Goal: Task Accomplishment & Management: Use online tool/utility

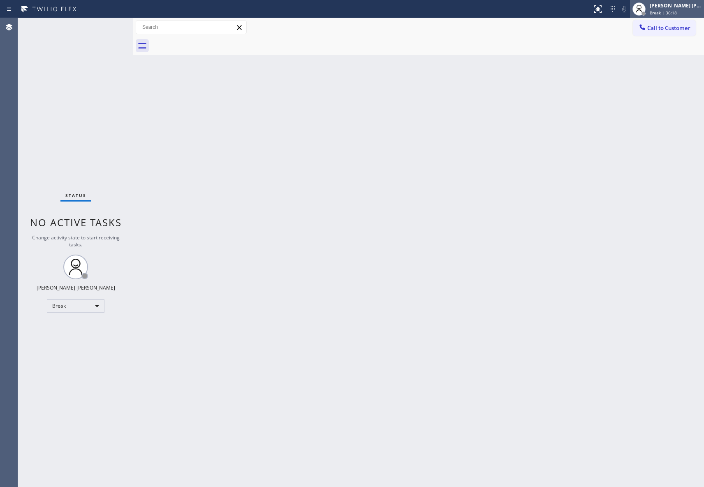
click at [687, 8] on div "[PERSON_NAME] [PERSON_NAME]" at bounding box center [676, 5] width 52 height 7
click at [682, 12] on div "Break | 37:48" at bounding box center [676, 13] width 52 height 6
click at [665, 43] on button "Available" at bounding box center [663, 43] width 82 height 11
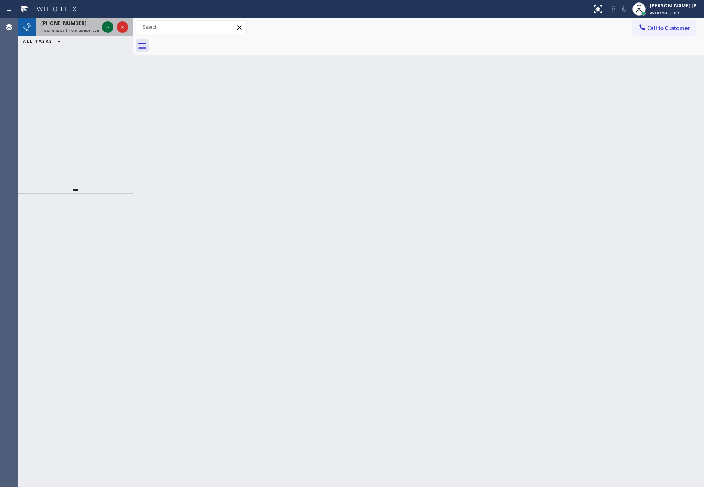
drag, startPoint x: 111, startPoint y: 37, endPoint x: 109, endPoint y: 29, distance: 8.0
click at [111, 34] on div "[PHONE_NUMBER] Incoming call from queue Everybody ALL TASKS ALL TASKS ACTIVE TA…" at bounding box center [75, 32] width 115 height 28
click at [109, 29] on icon at bounding box center [108, 27] width 10 height 10
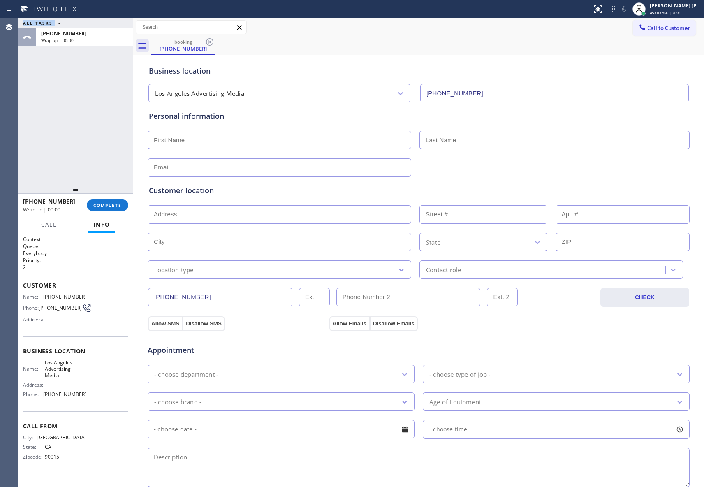
type input "[PHONE_NUMBER]"
click at [120, 208] on button "COMPLETE" at bounding box center [108, 205] width 42 height 12
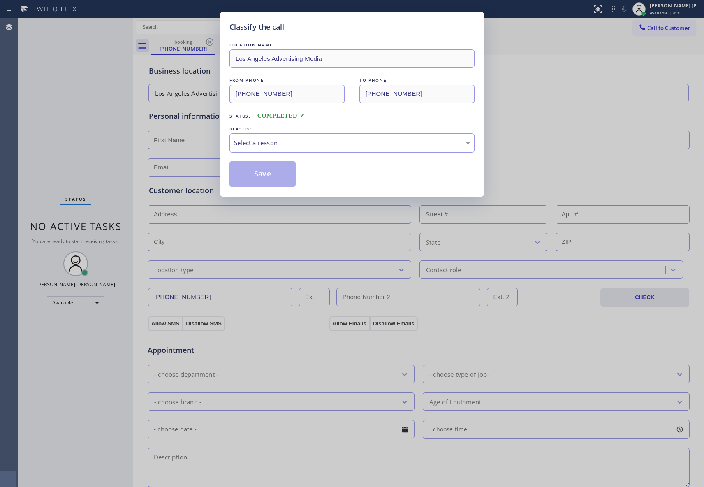
click at [206, 38] on div "Classify the call LOCATION NAME [GEOGRAPHIC_DATA] Advertising Media FROM PHONE …" at bounding box center [352, 243] width 704 height 487
drag, startPoint x: 211, startPoint y: 41, endPoint x: 264, endPoint y: 128, distance: 101.2
click at [211, 43] on div "Classify the call LOCATION NAME [GEOGRAPHIC_DATA] Advertising Media FROM PHONE …" at bounding box center [352, 243] width 704 height 487
click at [266, 144] on div "Select a reason" at bounding box center [352, 142] width 236 height 9
click at [260, 179] on button "Save" at bounding box center [263, 174] width 66 height 26
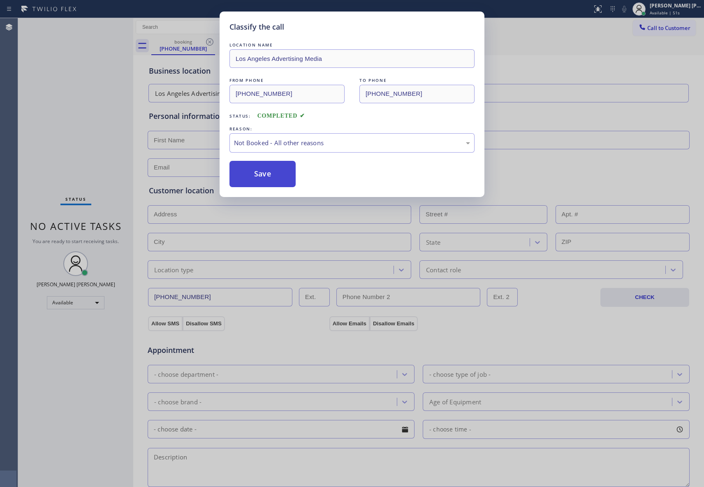
click at [260, 179] on button "Save" at bounding box center [263, 174] width 66 height 26
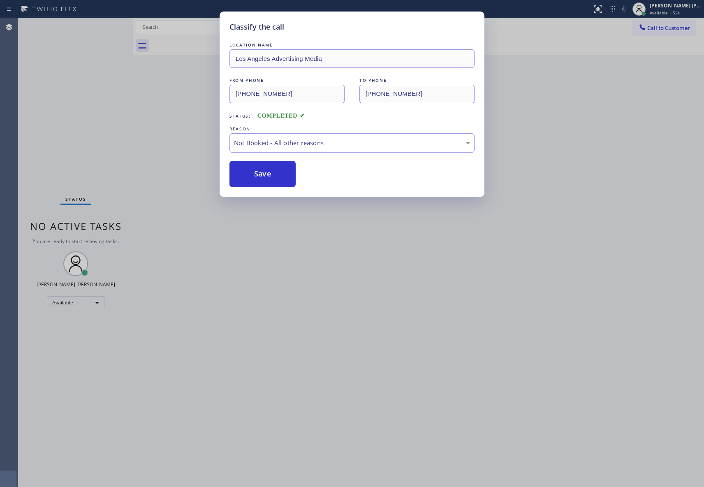
click at [186, 40] on div "Classify the call LOCATION NAME [GEOGRAPHIC_DATA] Advertising Media FROM PHONE …" at bounding box center [352, 243] width 704 height 487
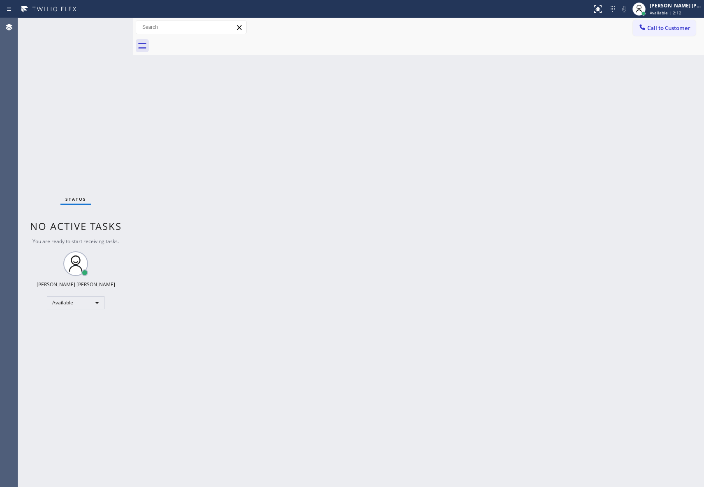
click at [673, 29] on span "Call to Customer" at bounding box center [668, 27] width 43 height 7
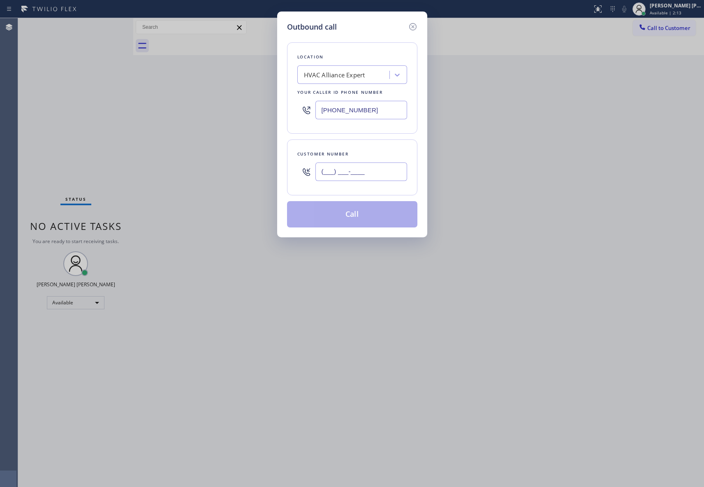
click at [355, 172] on input "(___) ___-____" at bounding box center [361, 171] width 92 height 19
paste input "714) 290-1329"
type input "[PHONE_NUMBER]"
click at [366, 213] on button "Call" at bounding box center [352, 214] width 130 height 26
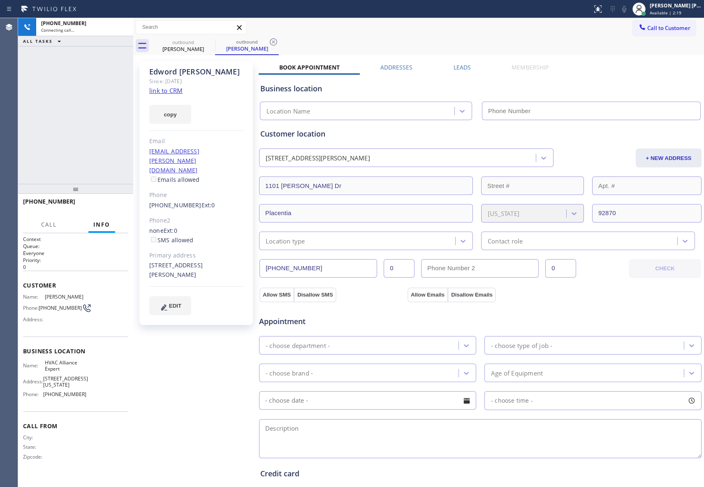
type input "[PHONE_NUMBER]"
click at [466, 72] on div "Business location HVAC Alliance Expert [PHONE_NUMBER]" at bounding box center [480, 96] width 443 height 49
click at [464, 68] on label "Leads" at bounding box center [462, 67] width 17 height 8
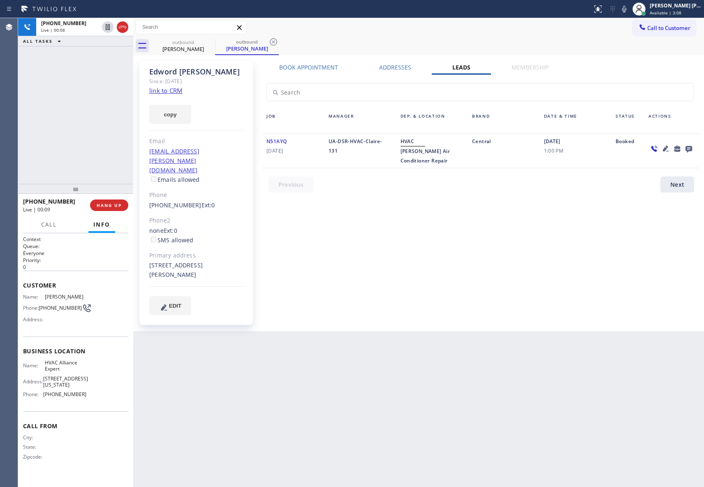
click at [690, 149] on icon at bounding box center [689, 149] width 7 height 7
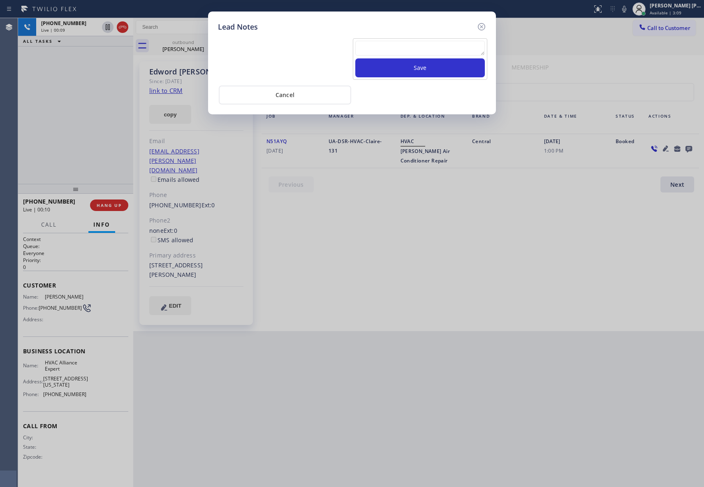
click at [423, 50] on textarea at bounding box center [420, 48] width 130 height 15
paste textarea "VM | please transfer if cx calls back"
type textarea "VM | please transfer if cx calls back"
click at [426, 72] on button "Save" at bounding box center [420, 67] width 130 height 19
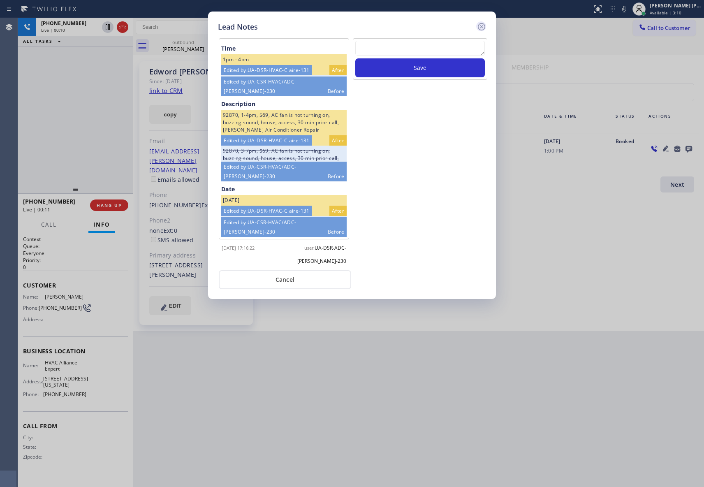
click at [481, 28] on icon at bounding box center [482, 27] width 10 height 10
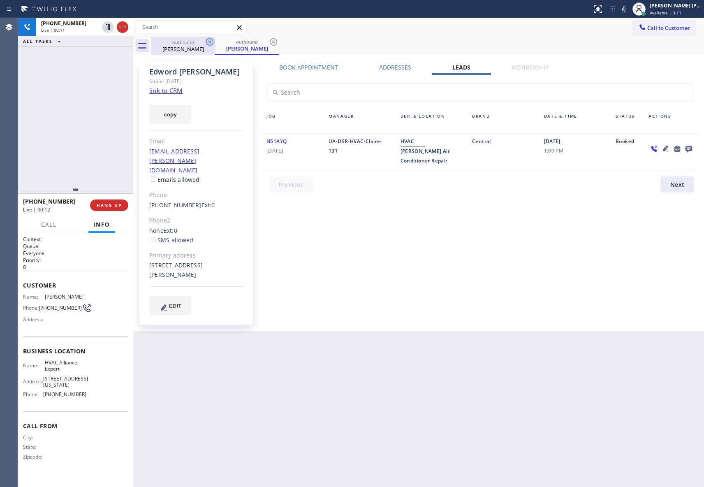
click at [207, 41] on icon at bounding box center [210, 42] width 10 height 10
click at [208, 41] on icon at bounding box center [210, 42] width 10 height 10
click at [215, 41] on div "outbound [PERSON_NAME]" at bounding box center [247, 46] width 64 height 19
click at [208, 41] on icon at bounding box center [210, 42] width 10 height 10
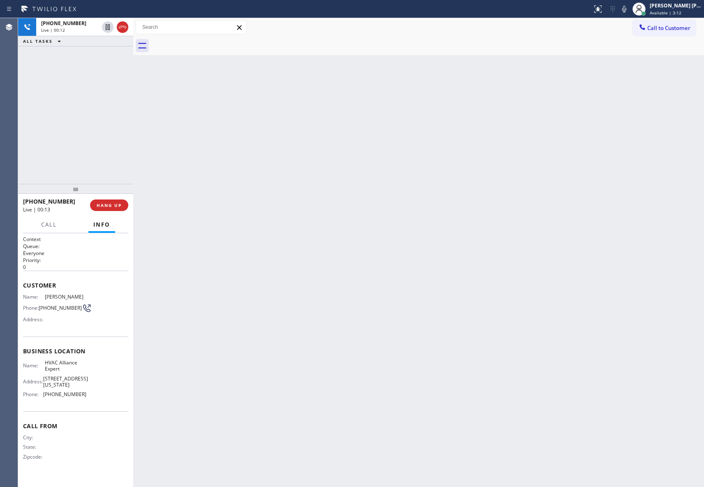
click at [208, 41] on div at bounding box center [427, 46] width 553 height 19
click at [126, 29] on icon at bounding box center [123, 27] width 10 height 10
click at [117, 202] on span "HANG UP" at bounding box center [109, 205] width 25 height 6
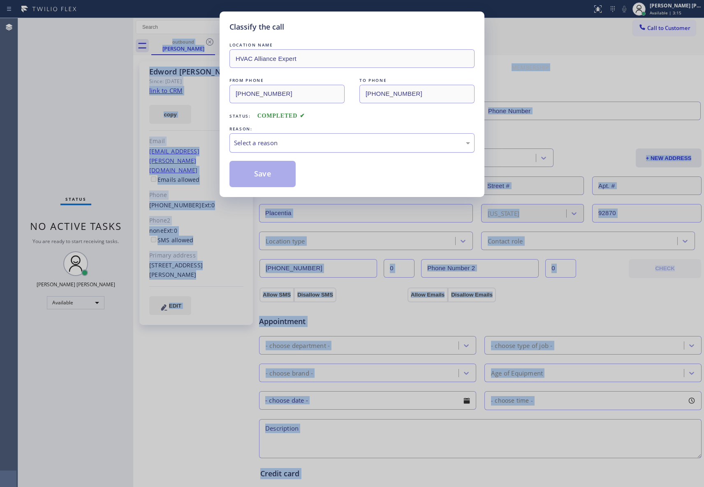
type input "[PHONE_NUMBER]"
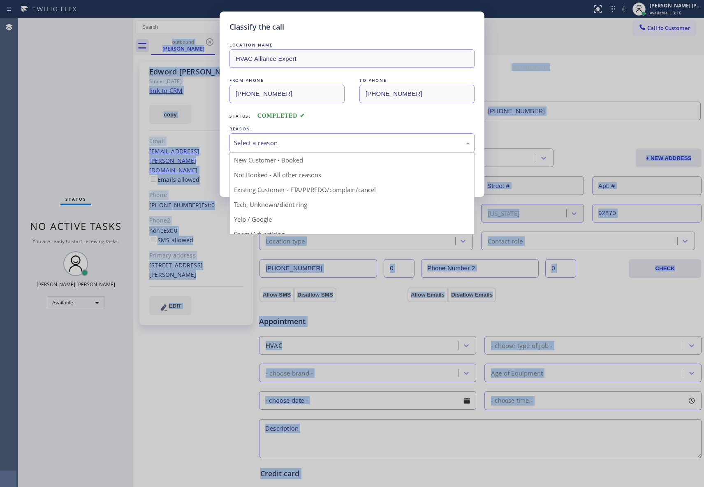
click at [290, 141] on div "Select a reason" at bounding box center [352, 142] width 236 height 9
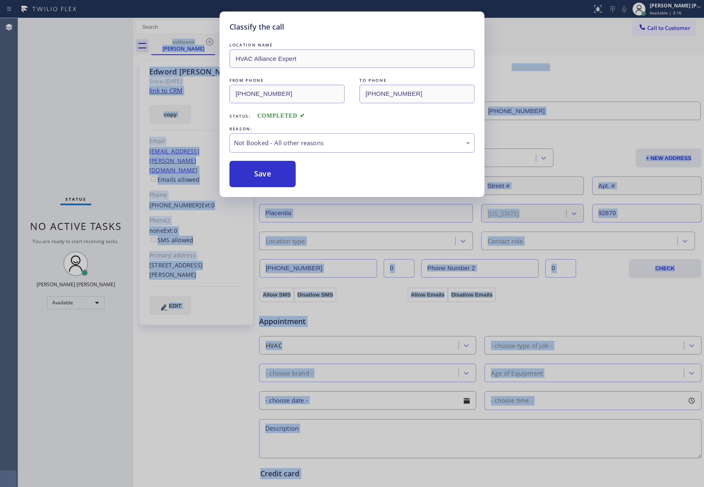
click at [260, 170] on button "Save" at bounding box center [263, 174] width 66 height 26
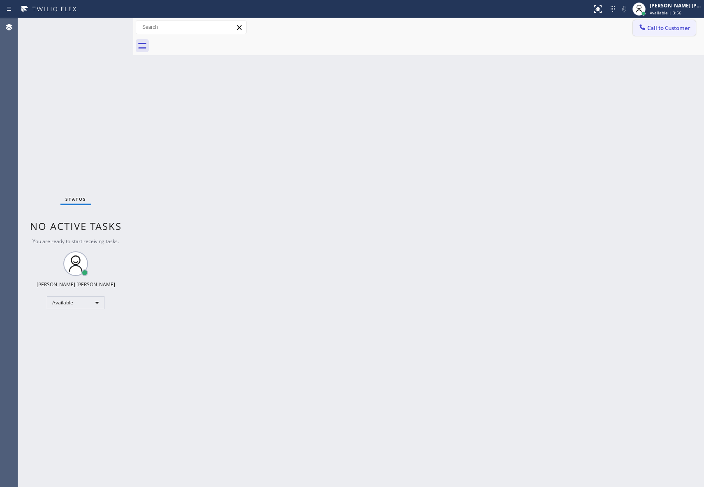
click at [665, 24] on span "Call to Customer" at bounding box center [668, 27] width 43 height 7
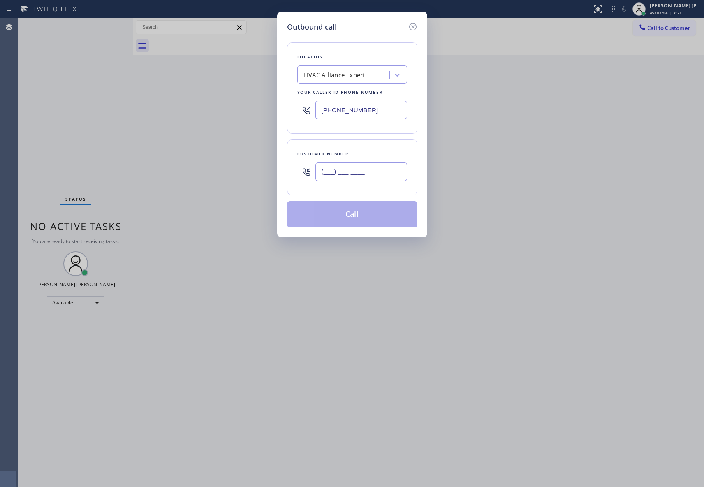
click at [353, 181] on input "(___) ___-____" at bounding box center [361, 171] width 92 height 19
paste input "714) 998-9564"
type input "[PHONE_NUMBER]"
click at [379, 213] on button "Call" at bounding box center [352, 214] width 130 height 26
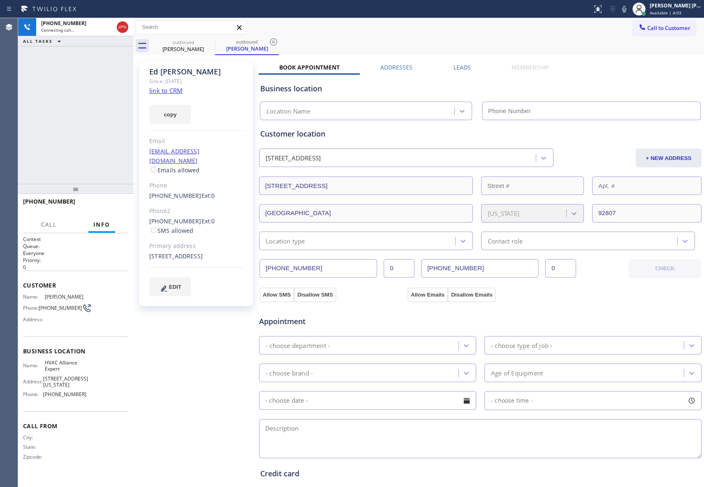
type input "[PHONE_NUMBER]"
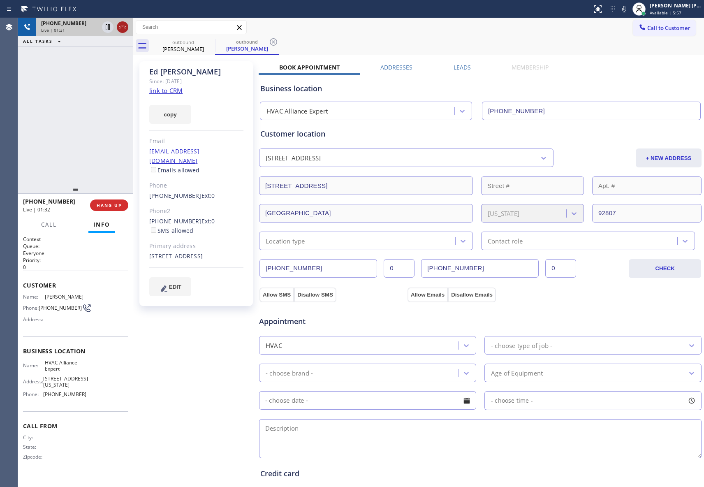
click at [122, 26] on icon at bounding box center [122, 27] width 7 height 2
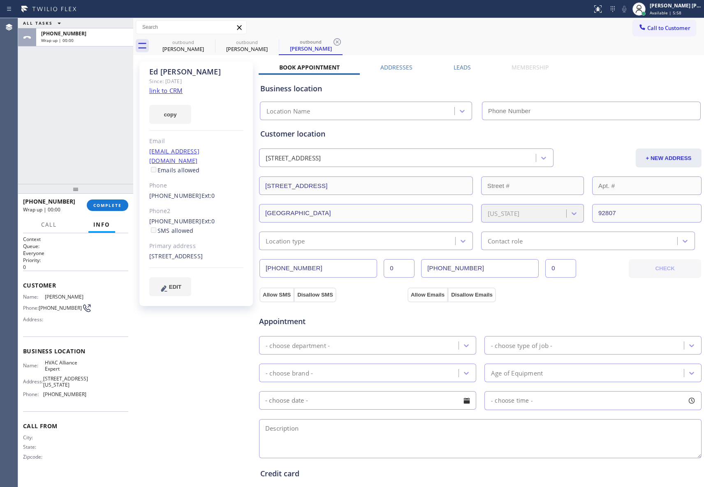
type input "[PHONE_NUMBER]"
click at [206, 42] on icon at bounding box center [209, 41] width 7 height 7
click at [0, 0] on icon at bounding box center [0, 0] width 0 height 0
click at [334, 42] on icon at bounding box center [337, 41] width 7 height 7
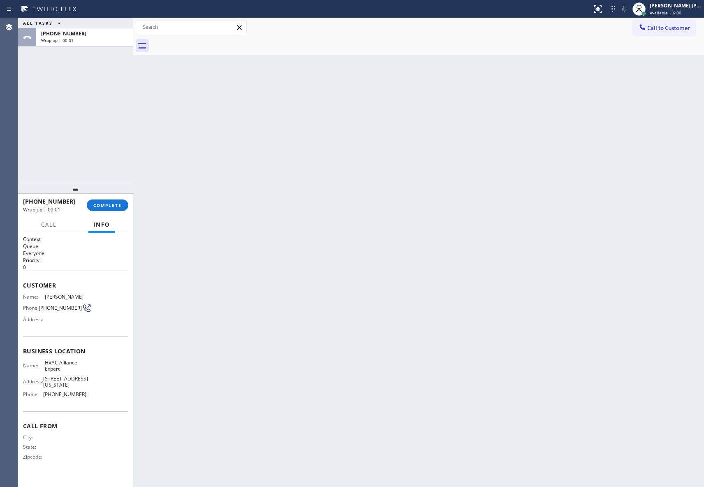
click at [209, 42] on div at bounding box center [427, 46] width 553 height 19
click at [109, 206] on span "COMPLETE" at bounding box center [107, 205] width 28 height 6
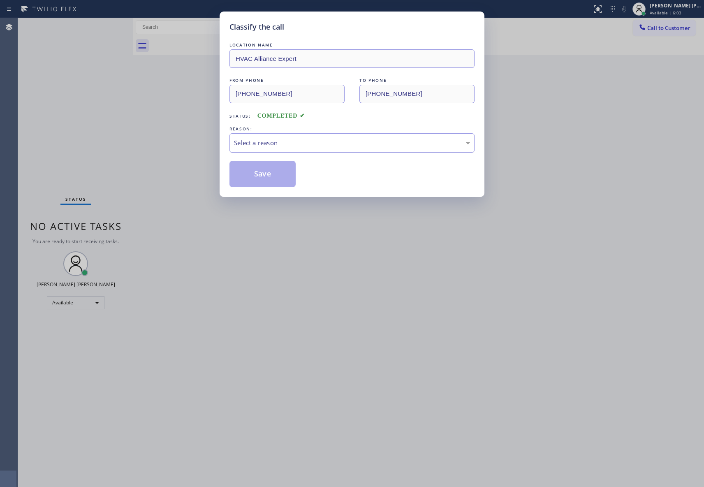
click at [288, 141] on div "Select a reason" at bounding box center [352, 142] width 236 height 9
click at [258, 175] on button "Save" at bounding box center [263, 174] width 66 height 26
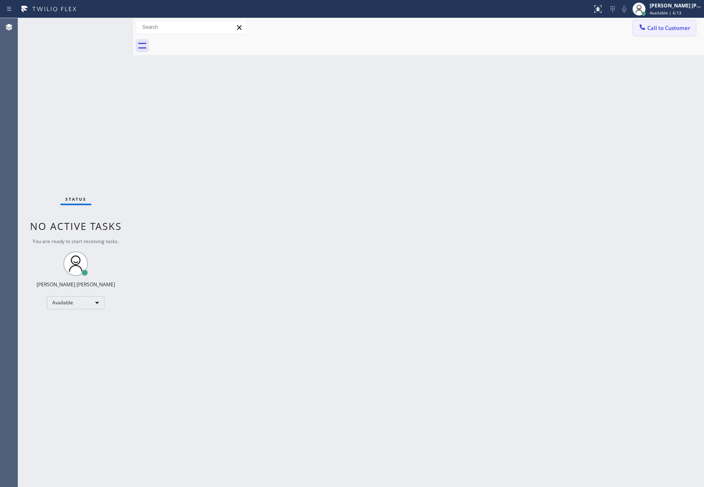
click at [675, 23] on button "Call to Customer" at bounding box center [664, 28] width 63 height 16
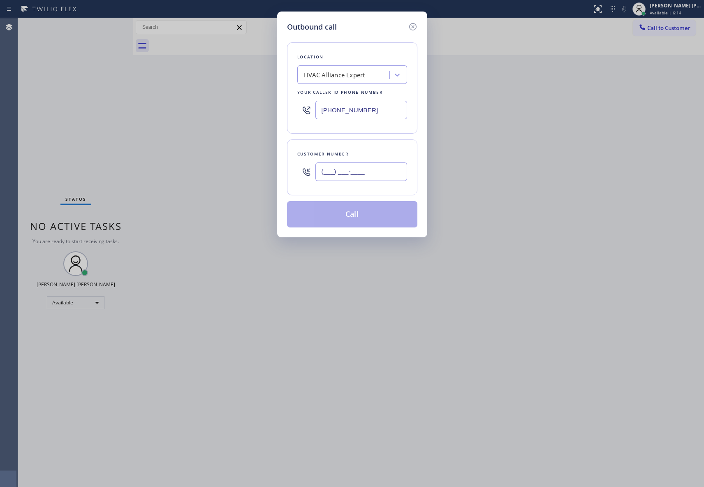
click at [373, 165] on input "(___) ___-____" at bounding box center [361, 171] width 92 height 19
paste input "419) 250-0422"
type input "[PHONE_NUMBER]"
click at [371, 211] on button "Call" at bounding box center [352, 214] width 130 height 26
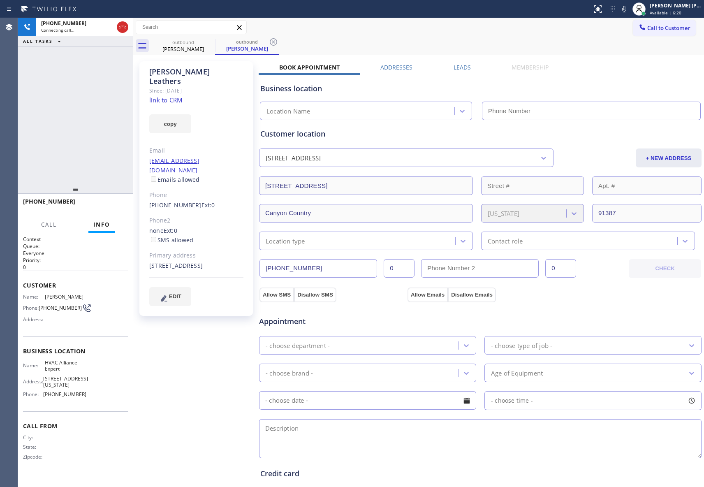
type input "[PHONE_NUMBER]"
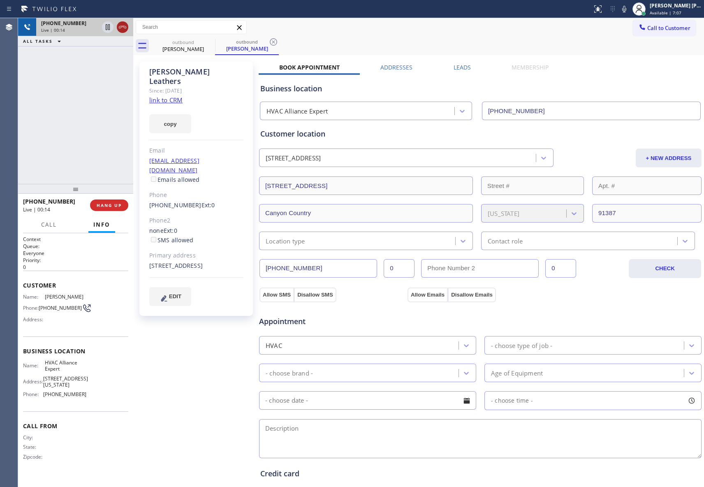
click at [122, 28] on icon at bounding box center [123, 27] width 10 height 10
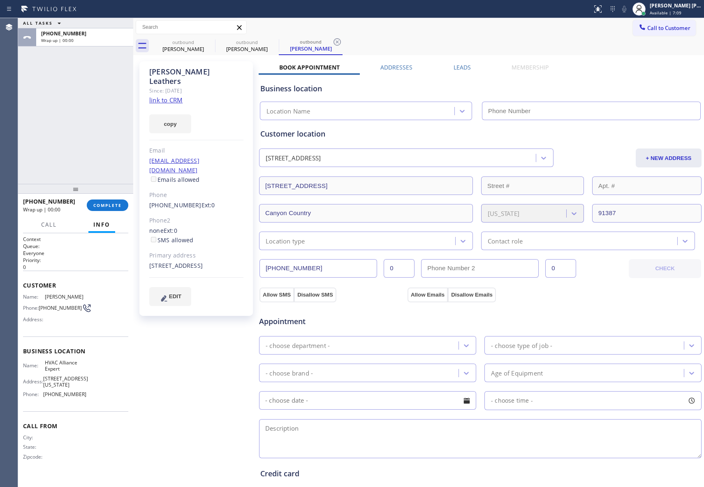
type input "[PHONE_NUMBER]"
click at [461, 67] on label "Leads" at bounding box center [462, 67] width 17 height 8
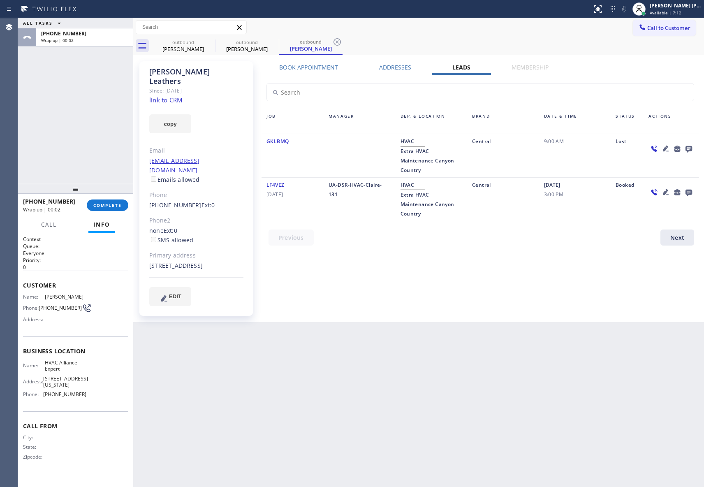
click at [688, 147] on icon at bounding box center [689, 149] width 10 height 10
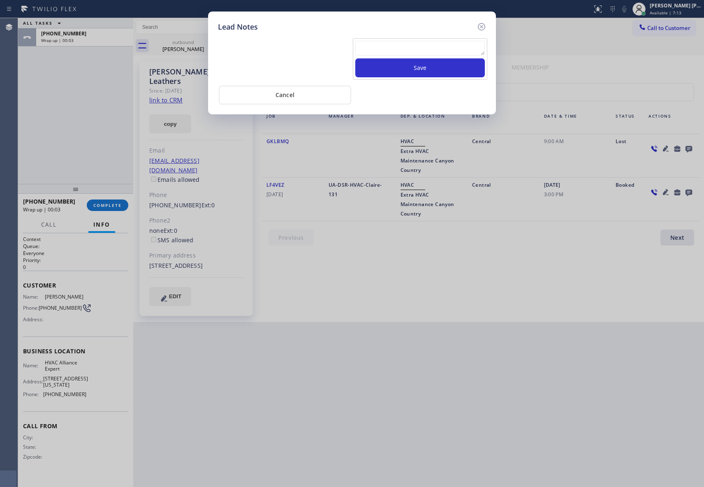
click at [392, 51] on textarea at bounding box center [420, 48] width 130 height 15
paste textarea "VM | please transfer if cx calls back"
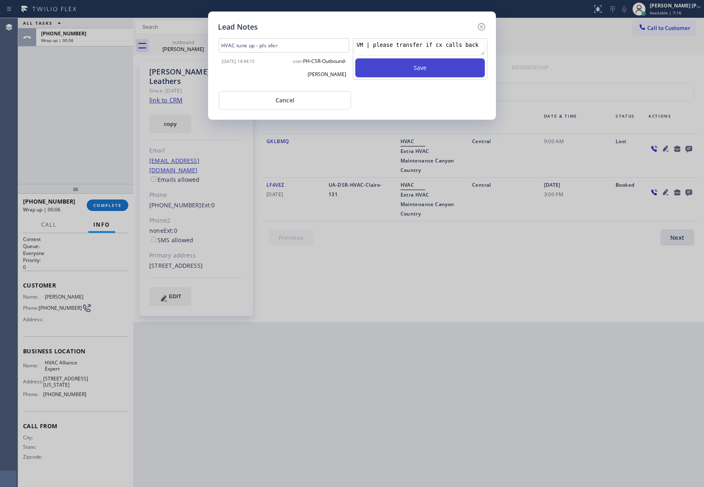
type textarea "VM | please transfer if cx calls back"
click at [419, 72] on button "Save" at bounding box center [420, 67] width 130 height 19
drag, startPoint x: 484, startPoint y: 26, endPoint x: 412, endPoint y: 29, distance: 72.1
click at [483, 26] on icon at bounding box center [482, 27] width 10 height 10
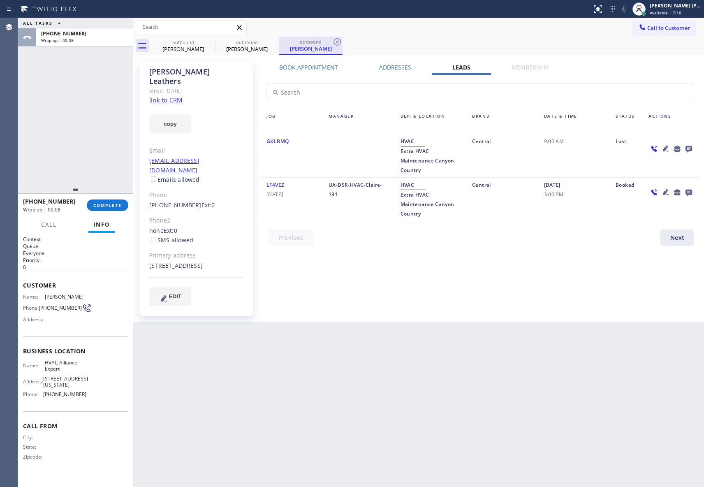
click at [0, 0] on icon at bounding box center [0, 0] width 0 height 0
click at [280, 40] on div "outbound" at bounding box center [311, 42] width 62 height 6
click at [206, 43] on icon at bounding box center [209, 41] width 7 height 7
click at [215, 43] on div "outbound [PERSON_NAME]" at bounding box center [247, 46] width 64 height 19
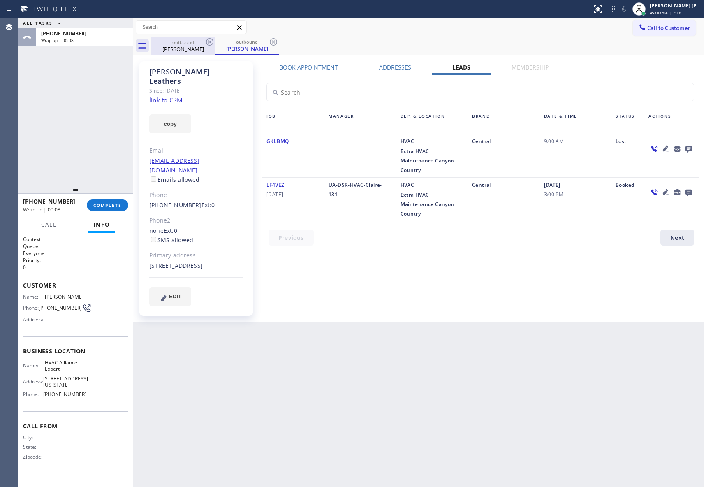
click at [270, 43] on icon at bounding box center [273, 41] width 7 height 7
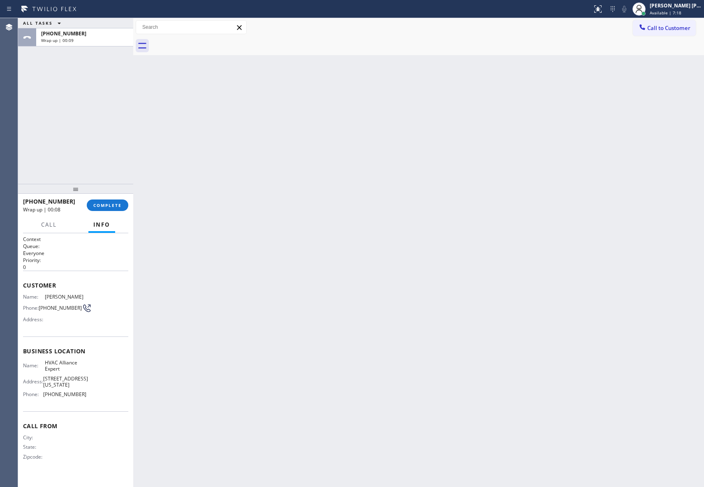
click at [206, 43] on div at bounding box center [427, 46] width 553 height 19
click at [197, 45] on div at bounding box center [427, 46] width 553 height 19
click at [112, 207] on span "COMPLETE" at bounding box center [107, 205] width 28 height 6
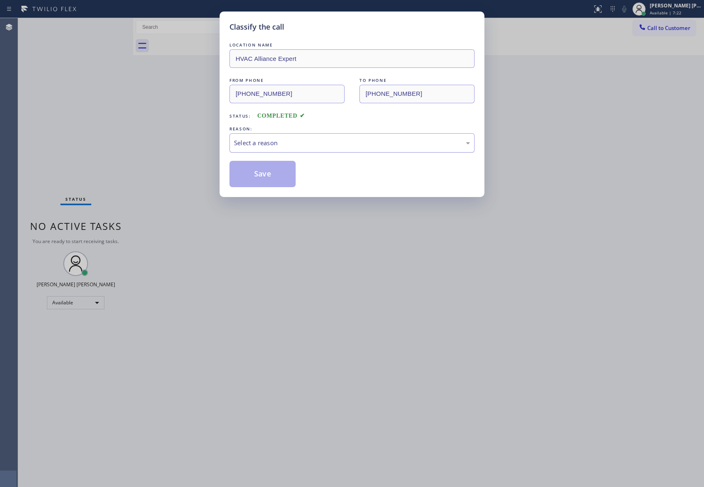
click at [294, 141] on div "Select a reason" at bounding box center [352, 142] width 236 height 9
click at [255, 175] on button "Save" at bounding box center [263, 174] width 66 height 26
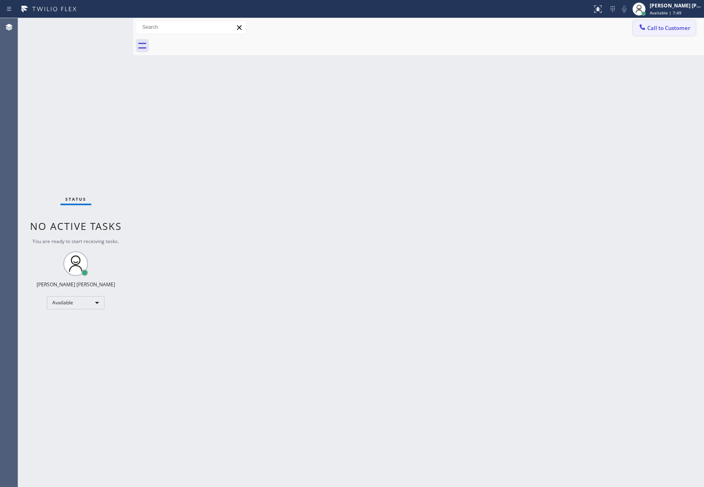
click at [691, 27] on button "Call to Customer" at bounding box center [664, 28] width 63 height 16
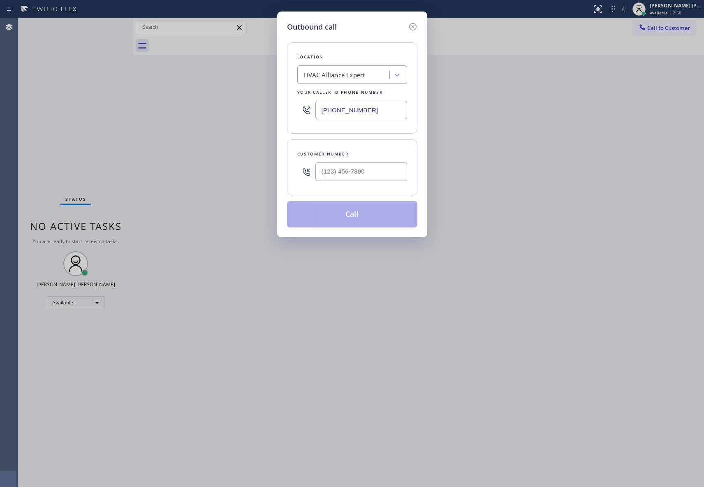
click at [373, 165] on div at bounding box center [361, 171] width 92 height 27
click at [373, 167] on input "(___) ___-____" at bounding box center [361, 171] width 92 height 19
paste input "408) 239-7039"
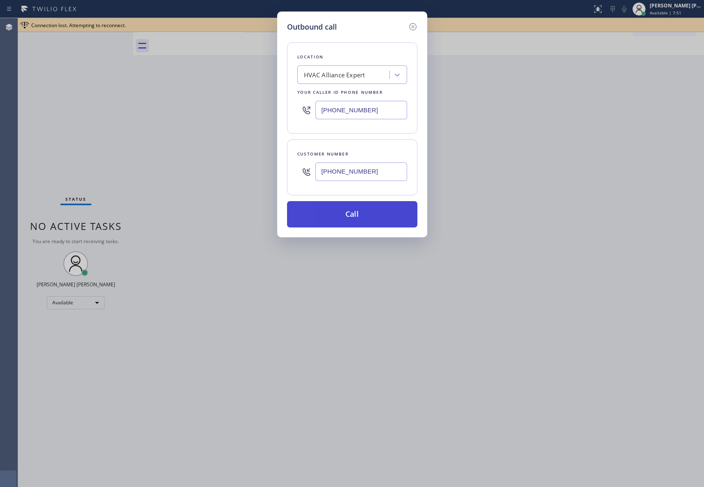
type input "[PHONE_NUMBER]"
click at [370, 209] on button "Call" at bounding box center [352, 214] width 130 height 26
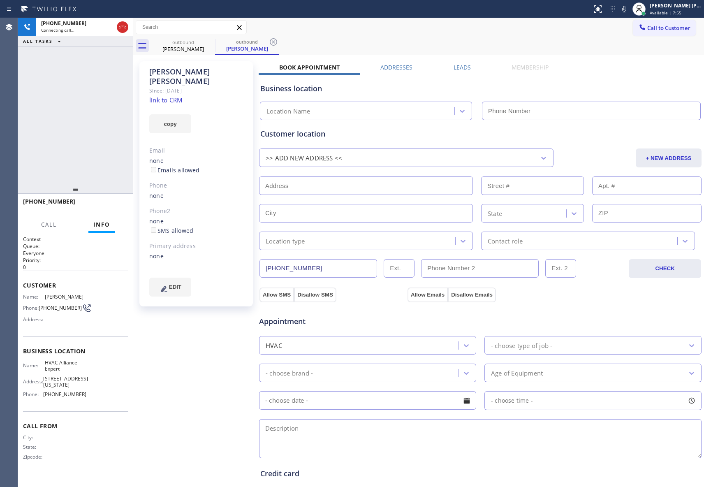
type input "[PHONE_NUMBER]"
drag, startPoint x: 106, startPoint y: 203, endPoint x: 14, endPoint y: 140, distance: 111.6
click at [106, 202] on span "HANG UP" at bounding box center [109, 205] width 25 height 6
click at [457, 65] on label "Leads" at bounding box center [462, 67] width 17 height 8
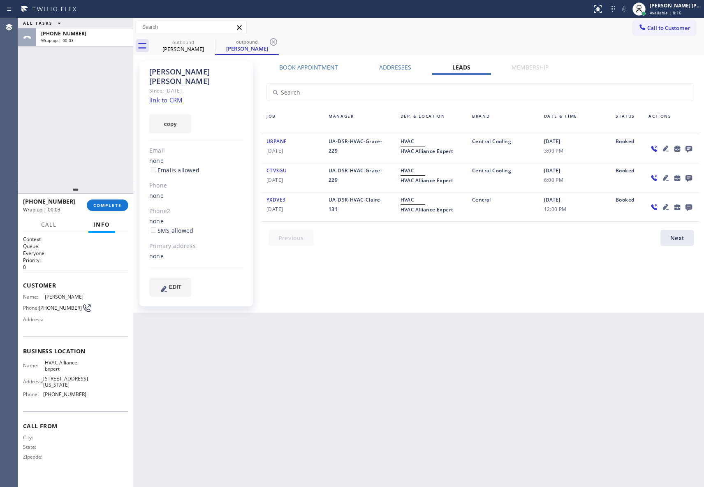
click at [690, 148] on icon at bounding box center [689, 149] width 7 height 7
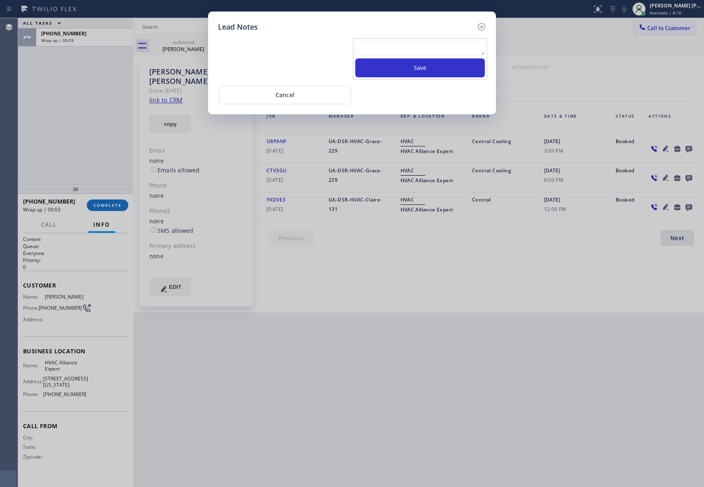
click at [405, 42] on textarea at bounding box center [420, 48] width 130 height 15
paste textarea "VM | please transfer if cx calls back"
type textarea "VM | please transfer if cx calls back"
click at [420, 67] on button "Save" at bounding box center [420, 67] width 130 height 19
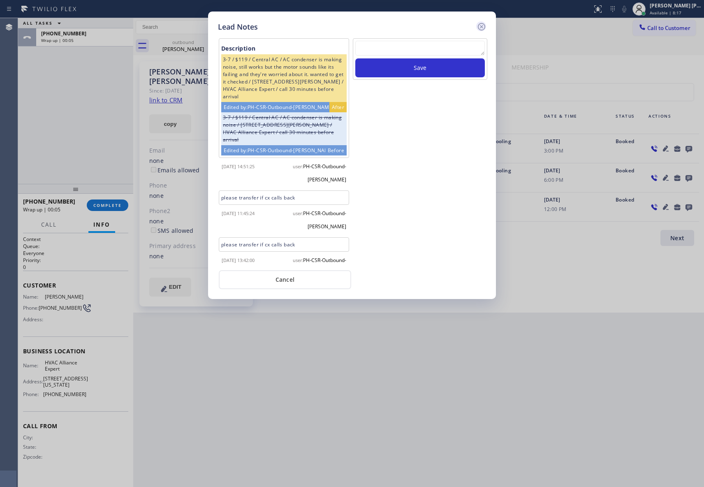
click at [484, 25] on icon at bounding box center [482, 27] width 10 height 10
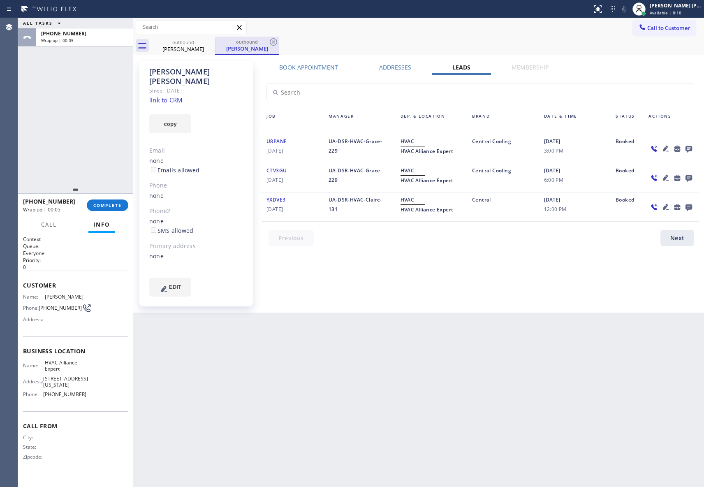
drag, startPoint x: 191, startPoint y: 44, endPoint x: 225, endPoint y: 45, distance: 33.7
click at [197, 45] on div "outbound [PERSON_NAME]" at bounding box center [183, 46] width 62 height 19
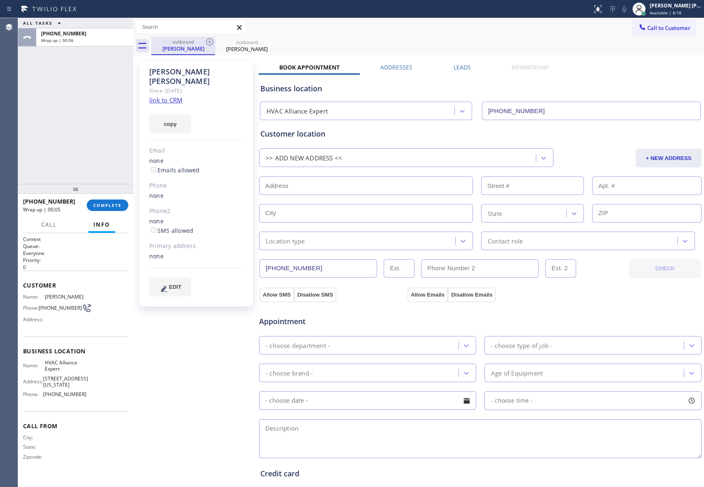
drag, startPoint x: 225, startPoint y: 45, endPoint x: 193, endPoint y: 48, distance: 31.4
click at [219, 46] on div "[PERSON_NAME]" at bounding box center [247, 48] width 62 height 7
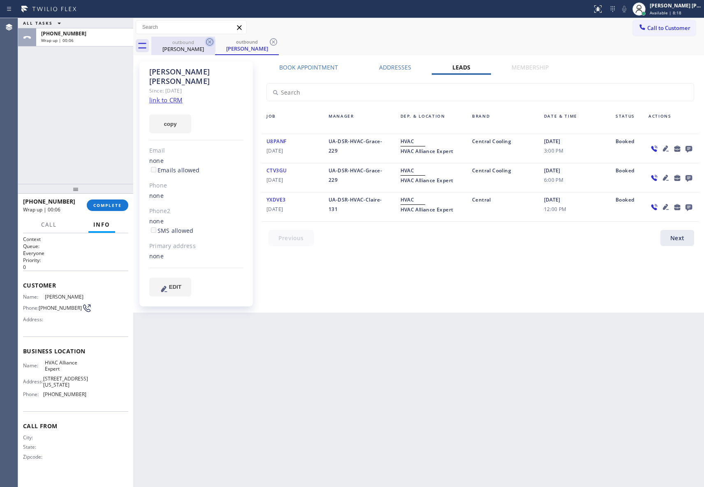
click at [212, 43] on icon at bounding box center [210, 42] width 10 height 10
click at [0, 0] on icon at bounding box center [0, 0] width 0 height 0
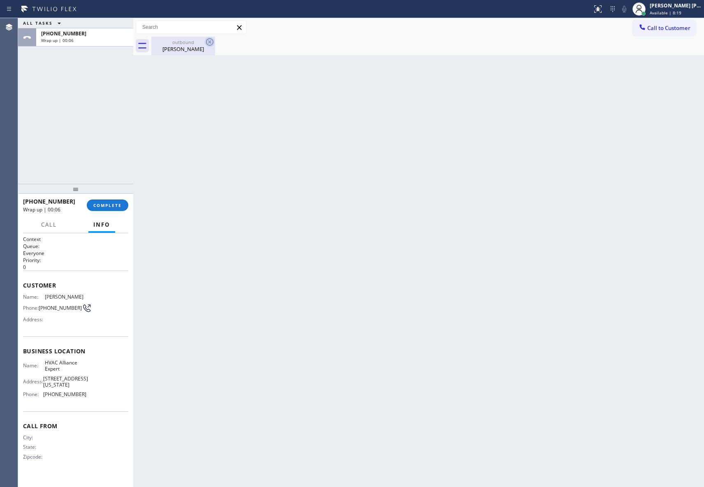
click at [208, 44] on icon at bounding box center [210, 42] width 10 height 10
click at [115, 202] on button "COMPLETE" at bounding box center [108, 205] width 42 height 12
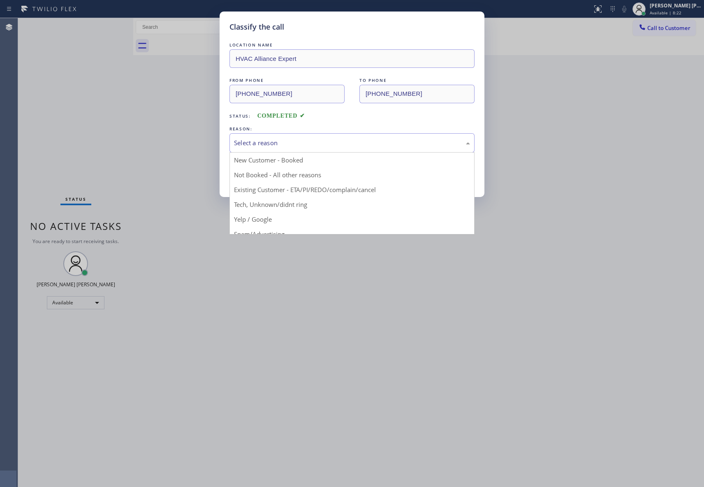
click at [303, 140] on div "Select a reason" at bounding box center [352, 142] width 236 height 9
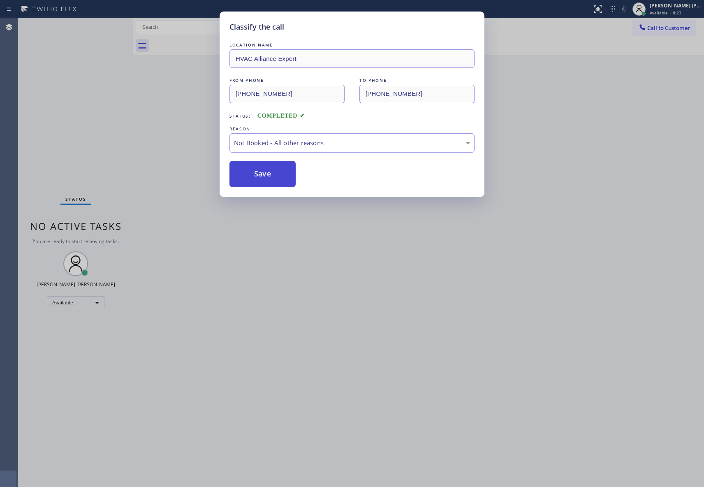
click at [259, 177] on button "Save" at bounding box center [263, 174] width 66 height 26
click at [257, 177] on button "Save" at bounding box center [263, 174] width 66 height 26
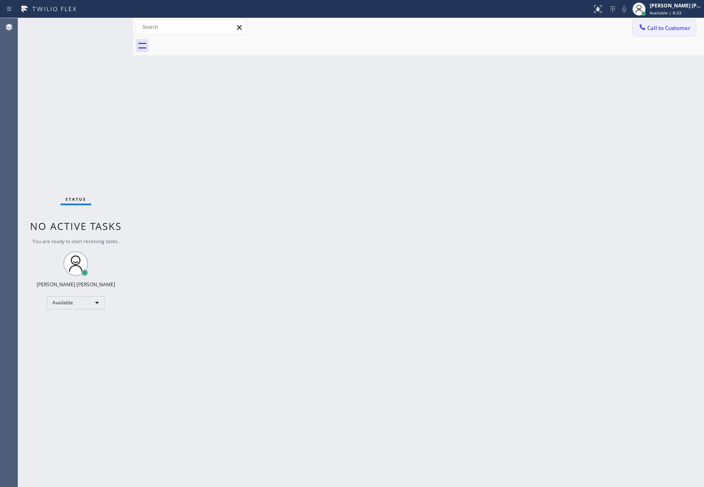
click at [659, 23] on button "Call to Customer" at bounding box center [664, 28] width 63 height 16
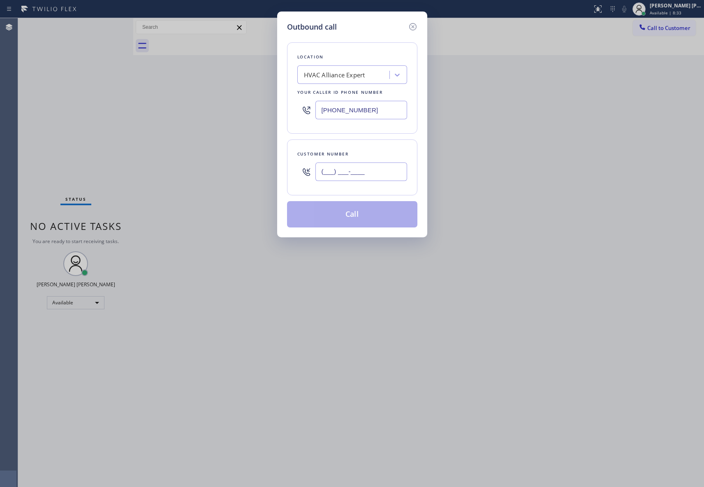
click at [369, 173] on input "(___) ___-____" at bounding box center [361, 171] width 92 height 19
paste input "626) 251-3555"
type input "[PHONE_NUMBER]"
click at [368, 213] on button "Call" at bounding box center [352, 214] width 130 height 26
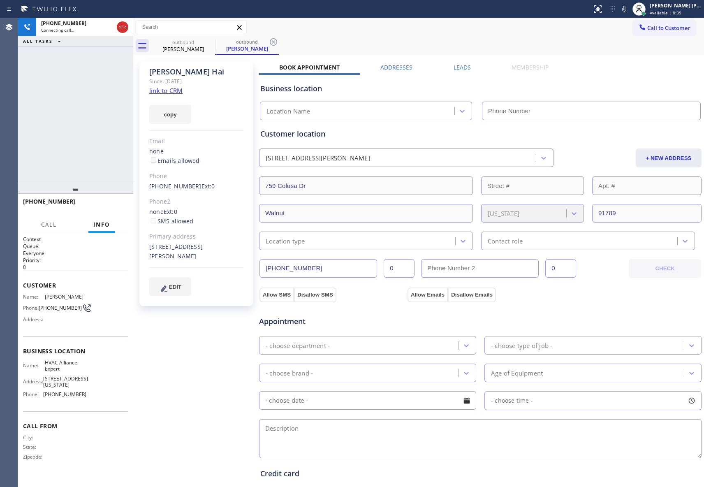
type input "[PHONE_NUMBER]"
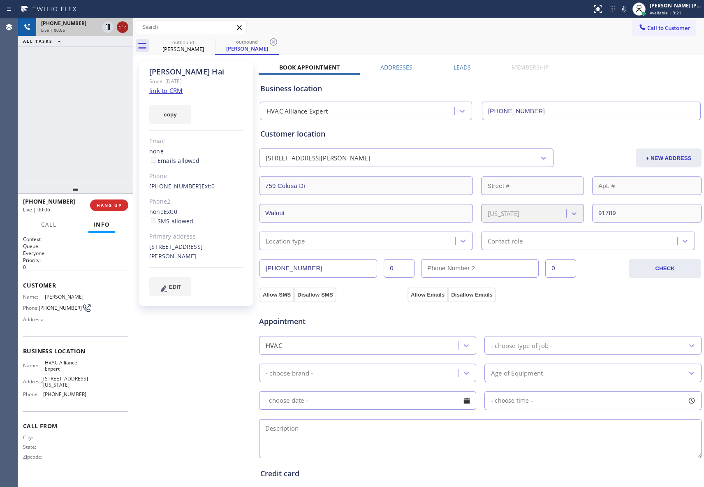
click at [124, 30] on icon at bounding box center [123, 27] width 10 height 10
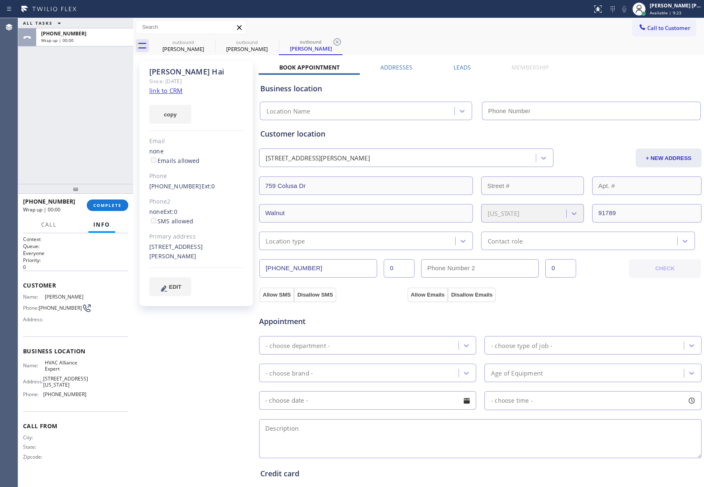
type input "[PHONE_NUMBER]"
click at [457, 72] on div "Business location HVAC Alliance Expert [PHONE_NUMBER]" at bounding box center [480, 96] width 443 height 49
click at [457, 67] on label "Leads" at bounding box center [462, 67] width 17 height 8
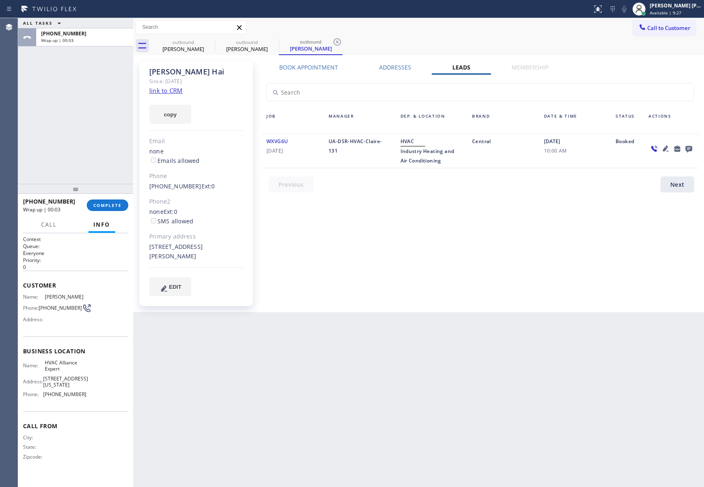
click at [689, 148] on icon at bounding box center [689, 149] width 10 height 10
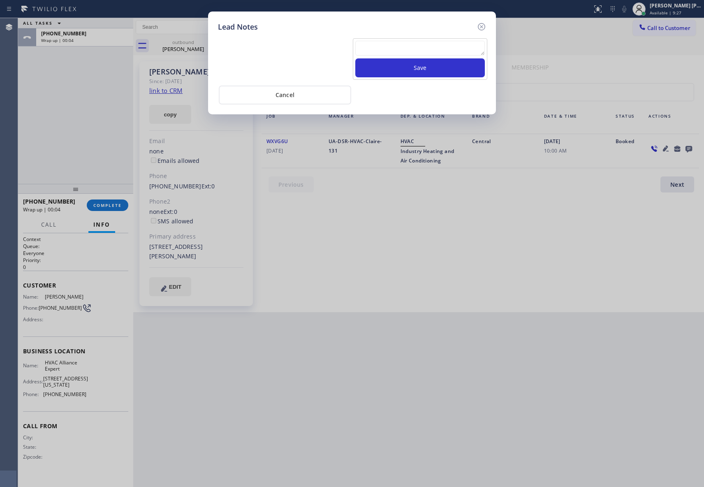
click at [406, 48] on textarea at bounding box center [420, 48] width 130 height 15
paste textarea "VM | please transfer if cx calls back"
type textarea "VM | please transfer if cx calls back"
click at [419, 73] on button "Save" at bounding box center [420, 67] width 130 height 19
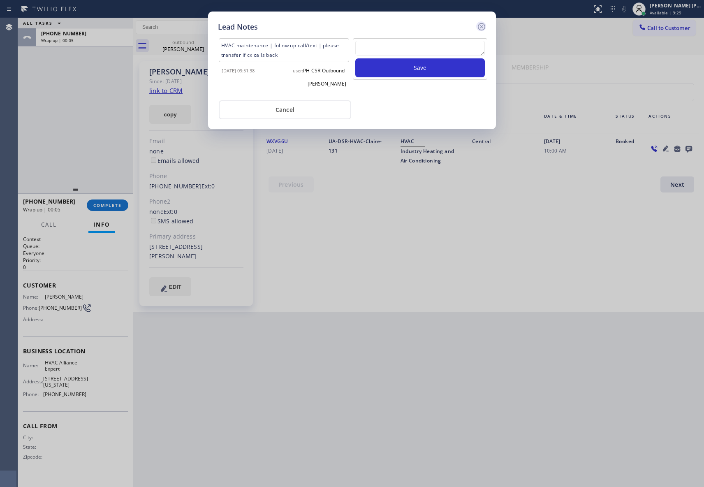
click at [485, 26] on icon at bounding box center [481, 26] width 7 height 7
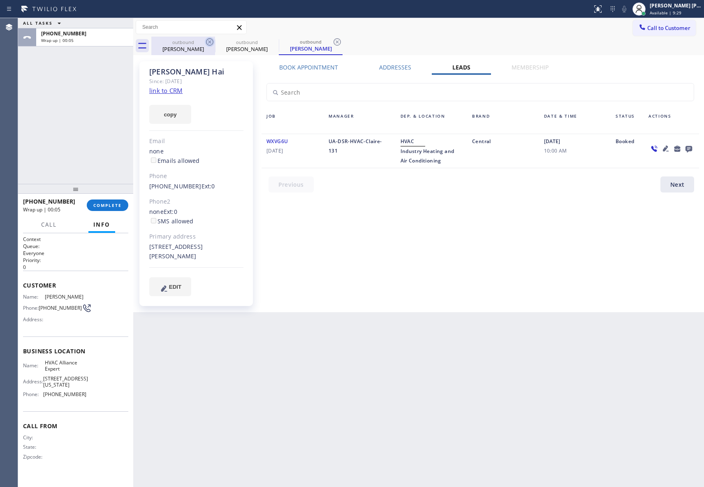
drag, startPoint x: 198, startPoint y: 46, endPoint x: 214, endPoint y: 42, distance: 16.2
click at [201, 45] on div "[PERSON_NAME]" at bounding box center [183, 48] width 62 height 7
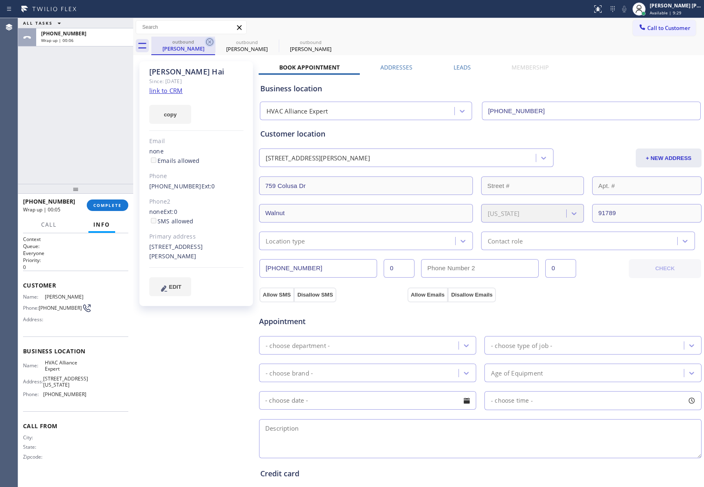
click at [214, 42] on icon at bounding box center [210, 42] width 10 height 10
click at [0, 0] on icon at bounding box center [0, 0] width 0 height 0
click at [214, 42] on div "outbound [PERSON_NAME] outbound [PERSON_NAME] outbound [PERSON_NAME]" at bounding box center [427, 46] width 553 height 19
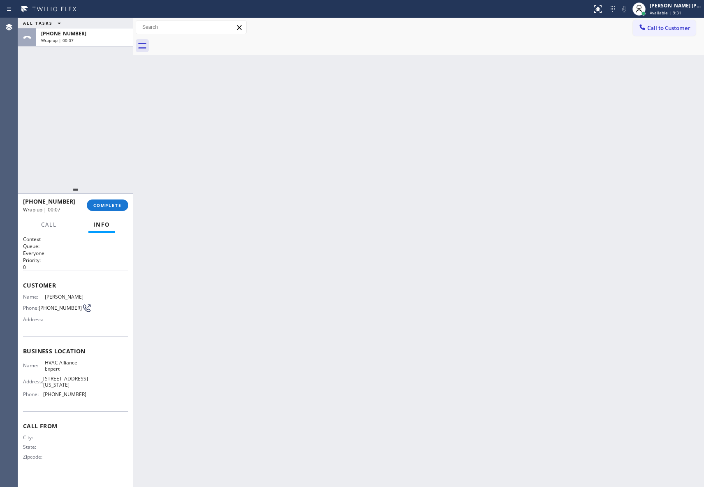
click at [112, 212] on div "[PHONE_NUMBER] Wrap up | 00:07 COMPLETE" at bounding box center [75, 205] width 105 height 21
click at [115, 209] on button "COMPLETE" at bounding box center [108, 205] width 42 height 12
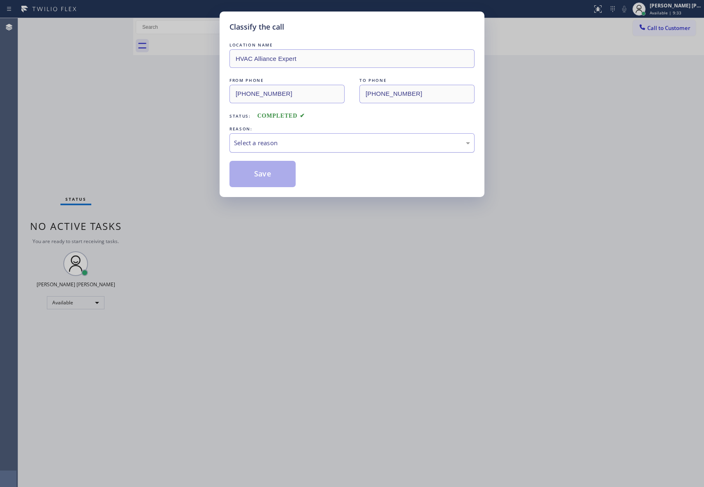
drag, startPoint x: 372, startPoint y: 144, endPoint x: 364, endPoint y: 147, distance: 8.1
click at [371, 145] on div "Select a reason" at bounding box center [352, 142] width 236 height 9
click at [277, 174] on button "Save" at bounding box center [263, 174] width 66 height 26
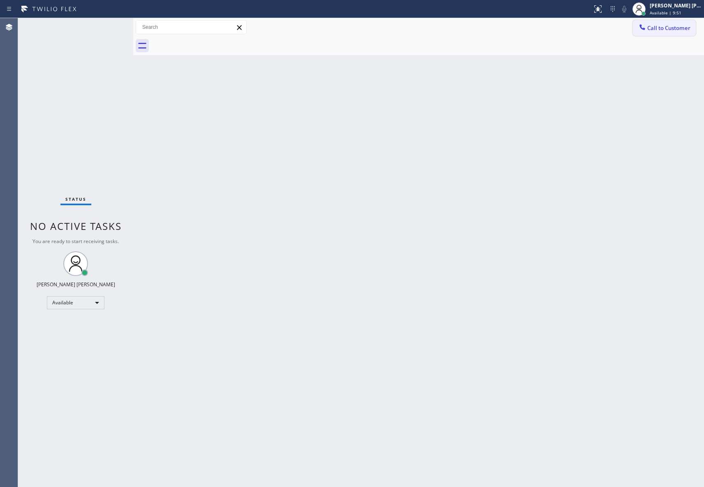
click at [674, 30] on span "Call to Customer" at bounding box center [668, 27] width 43 height 7
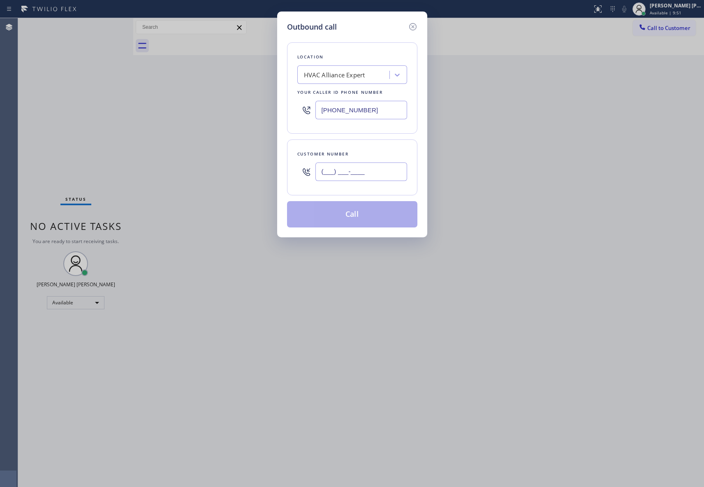
click at [331, 174] on input "(___) ___-____" at bounding box center [361, 171] width 92 height 19
paste input "614) 330-5559"
type input "[PHONE_NUMBER]"
click at [381, 212] on button "Call" at bounding box center [352, 214] width 130 height 26
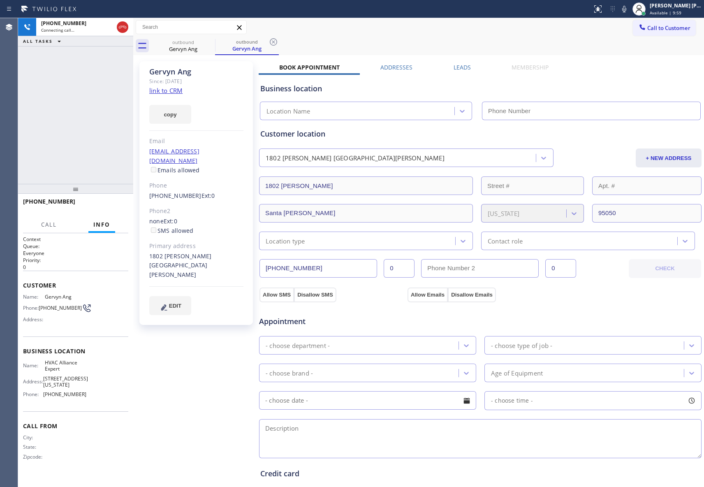
type input "[PHONE_NUMBER]"
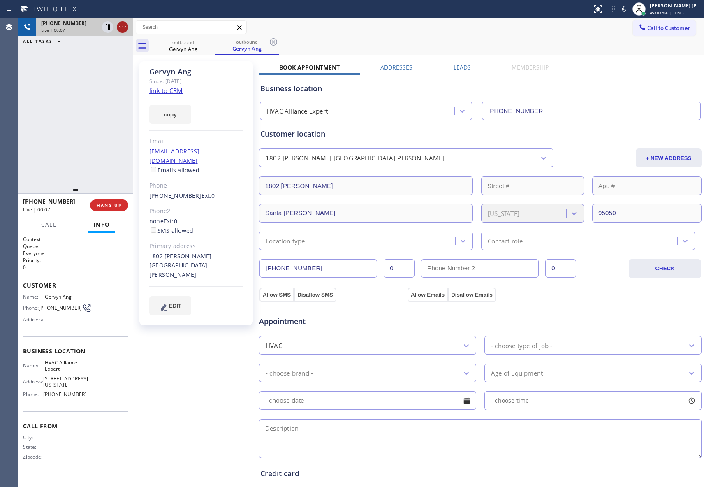
click at [121, 22] on icon at bounding box center [123, 27] width 10 height 10
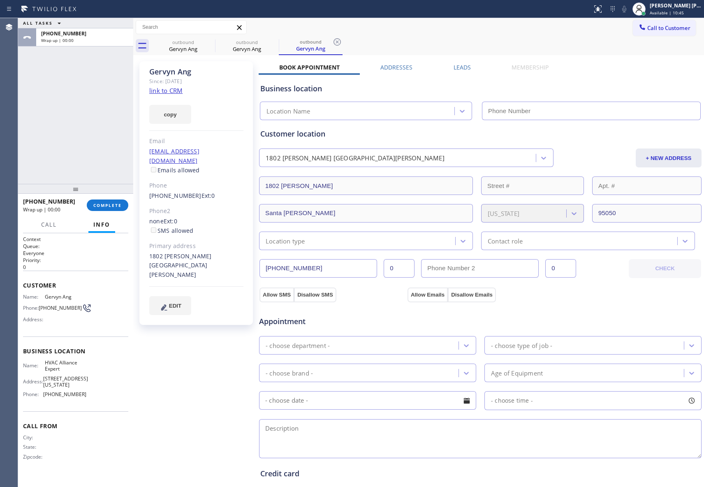
type input "[PHONE_NUMBER]"
click at [466, 68] on label "Leads" at bounding box center [462, 67] width 17 height 8
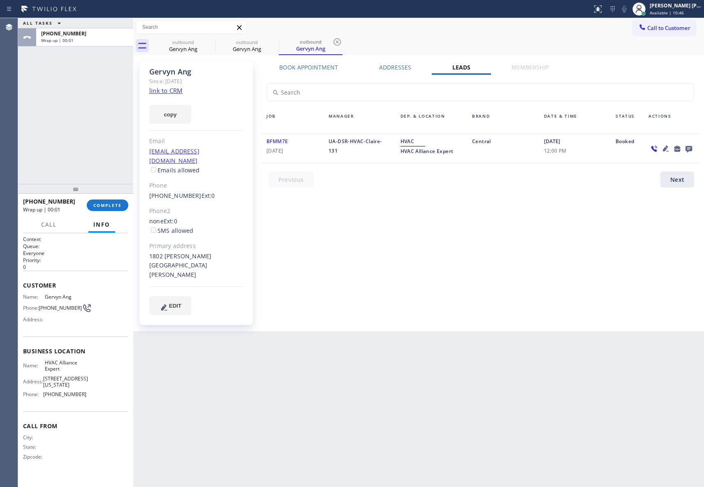
click at [689, 146] on icon at bounding box center [689, 149] width 10 height 10
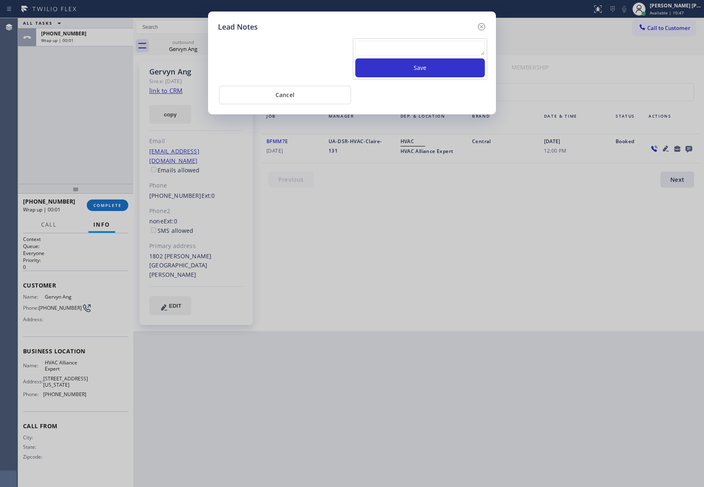
click at [406, 51] on textarea at bounding box center [420, 48] width 130 height 15
paste textarea "VM | please transfer if cx calls back"
type textarea "VM | please transfer if cx calls back"
click at [415, 65] on button "Save" at bounding box center [420, 67] width 130 height 19
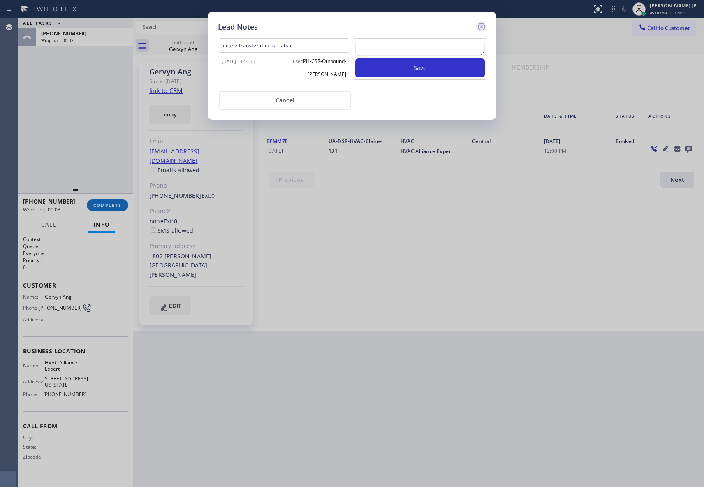
click at [485, 25] on icon at bounding box center [482, 27] width 10 height 10
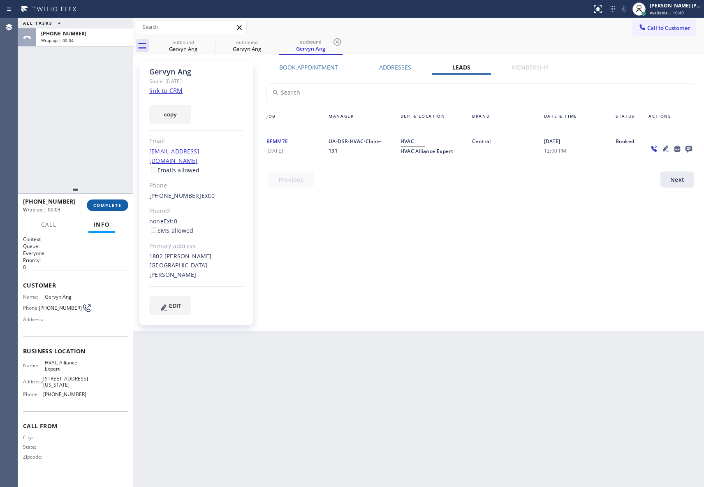
click at [122, 204] on button "COMPLETE" at bounding box center [108, 205] width 42 height 12
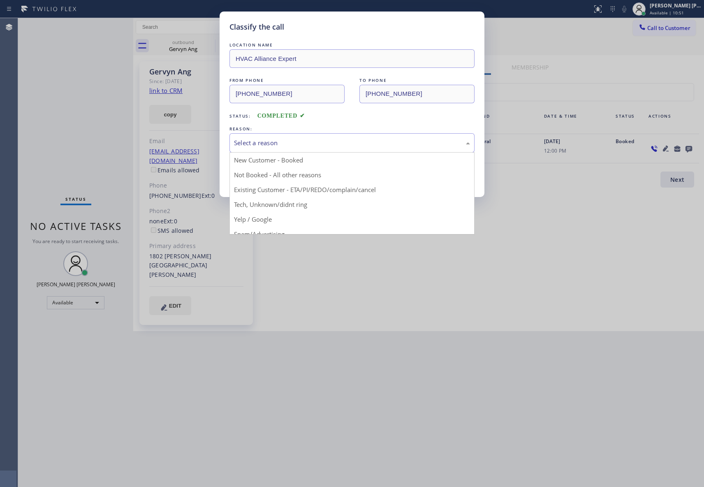
click at [280, 144] on div "Select a reason" at bounding box center [352, 142] width 236 height 9
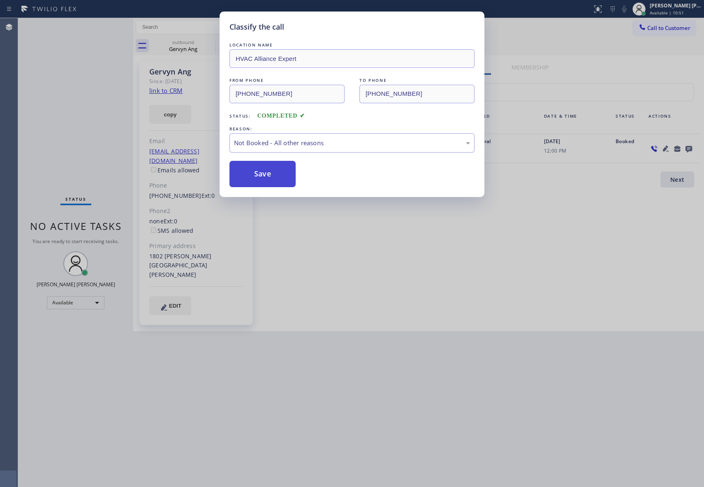
click at [260, 170] on button "Save" at bounding box center [263, 174] width 66 height 26
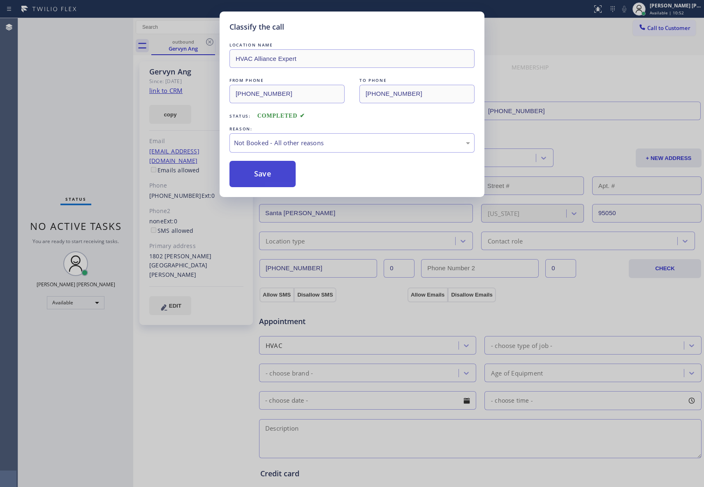
click at [260, 170] on button "Save" at bounding box center [263, 174] width 66 height 26
click at [259, 170] on button "Save" at bounding box center [263, 174] width 66 height 26
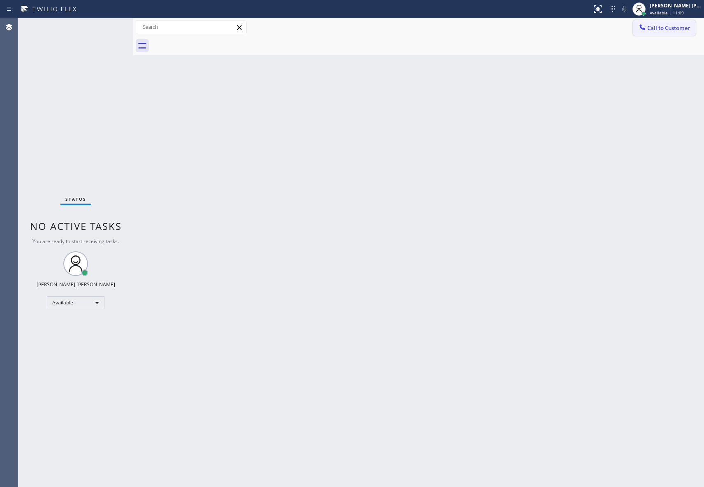
drag, startPoint x: 680, startPoint y: 27, endPoint x: 624, endPoint y: 32, distance: 55.7
click at [679, 27] on span "Call to Customer" at bounding box center [668, 27] width 43 height 7
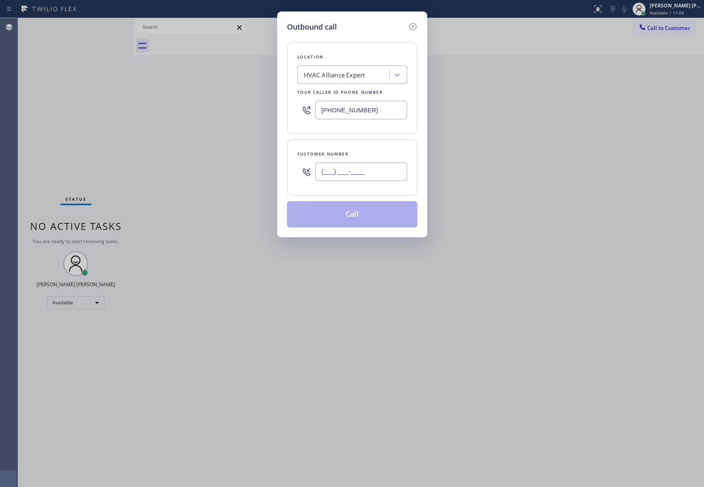
click at [380, 174] on input "(___) ___-____" at bounding box center [361, 171] width 92 height 19
paste input "310) 508-6456"
type input "[PHONE_NUMBER]"
click at [369, 216] on button "Call" at bounding box center [352, 214] width 130 height 26
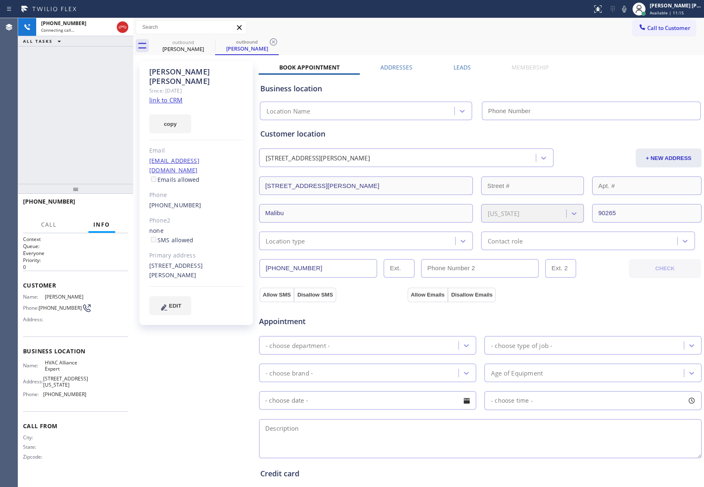
type input "[PHONE_NUMBER]"
click at [456, 67] on label "Leads" at bounding box center [462, 67] width 17 height 8
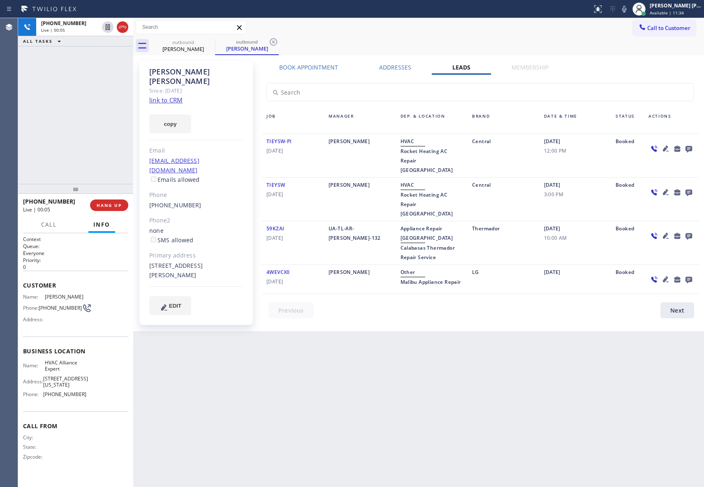
click at [686, 146] on icon at bounding box center [689, 149] width 10 height 10
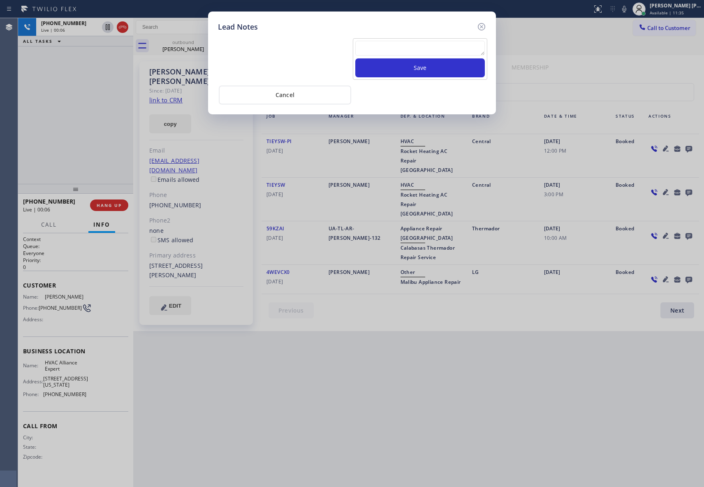
click at [369, 45] on textarea at bounding box center [420, 48] width 130 height 15
paste textarea "VM | please transfer if cx calls back"
type textarea "VM | please transfer if cx calls back"
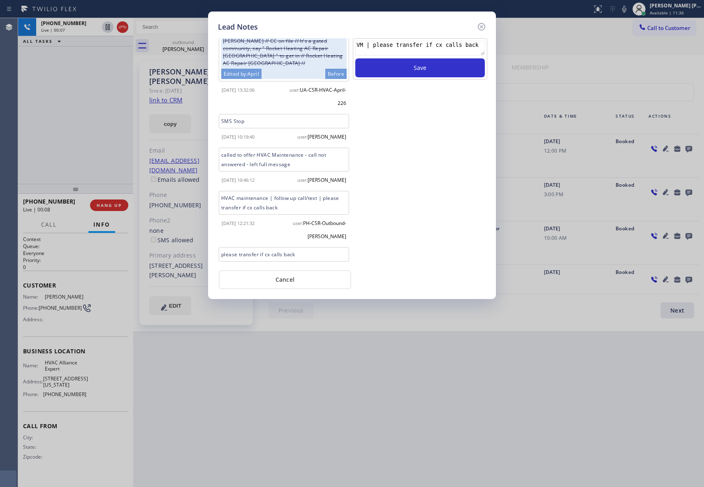
scroll to position [665, 0]
click at [456, 46] on textarea "VM | please transfer if cx calls back" at bounding box center [420, 48] width 130 height 15
drag, startPoint x: 481, startPoint y: 27, endPoint x: 394, endPoint y: 39, distance: 88.1
click at [479, 26] on icon at bounding box center [482, 27] width 10 height 10
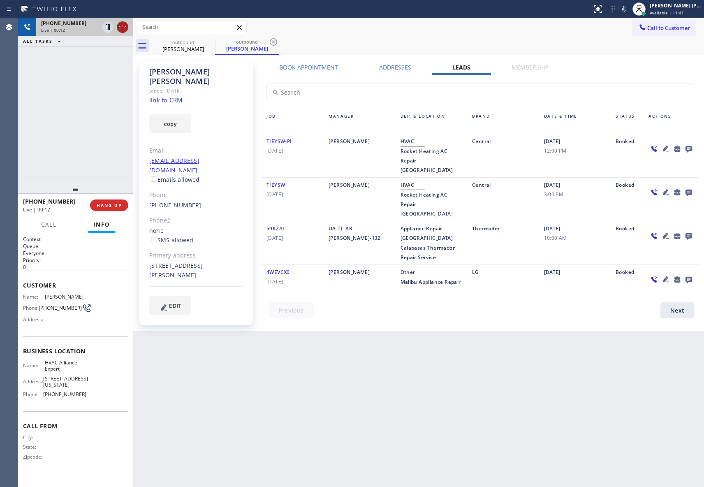
click at [122, 28] on icon at bounding box center [123, 27] width 10 height 10
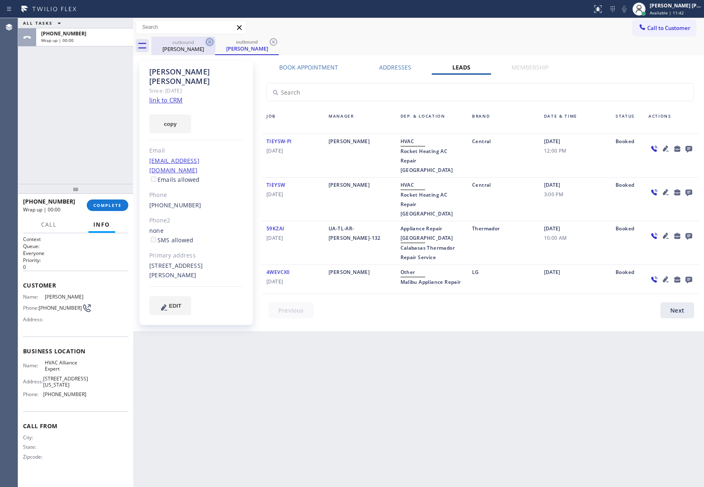
click at [209, 43] on icon at bounding box center [210, 42] width 10 height 10
click at [269, 43] on icon at bounding box center [274, 42] width 10 height 10
click at [209, 43] on div "outbound [PERSON_NAME] outbound [PERSON_NAME]" at bounding box center [427, 46] width 553 height 19
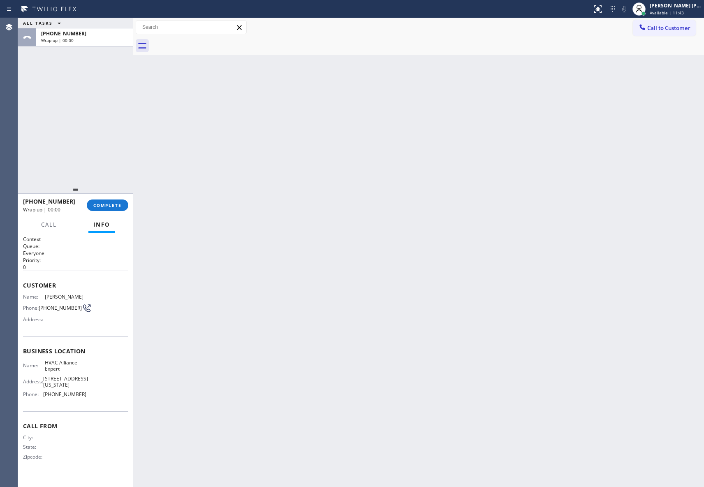
click at [209, 43] on div at bounding box center [427, 46] width 553 height 19
click at [113, 204] on span "COMPLETE" at bounding box center [107, 205] width 28 height 6
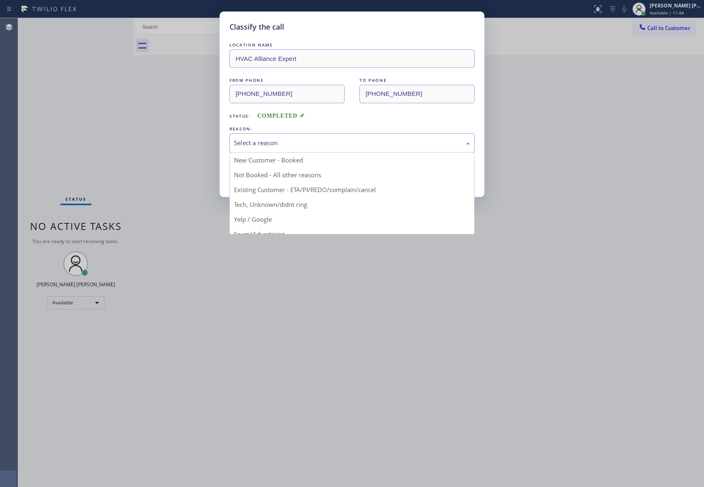
click at [336, 145] on div "Select a reason" at bounding box center [352, 142] width 236 height 9
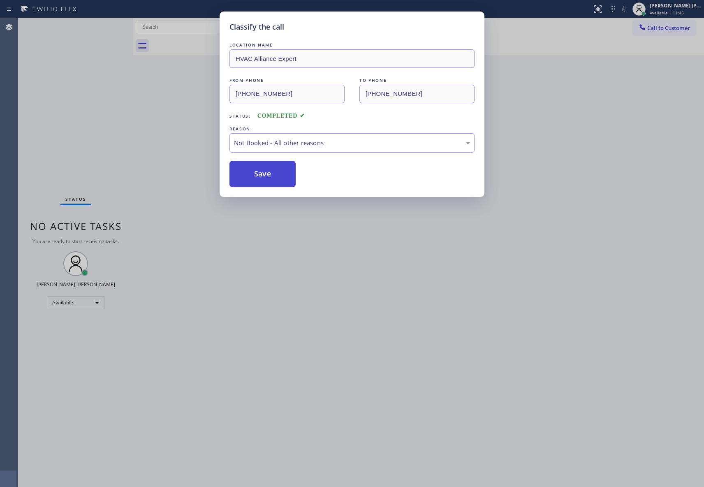
click at [261, 176] on button "Save" at bounding box center [263, 174] width 66 height 26
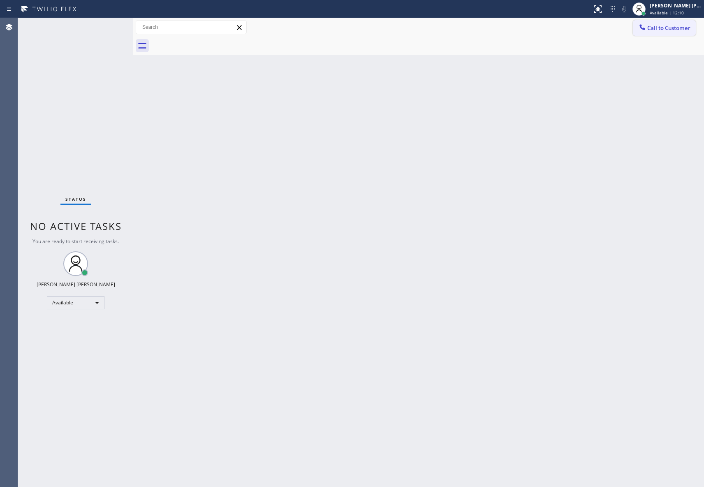
click at [672, 26] on span "Call to Customer" at bounding box center [668, 27] width 43 height 7
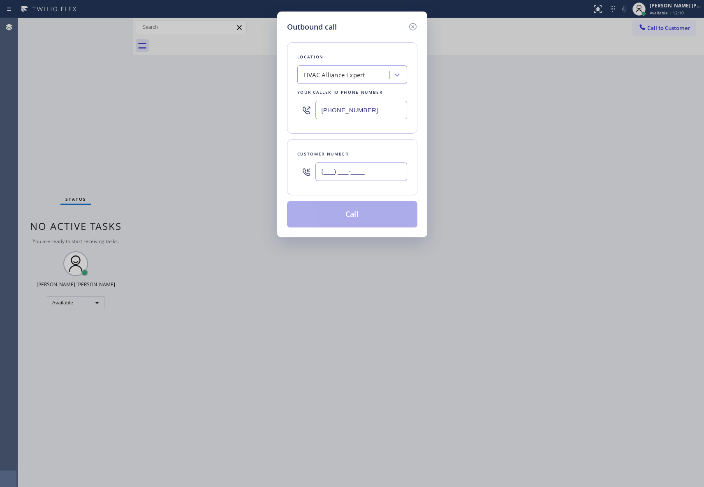
click at [376, 170] on input "(___) ___-____" at bounding box center [361, 171] width 92 height 19
paste input "310) 953-7929"
type input "[PHONE_NUMBER]"
drag, startPoint x: 381, startPoint y: 215, endPoint x: 362, endPoint y: 216, distance: 18.9
click at [380, 216] on button "Call" at bounding box center [352, 214] width 130 height 26
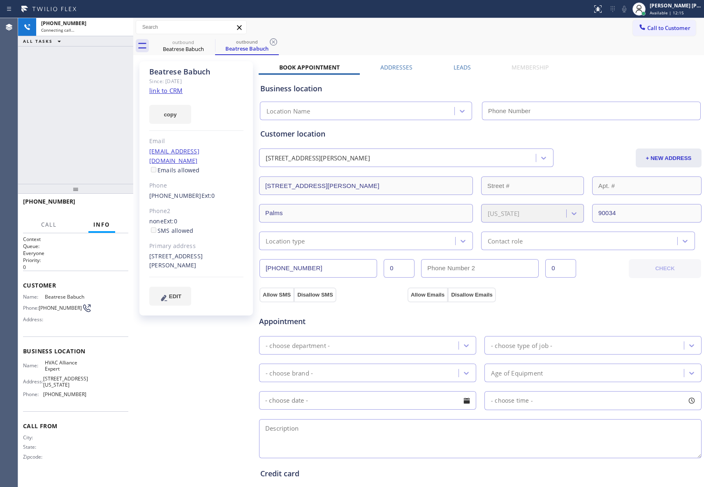
type input "[PHONE_NUMBER]"
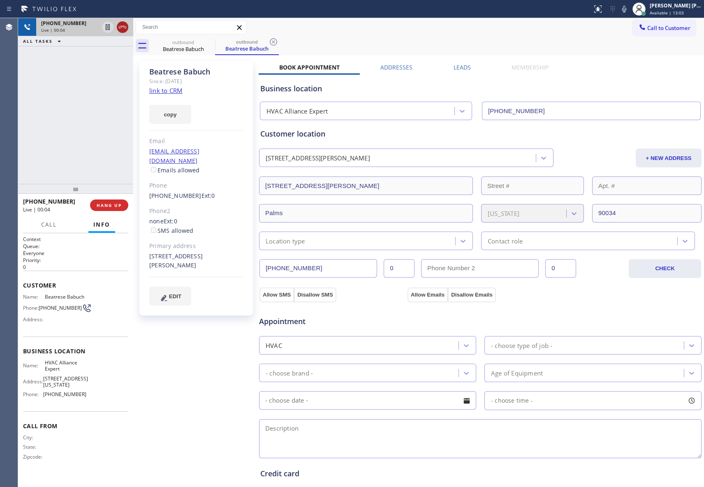
click at [124, 24] on icon at bounding box center [123, 27] width 10 height 10
click at [208, 42] on icon at bounding box center [210, 42] width 10 height 10
click at [269, 42] on icon at bounding box center [274, 42] width 10 height 10
click at [208, 42] on div "outbound Beatrese Babuch outbound Beatrese Babuch" at bounding box center [427, 46] width 553 height 19
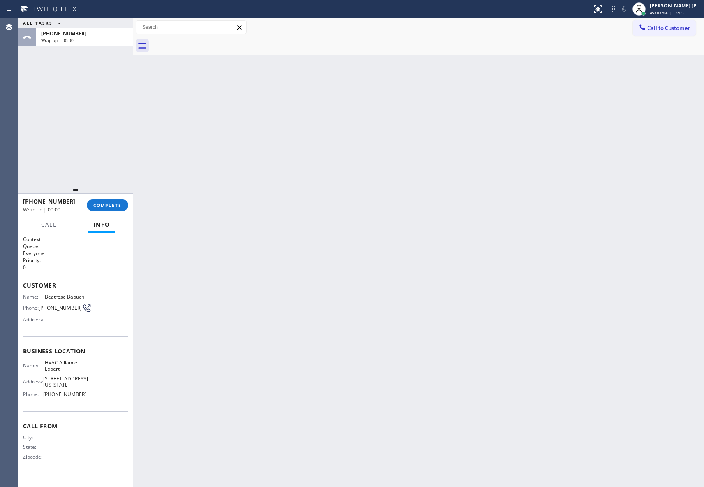
click at [208, 42] on div at bounding box center [427, 46] width 553 height 19
click at [111, 203] on span "COMPLETE" at bounding box center [107, 205] width 28 height 6
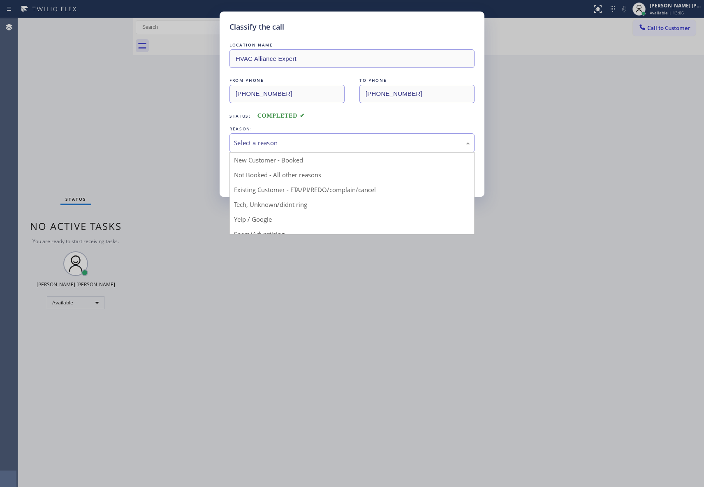
click at [335, 146] on div "Select a reason" at bounding box center [352, 142] width 236 height 9
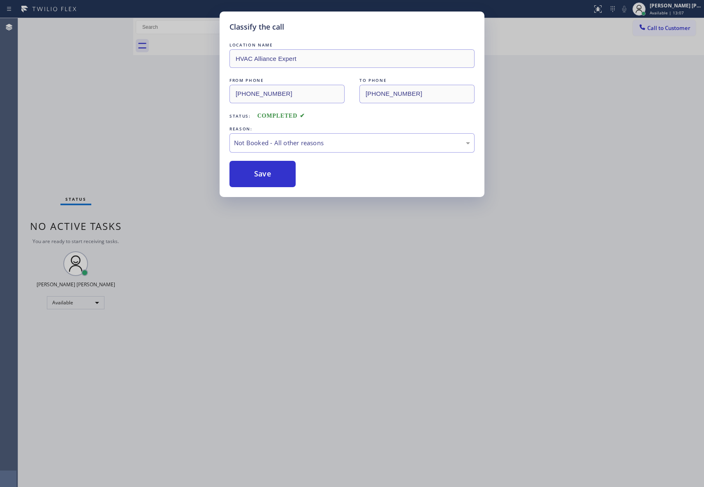
click at [265, 172] on button "Save" at bounding box center [263, 174] width 66 height 26
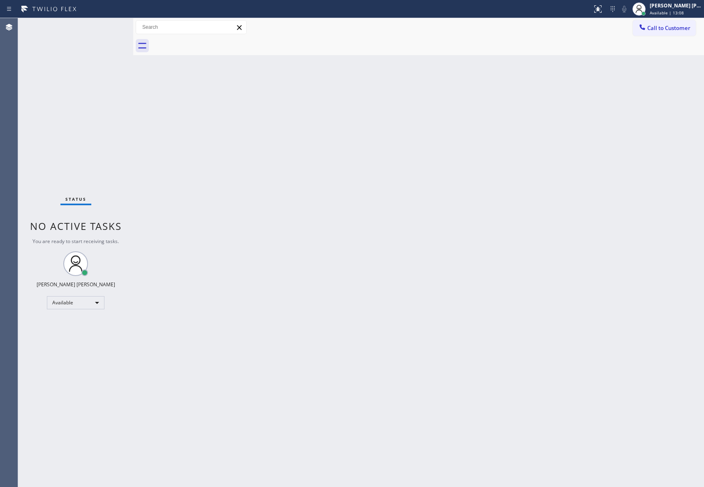
click at [265, 172] on div "Back to Dashboard Change Sender ID Customers Technicians Select a contact Outbo…" at bounding box center [418, 252] width 571 height 469
click at [676, 25] on span "Call to Customer" at bounding box center [668, 27] width 43 height 7
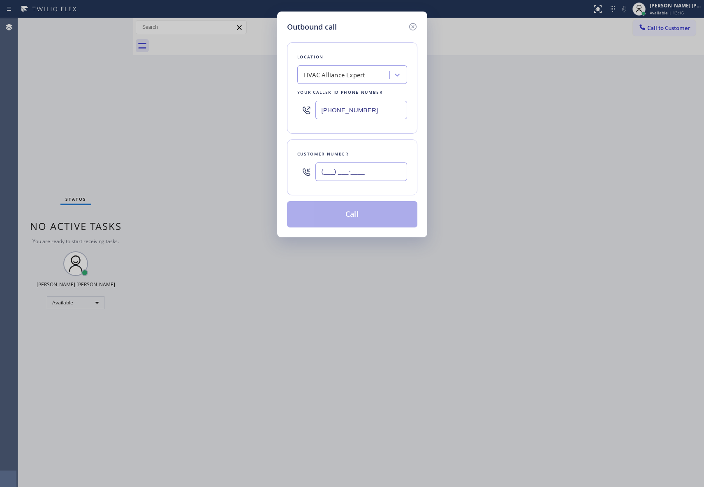
click at [381, 173] on input "(___) ___-____" at bounding box center [361, 171] width 92 height 19
paste input "818) 822-2070"
type input "[PHONE_NUMBER]"
click at [353, 218] on button "Call" at bounding box center [352, 214] width 130 height 26
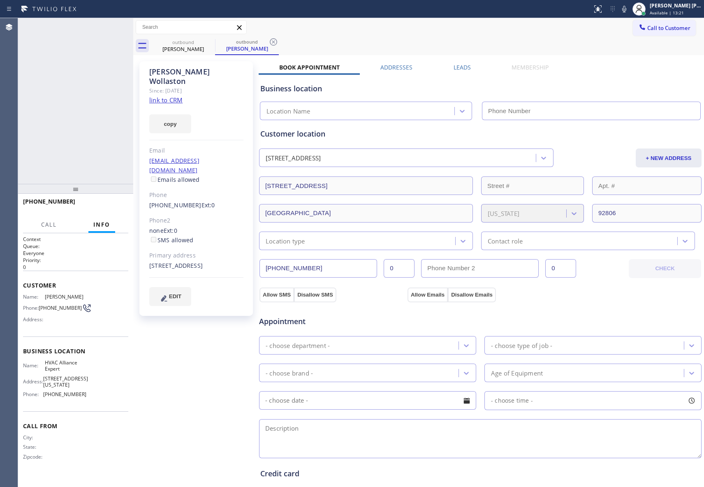
type input "[PHONE_NUMBER]"
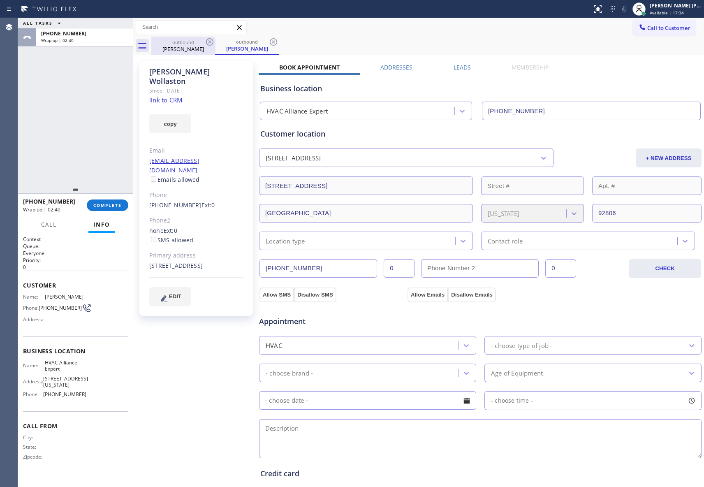
click at [202, 50] on div "[PERSON_NAME]" at bounding box center [183, 48] width 62 height 7
click at [211, 45] on icon at bounding box center [209, 41] width 7 height 7
click at [269, 43] on icon at bounding box center [274, 42] width 10 height 10
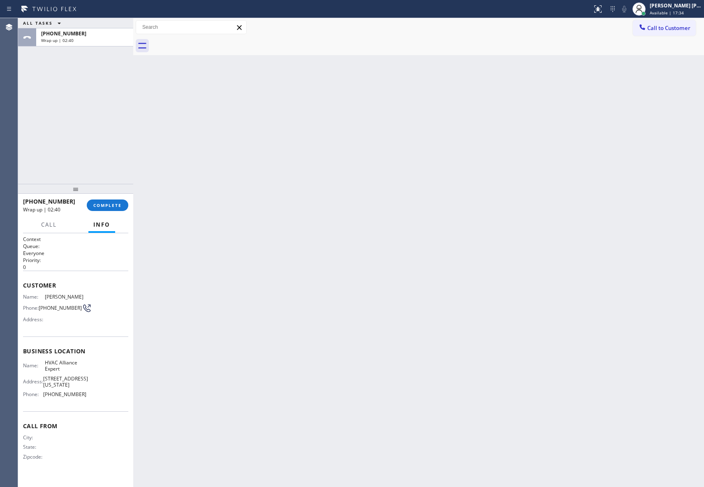
click at [211, 43] on div at bounding box center [427, 46] width 553 height 19
drag, startPoint x: 211, startPoint y: 43, endPoint x: 166, endPoint y: 90, distance: 64.9
click at [211, 43] on div at bounding box center [427, 46] width 553 height 19
click at [114, 210] on button "COMPLETE" at bounding box center [108, 205] width 42 height 12
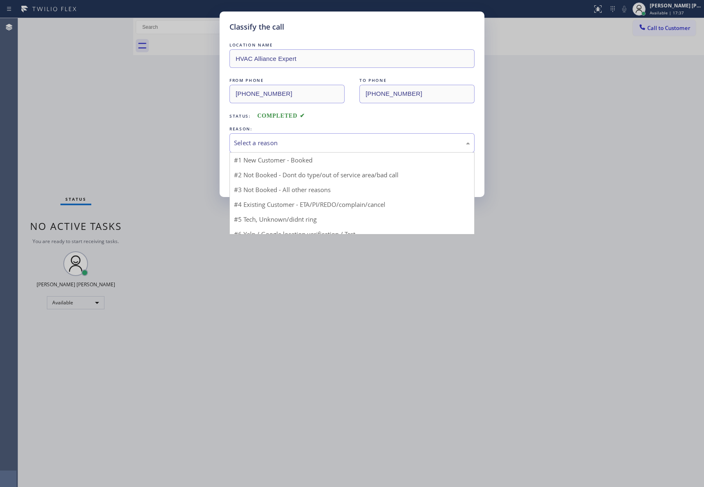
click at [283, 145] on div "Select a reason" at bounding box center [352, 142] width 236 height 9
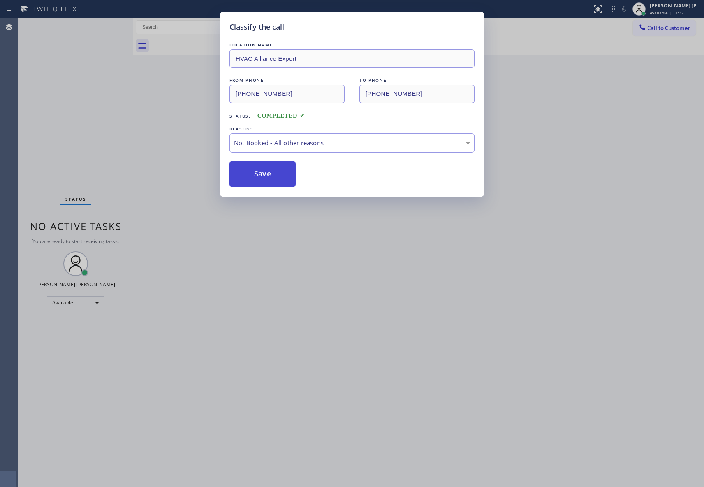
click at [261, 173] on button "Save" at bounding box center [263, 174] width 66 height 26
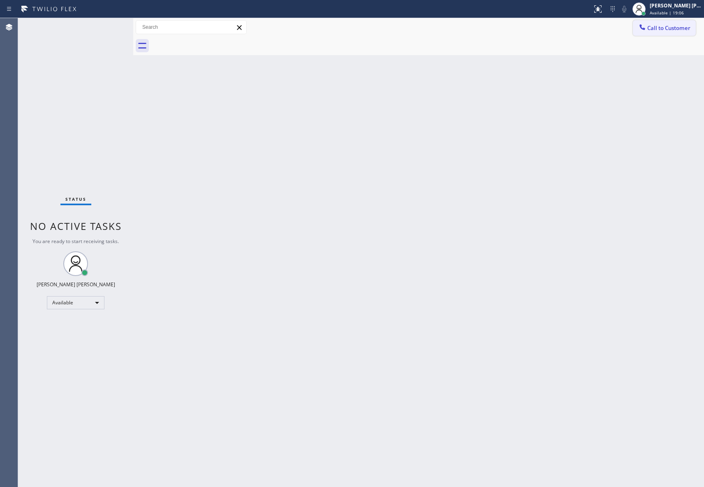
click at [671, 32] on button "Call to Customer" at bounding box center [664, 28] width 63 height 16
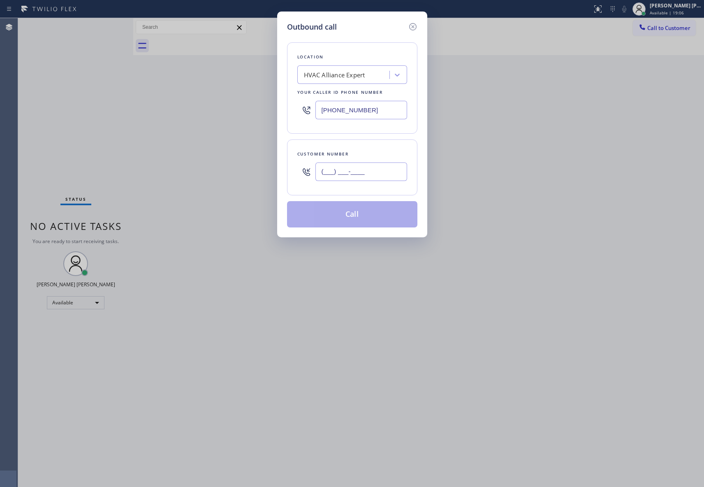
click at [372, 173] on input "(___) ___-____" at bounding box center [361, 171] width 92 height 19
paste input "865) 368-4808"
type input "[PHONE_NUMBER]"
click at [362, 223] on button "Call" at bounding box center [352, 214] width 130 height 26
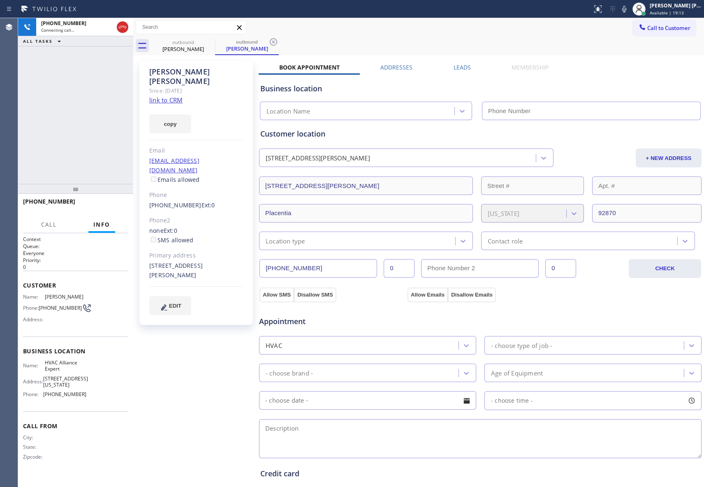
type input "[PHONE_NUMBER]"
click at [118, 29] on icon at bounding box center [123, 27] width 10 height 10
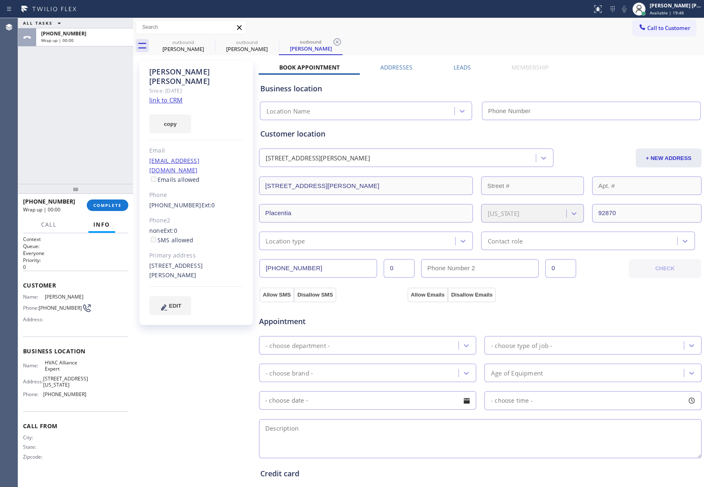
type input "[PHONE_NUMBER]"
click at [107, 206] on span "COMPLETE" at bounding box center [107, 205] width 28 height 6
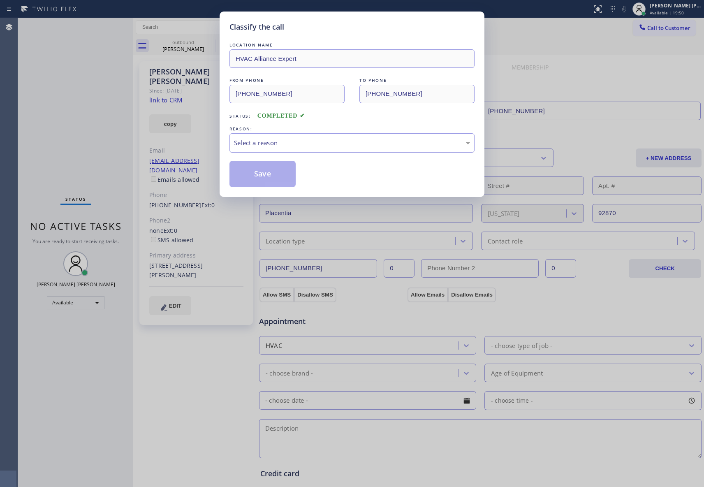
click at [292, 144] on div "Select a reason" at bounding box center [352, 142] width 236 height 9
click at [282, 173] on button "Save" at bounding box center [263, 174] width 66 height 26
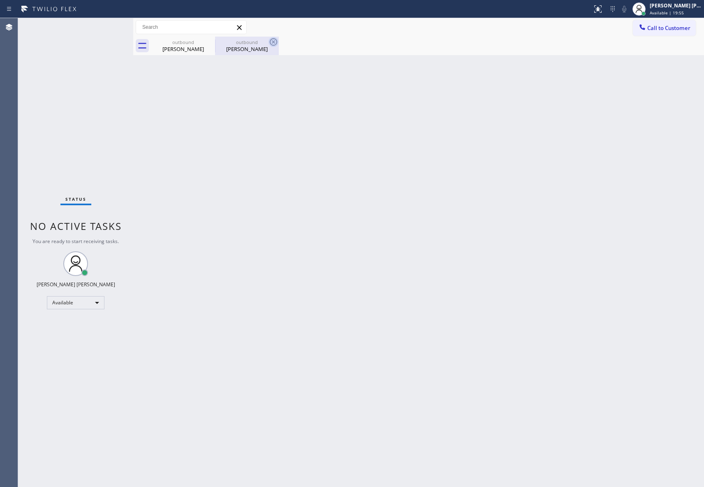
click at [0, 0] on icon at bounding box center [0, 0] width 0 height 0
click at [269, 42] on icon at bounding box center [274, 42] width 10 height 10
click at [211, 42] on div at bounding box center [427, 46] width 553 height 19
click at [668, 29] on span "Call to Customer" at bounding box center [668, 27] width 43 height 7
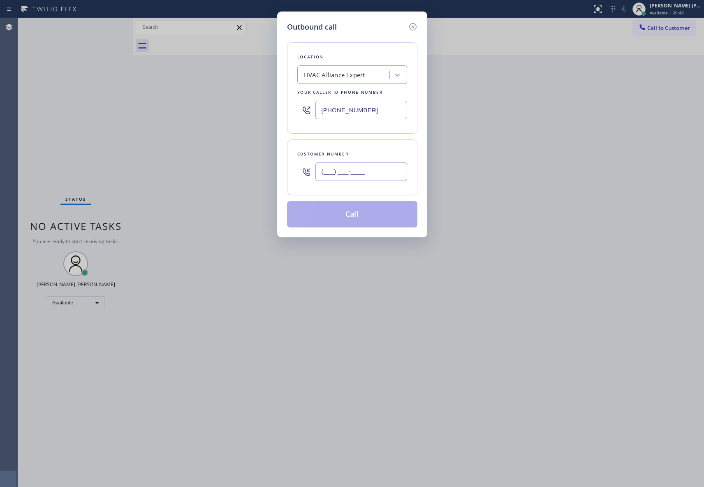
click at [380, 171] on input "(___) ___-____" at bounding box center [361, 171] width 92 height 19
paste input "617) 504-5750"
type input "[PHONE_NUMBER]"
click at [370, 216] on button "Call" at bounding box center [352, 214] width 130 height 26
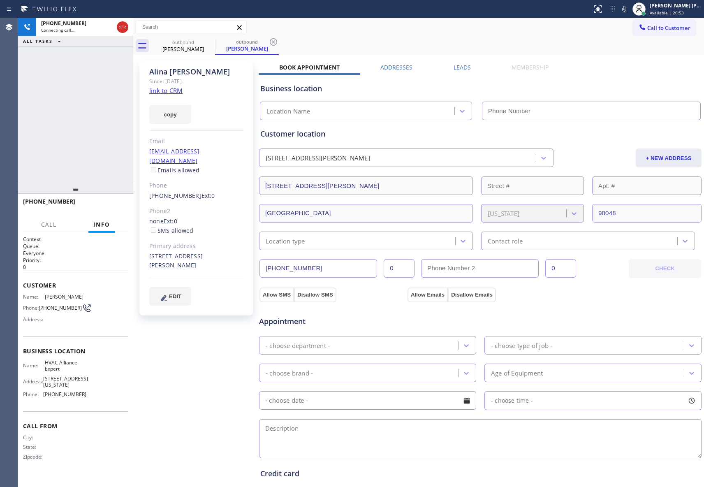
type input "[PHONE_NUMBER]"
click at [456, 68] on label "Leads" at bounding box center [462, 67] width 17 height 8
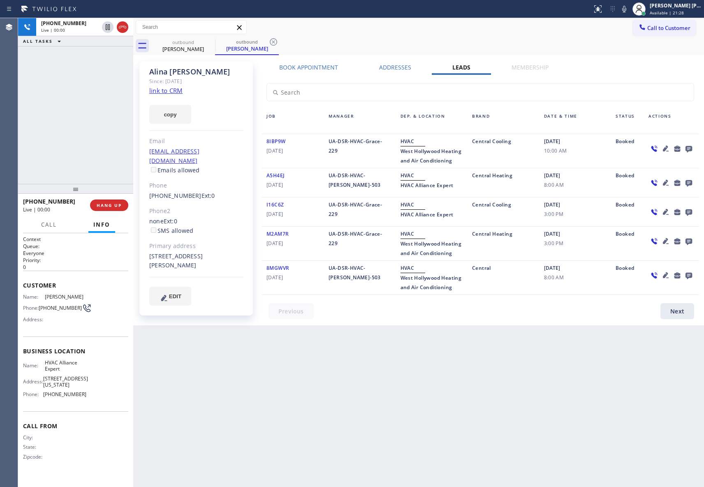
click at [689, 148] on icon at bounding box center [689, 149] width 10 height 10
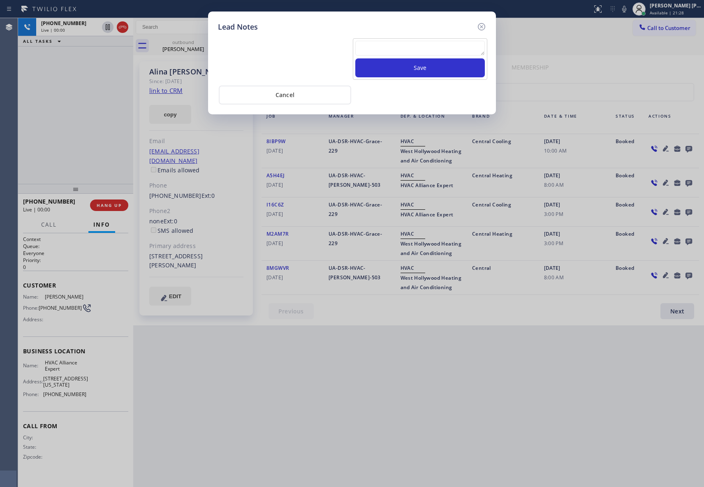
click at [389, 49] on textarea at bounding box center [420, 48] width 130 height 15
paste textarea "VM | please transfer if cx calls back"
type textarea "VM | please transfer if cx calls back"
click at [420, 63] on button "Save" at bounding box center [420, 67] width 130 height 19
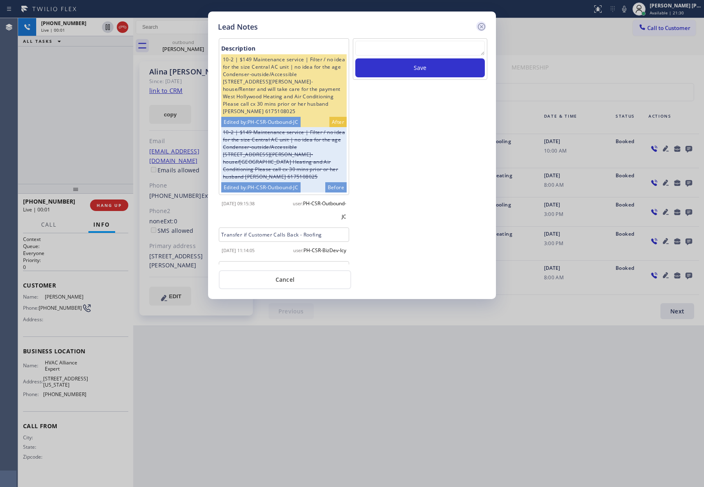
click at [483, 30] on icon at bounding box center [481, 26] width 7 height 7
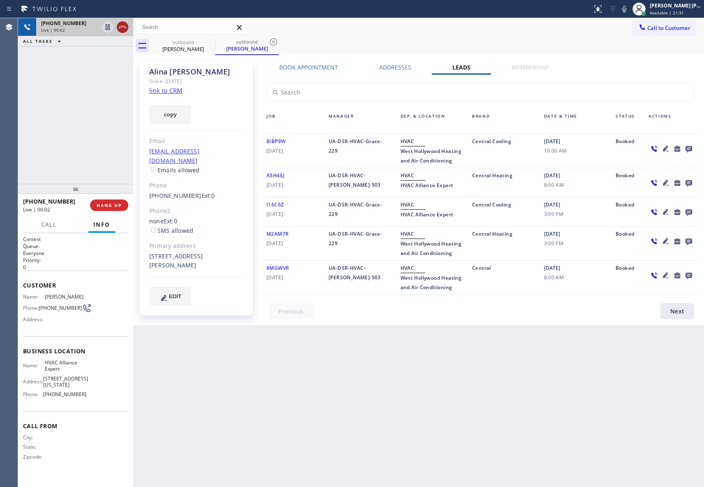
click at [124, 28] on icon at bounding box center [123, 27] width 10 height 10
click at [215, 40] on div at bounding box center [215, 45] width 0 height 12
click at [213, 42] on icon at bounding box center [210, 42] width 10 height 10
click at [0, 0] on icon at bounding box center [0, 0] width 0 height 0
click at [215, 42] on div "outbound [PERSON_NAME]" at bounding box center [247, 46] width 64 height 19
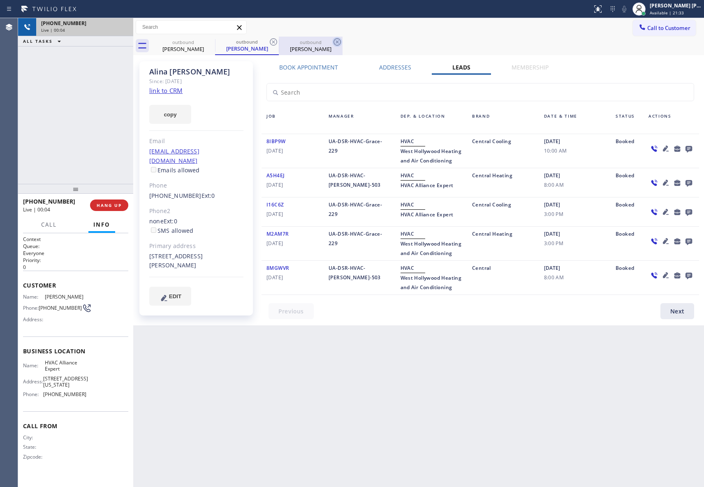
click at [269, 42] on icon at bounding box center [274, 42] width 10 height 10
click at [332, 42] on icon at bounding box center [337, 42] width 10 height 10
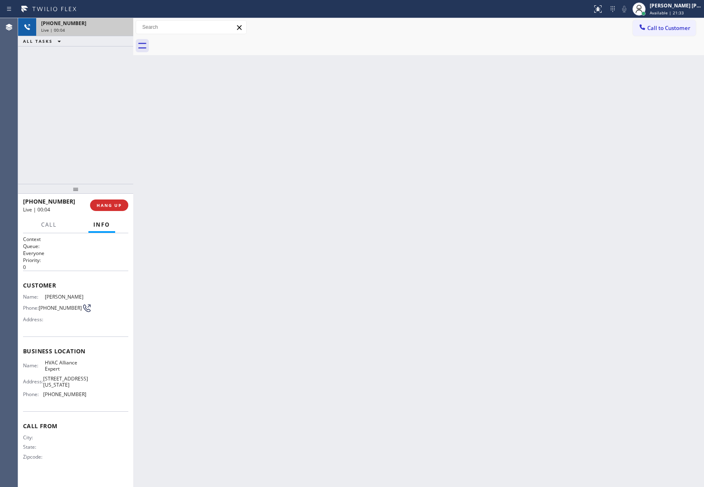
click at [208, 42] on div at bounding box center [427, 46] width 553 height 19
click at [113, 197] on div "[PHONE_NUMBER] Wrap up | 00:00 COMPLETE" at bounding box center [75, 205] width 105 height 21
click at [114, 200] on button "COMPLETE" at bounding box center [108, 205] width 42 height 12
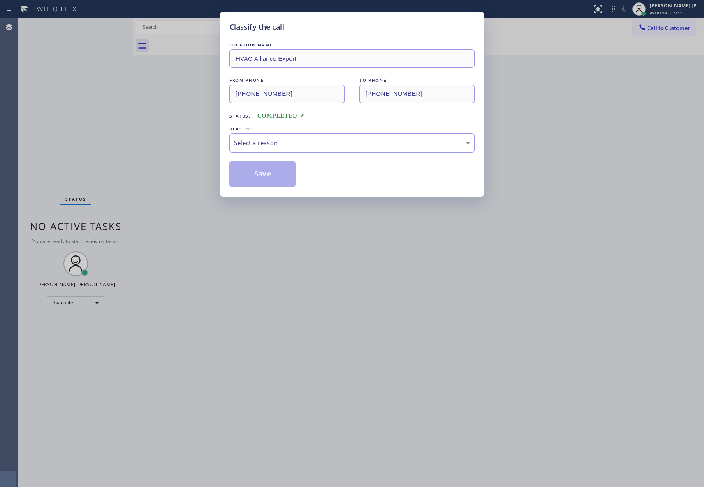
click at [311, 140] on div "Select a reason" at bounding box center [352, 142] width 236 height 9
click at [250, 176] on button "Save" at bounding box center [263, 174] width 66 height 26
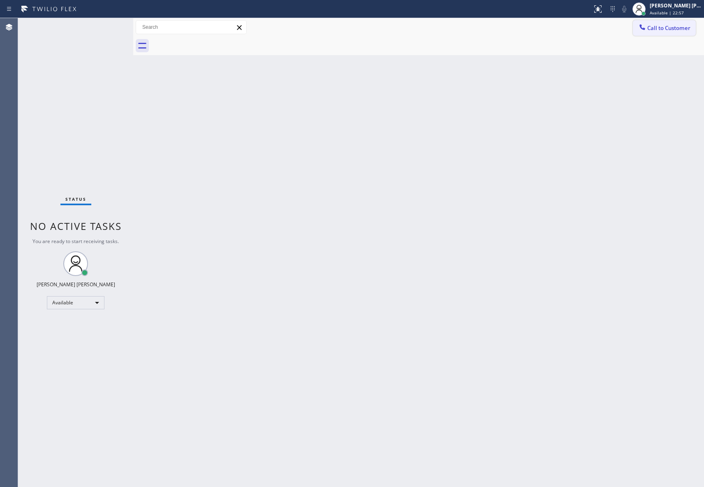
click at [684, 26] on span "Call to Customer" at bounding box center [668, 27] width 43 height 7
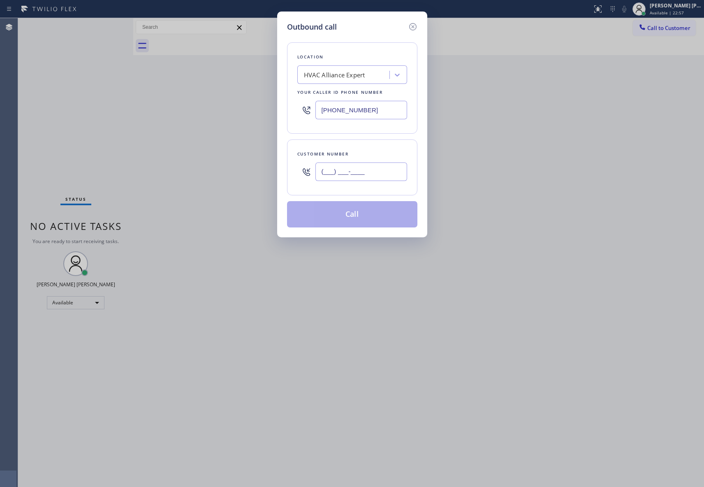
click at [361, 174] on input "(___) ___-____" at bounding box center [361, 171] width 92 height 19
paste input "224) 636-3002"
type input "[PHONE_NUMBER]"
click at [365, 213] on button "Call" at bounding box center [352, 214] width 130 height 26
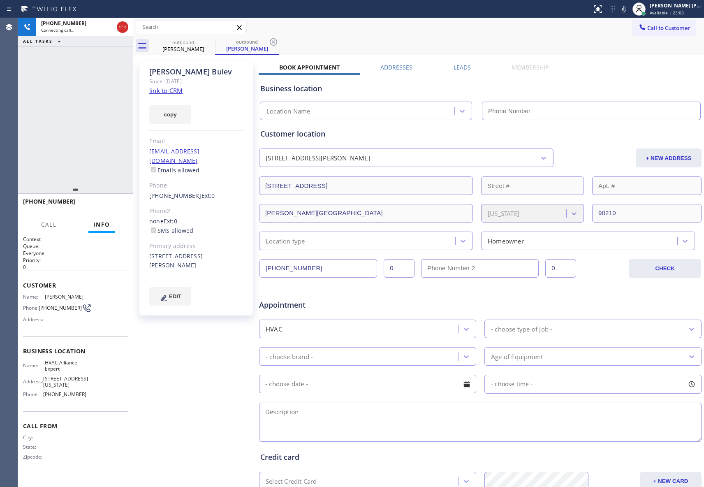
type input "[PHONE_NUMBER]"
drag, startPoint x: 123, startPoint y: 23, endPoint x: 193, endPoint y: 43, distance: 73.1
click at [123, 23] on icon at bounding box center [123, 27] width 10 height 10
click at [209, 43] on icon at bounding box center [210, 42] width 10 height 10
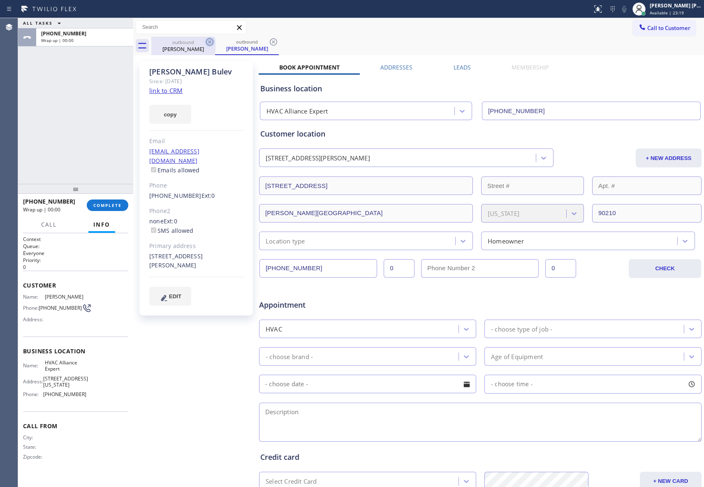
click at [209, 42] on icon at bounding box center [209, 41] width 7 height 7
click at [215, 42] on div "outbound [PERSON_NAME]" at bounding box center [247, 46] width 64 height 19
click at [209, 42] on icon at bounding box center [209, 41] width 7 height 7
type input "[PHONE_NUMBER]"
click at [116, 205] on span "COMPLETE" at bounding box center [107, 205] width 28 height 6
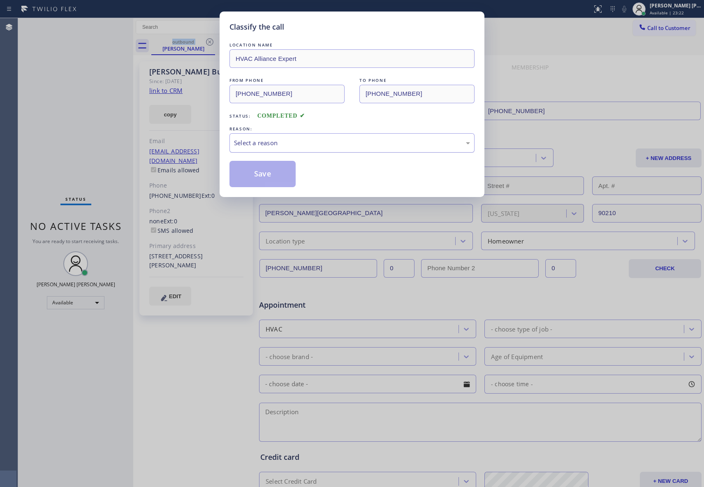
click at [303, 141] on div "Select a reason" at bounding box center [352, 142] width 236 height 9
click at [260, 173] on button "Save" at bounding box center [263, 174] width 66 height 26
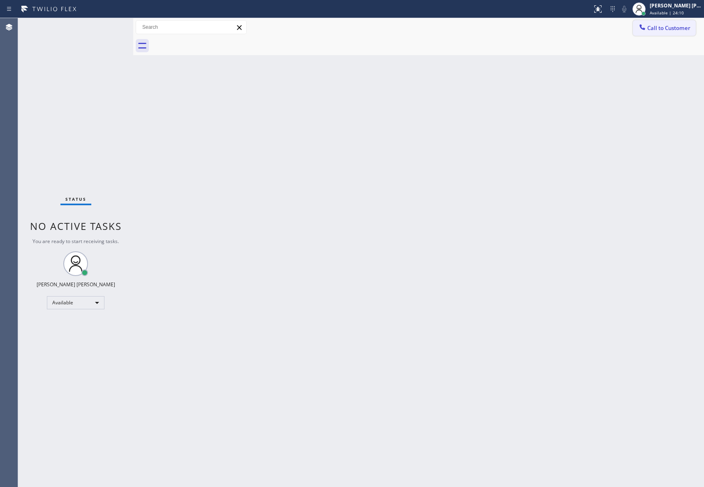
click at [668, 29] on span "Call to Customer" at bounding box center [668, 27] width 43 height 7
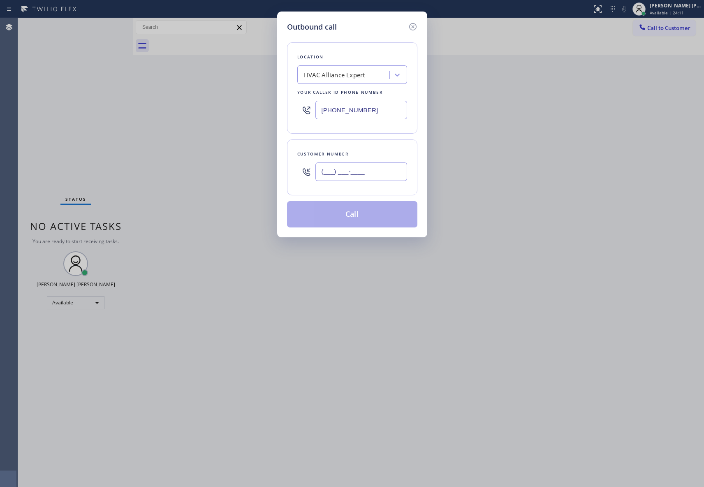
click at [362, 178] on input "(___) ___-____" at bounding box center [361, 171] width 92 height 19
paste input "714) 400-2499"
type input "[PHONE_NUMBER]"
click at [359, 217] on button "Call" at bounding box center [352, 214] width 130 height 26
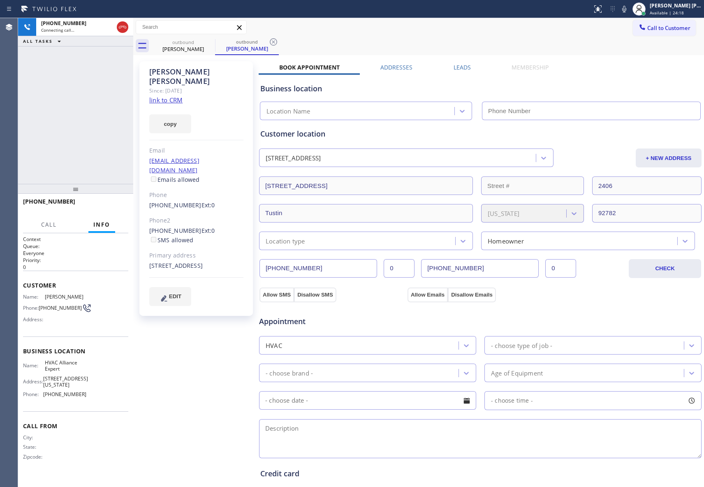
type input "[PHONE_NUMBER]"
click at [454, 68] on label "Leads" at bounding box center [462, 67] width 17 height 8
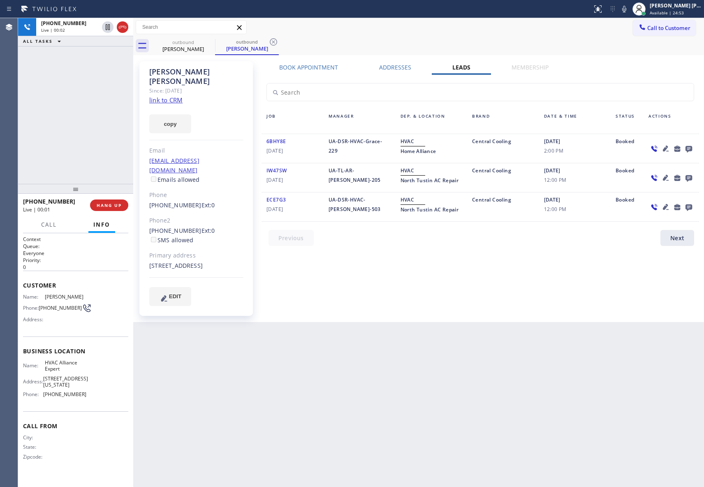
click at [691, 147] on icon at bounding box center [689, 149] width 10 height 10
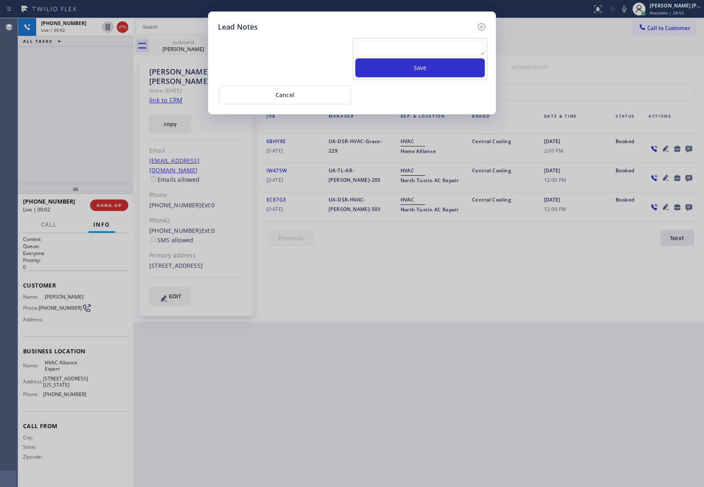
click at [412, 46] on textarea at bounding box center [420, 48] width 130 height 15
paste textarea "VM | please transfer if cx calls back"
type textarea "VM | please transfer if cx calls back"
click at [430, 69] on button "Save" at bounding box center [420, 67] width 130 height 19
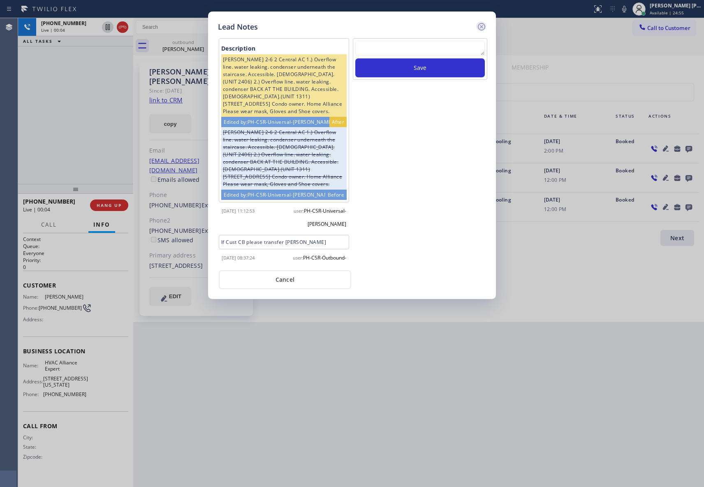
click at [483, 26] on icon at bounding box center [482, 27] width 10 height 10
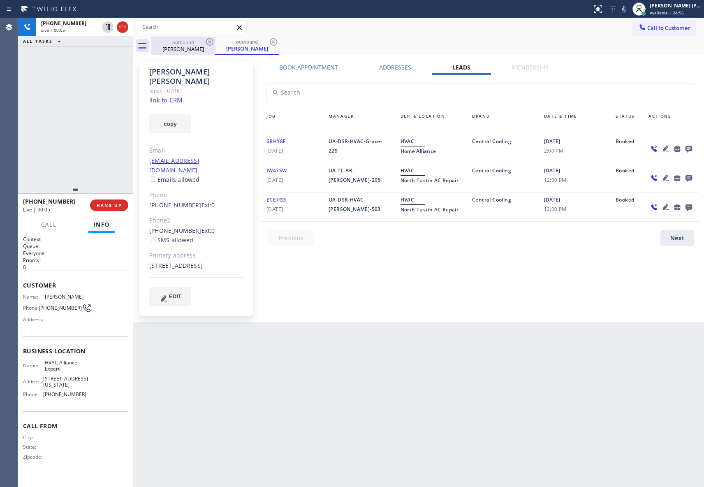
click at [202, 41] on div "outbound" at bounding box center [183, 42] width 62 height 6
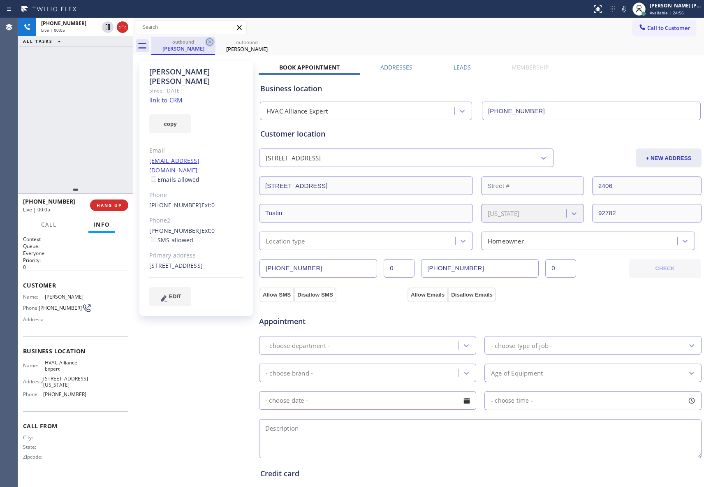
click at [206, 41] on icon at bounding box center [209, 41] width 7 height 7
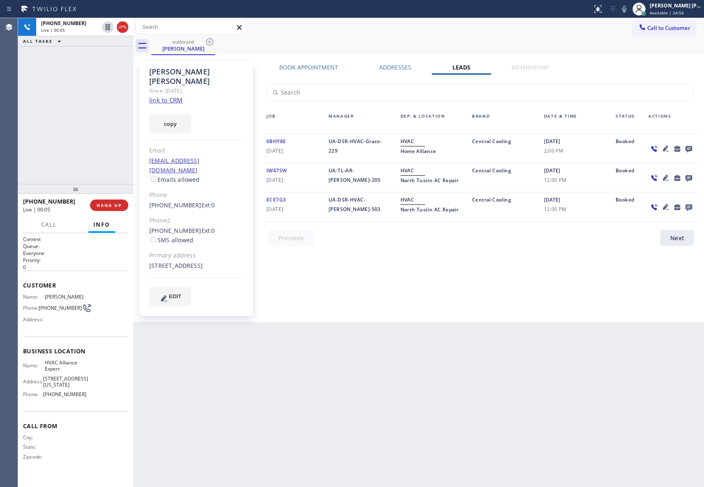
click at [206, 41] on icon at bounding box center [209, 41] width 7 height 7
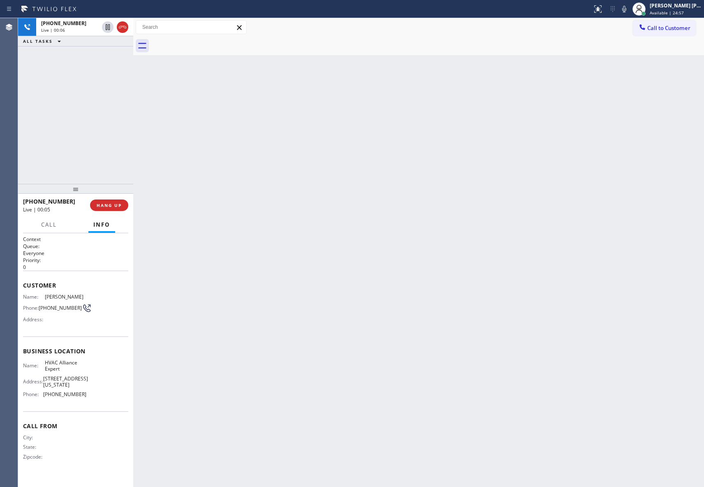
click at [206, 41] on div at bounding box center [427, 46] width 553 height 19
click at [112, 208] on button "HANG UP" at bounding box center [109, 205] width 38 height 12
click at [118, 209] on button "COMPLETE" at bounding box center [108, 205] width 42 height 12
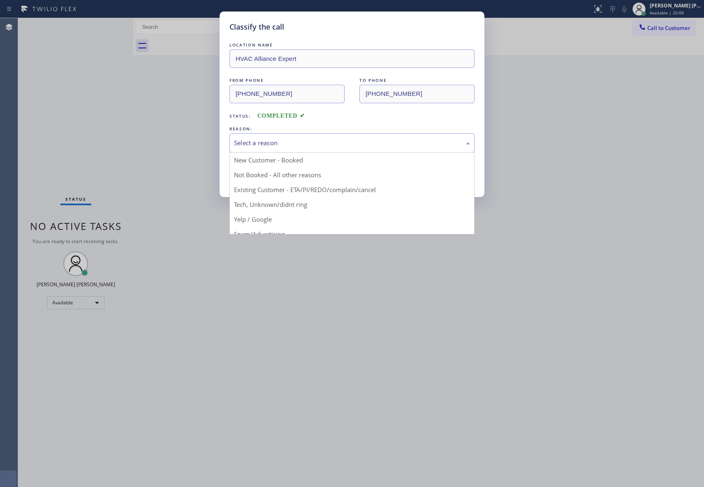
click at [315, 140] on div "Select a reason" at bounding box center [352, 142] width 236 height 9
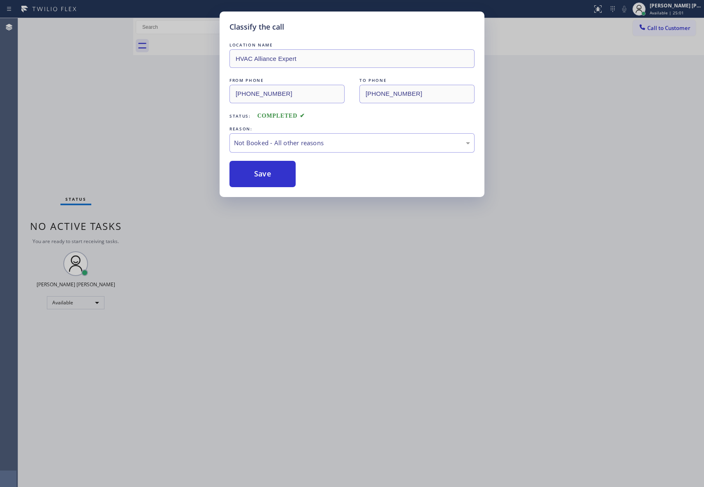
click at [256, 175] on button "Save" at bounding box center [263, 174] width 66 height 26
drag, startPoint x: 256, startPoint y: 175, endPoint x: 452, endPoint y: 12, distance: 254.9
click at [256, 175] on button "Save" at bounding box center [263, 174] width 66 height 26
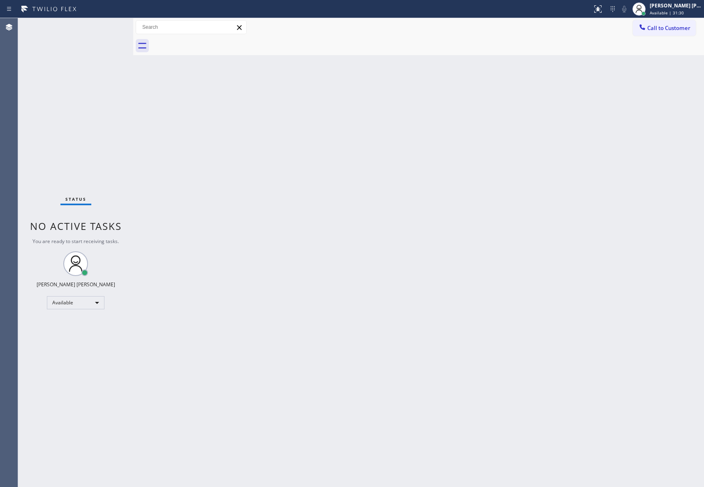
click at [679, 35] on button "Call to Customer" at bounding box center [664, 28] width 63 height 16
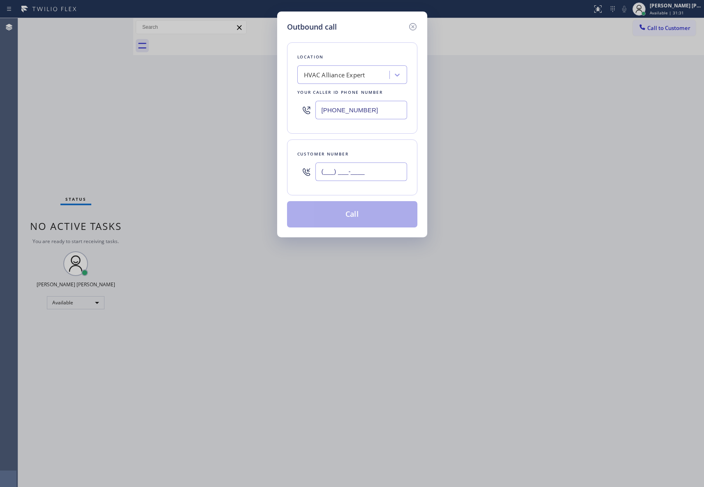
click at [386, 176] on input "(___) ___-____" at bounding box center [361, 171] width 92 height 19
paste input "562) 242-4990"
type input "[PHONE_NUMBER]"
click at [373, 213] on button "Call" at bounding box center [352, 214] width 130 height 26
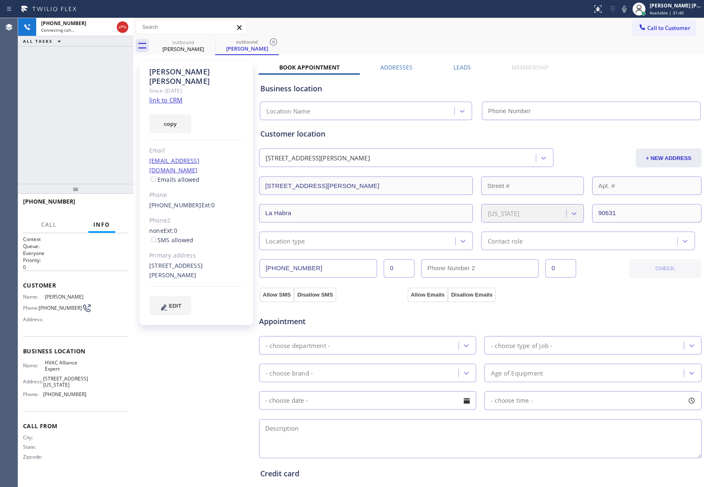
type input "[PHONE_NUMBER]"
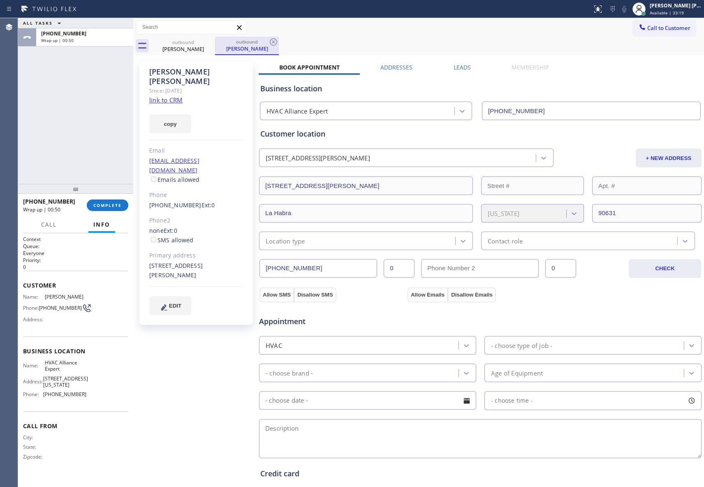
click at [224, 45] on div "[PERSON_NAME]" at bounding box center [247, 48] width 62 height 7
click at [211, 39] on icon at bounding box center [209, 41] width 7 height 7
click at [214, 38] on icon at bounding box center [210, 42] width 10 height 10
click at [269, 39] on icon at bounding box center [274, 42] width 10 height 10
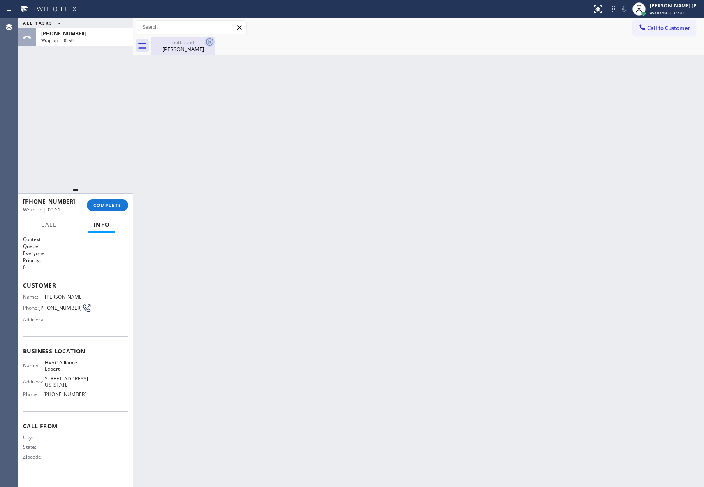
click at [211, 40] on icon at bounding box center [210, 42] width 10 height 10
click at [116, 206] on span "COMPLETE" at bounding box center [107, 205] width 28 height 6
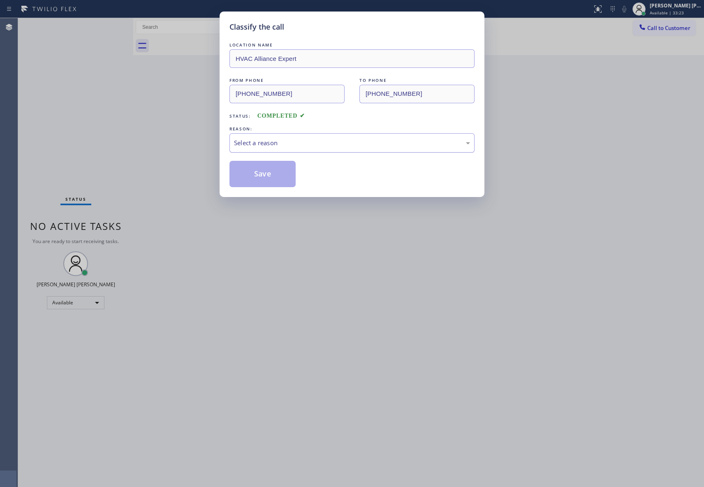
click at [325, 142] on div "Select a reason" at bounding box center [352, 142] width 236 height 9
click at [272, 168] on button "Save" at bounding box center [263, 174] width 66 height 26
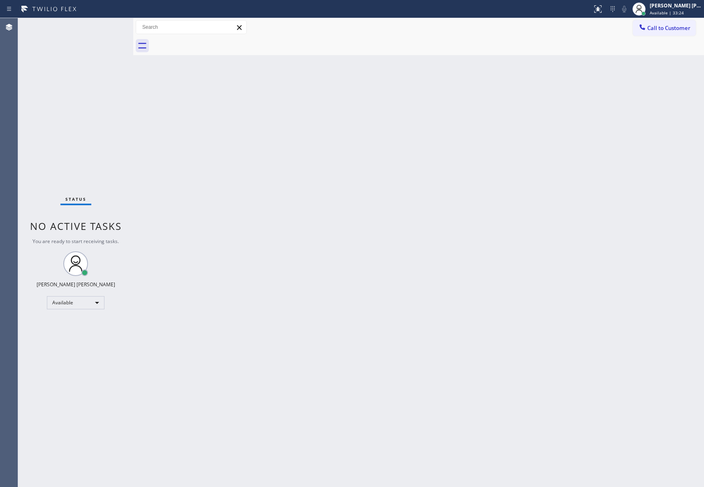
click at [669, 32] on button "Call to Customer" at bounding box center [664, 28] width 63 height 16
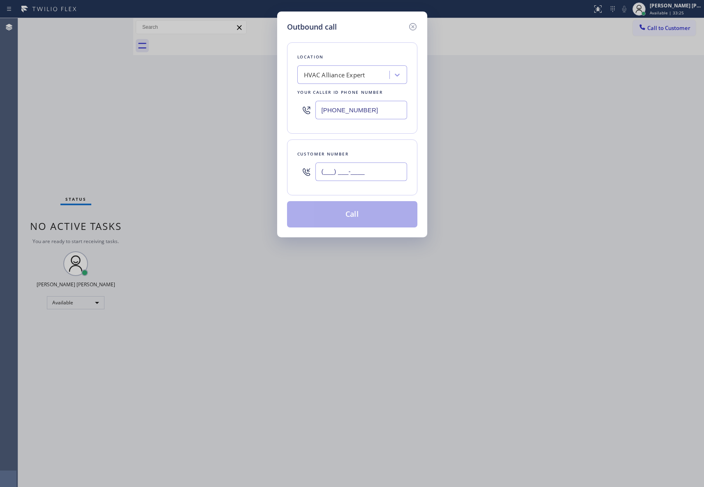
click at [366, 173] on input "(___) ___-____" at bounding box center [361, 171] width 92 height 19
paste input "503) 701-7541"
type input "[PHONE_NUMBER]"
click at [367, 213] on button "Call" at bounding box center [352, 214] width 130 height 26
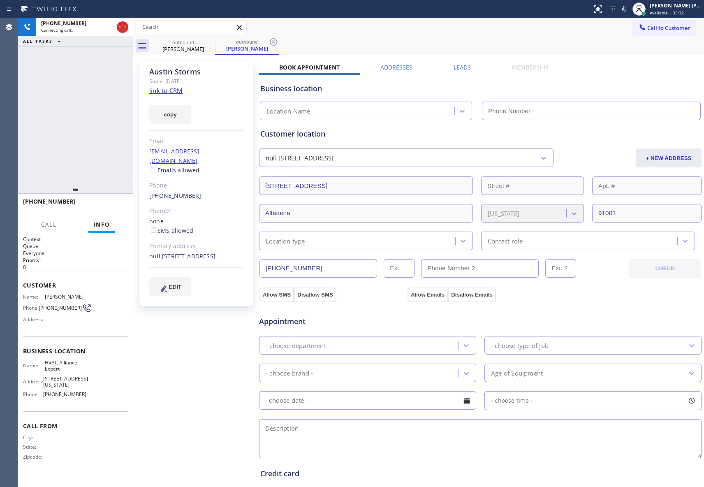
type input "[PHONE_NUMBER]"
click at [465, 66] on label "Leads" at bounding box center [462, 67] width 17 height 8
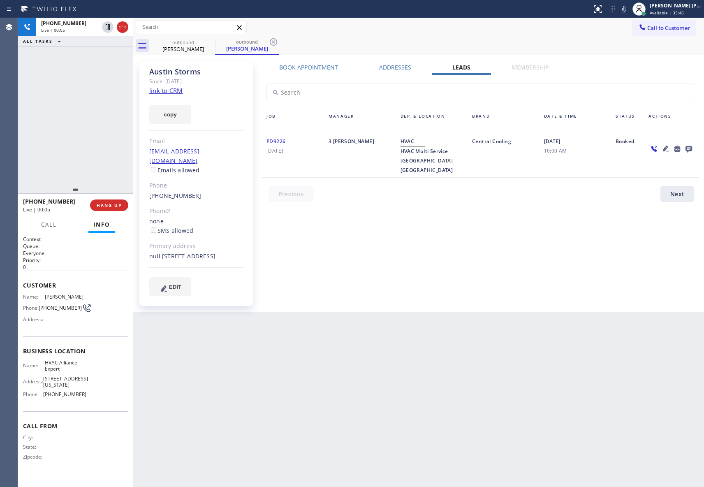
click at [690, 147] on icon at bounding box center [689, 149] width 10 height 10
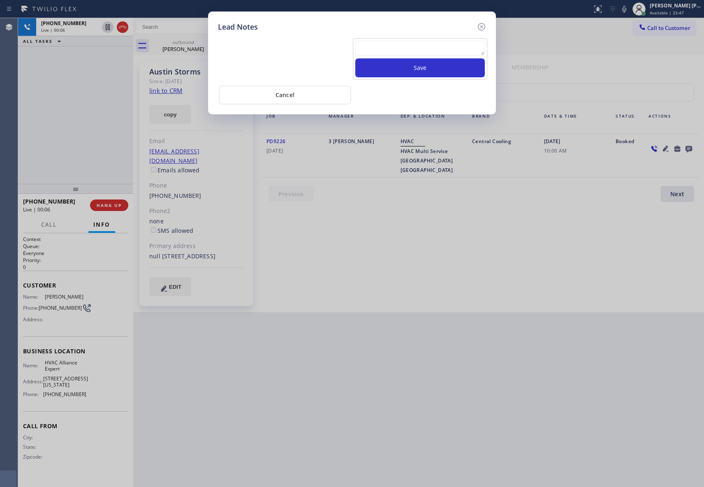
click at [427, 50] on textarea at bounding box center [420, 48] width 130 height 15
paste textarea "VM | please transfer if cx calls back"
type textarea "VM | please transfer if cx calls back"
click at [428, 68] on button "Save" at bounding box center [420, 67] width 130 height 19
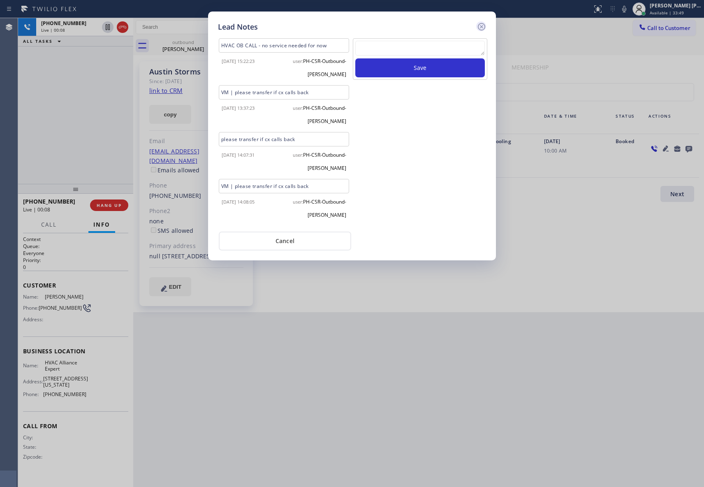
click at [480, 24] on icon at bounding box center [482, 27] width 10 height 10
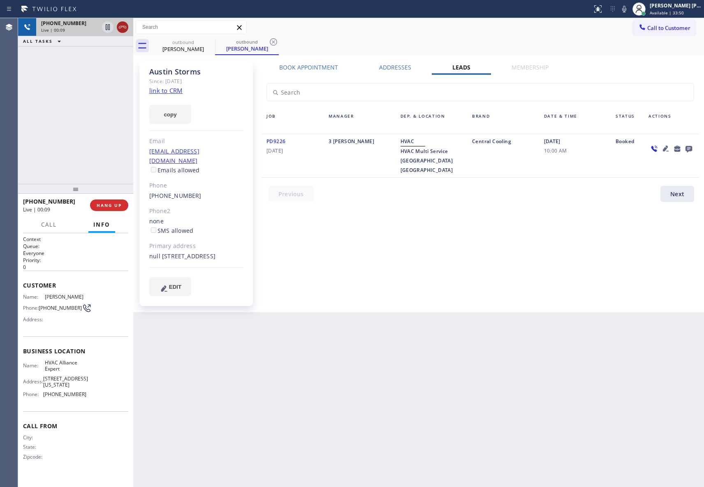
click at [121, 26] on icon at bounding box center [123, 27] width 10 height 10
click at [211, 38] on icon at bounding box center [209, 41] width 7 height 7
click at [270, 38] on icon at bounding box center [273, 41] width 7 height 7
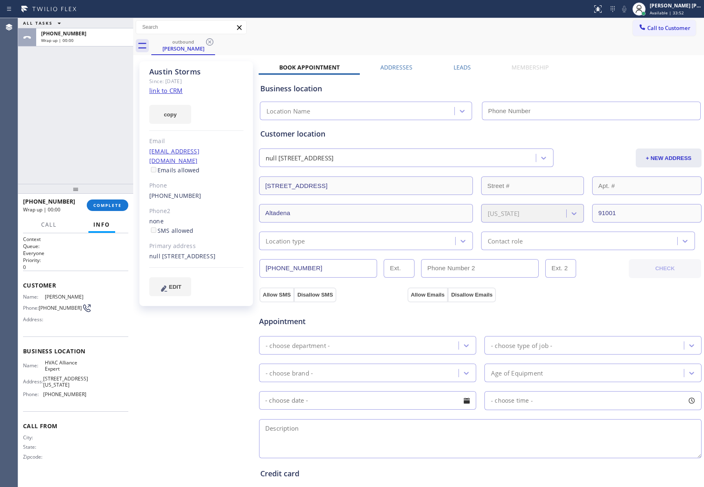
click at [211, 38] on icon at bounding box center [209, 41] width 7 height 7
click at [211, 38] on div "outbound [PERSON_NAME]" at bounding box center [427, 46] width 553 height 19
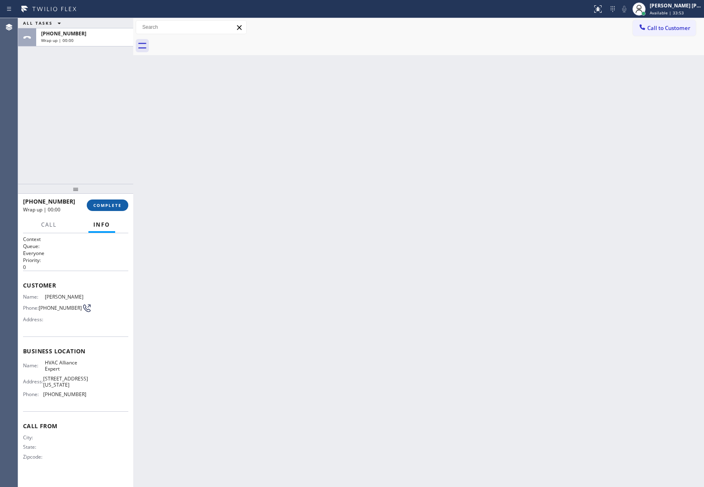
click at [112, 207] on span "COMPLETE" at bounding box center [107, 205] width 28 height 6
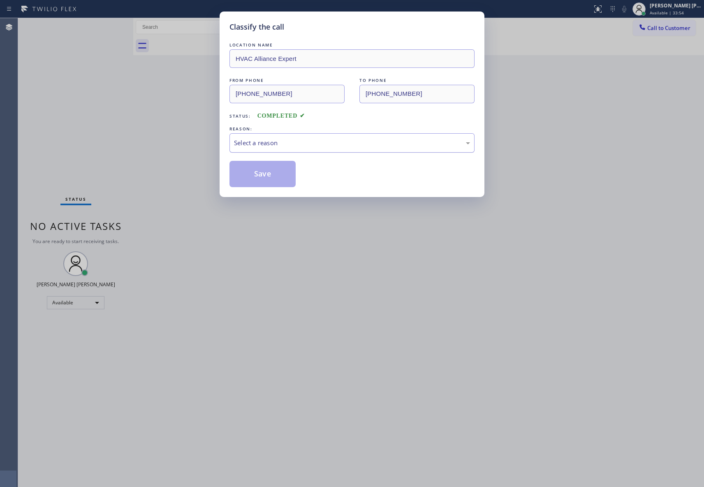
click at [373, 142] on div "Select a reason" at bounding box center [352, 142] width 236 height 9
click at [272, 174] on button "Save" at bounding box center [263, 174] width 66 height 26
drag, startPoint x: 272, startPoint y: 174, endPoint x: 494, endPoint y: 17, distance: 272.0
click at [273, 174] on button "Save" at bounding box center [263, 174] width 66 height 26
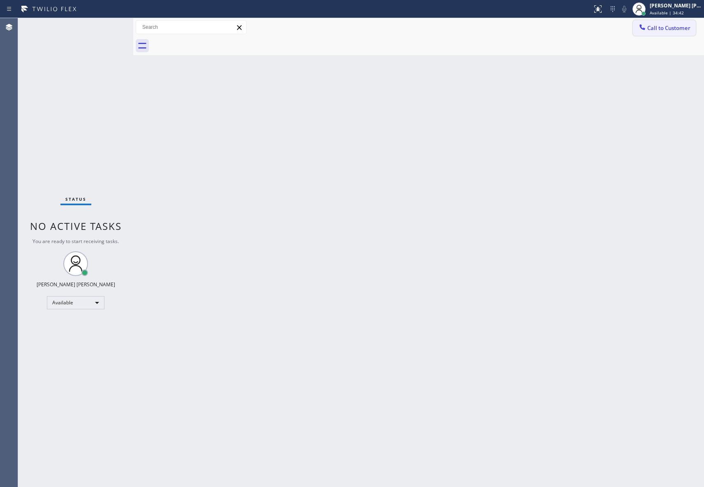
click at [668, 32] on button "Call to Customer" at bounding box center [664, 28] width 63 height 16
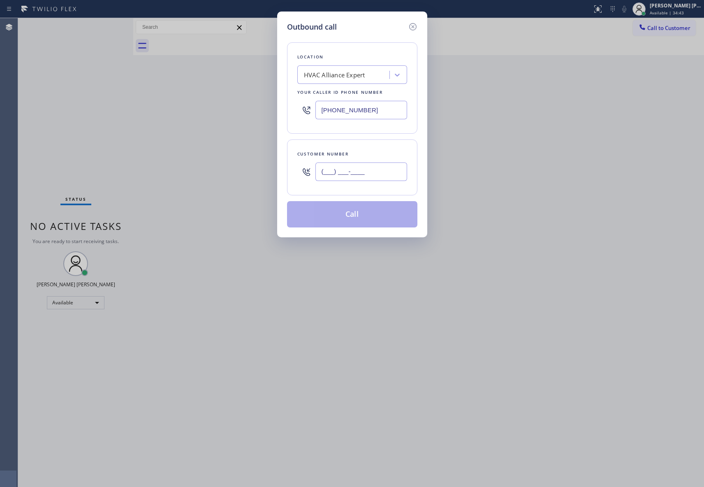
click at [375, 176] on input "(___) ___-____" at bounding box center [361, 171] width 92 height 19
paste input "626) 664-0959"
type input "[PHONE_NUMBER]"
click at [355, 215] on button "Call" at bounding box center [352, 214] width 130 height 26
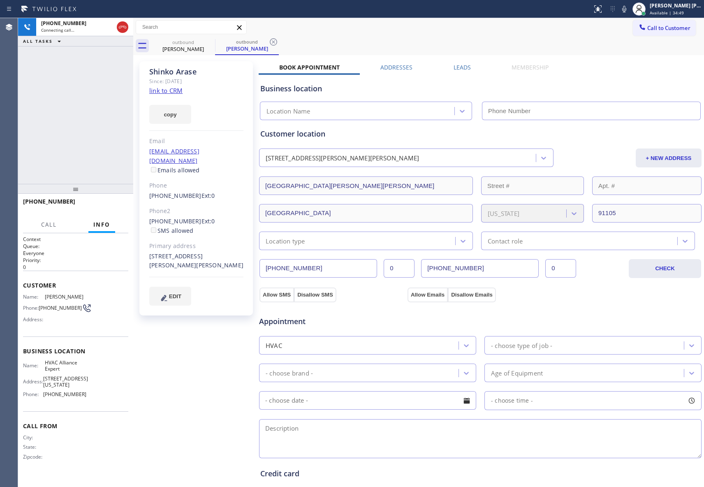
type input "[PHONE_NUMBER]"
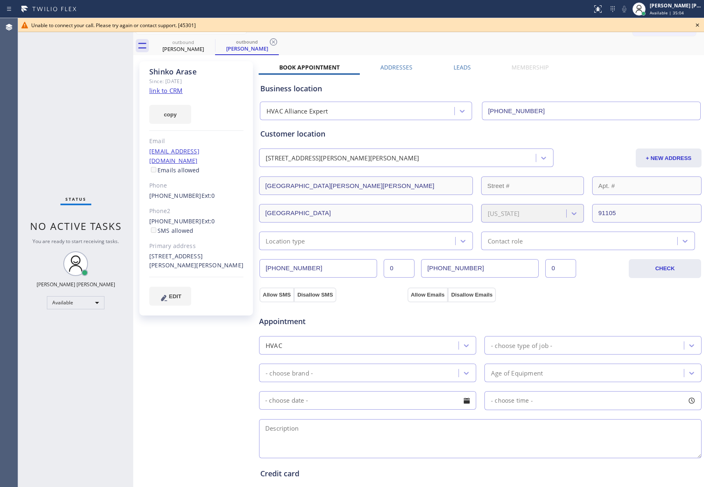
click at [700, 24] on icon at bounding box center [698, 25] width 10 height 10
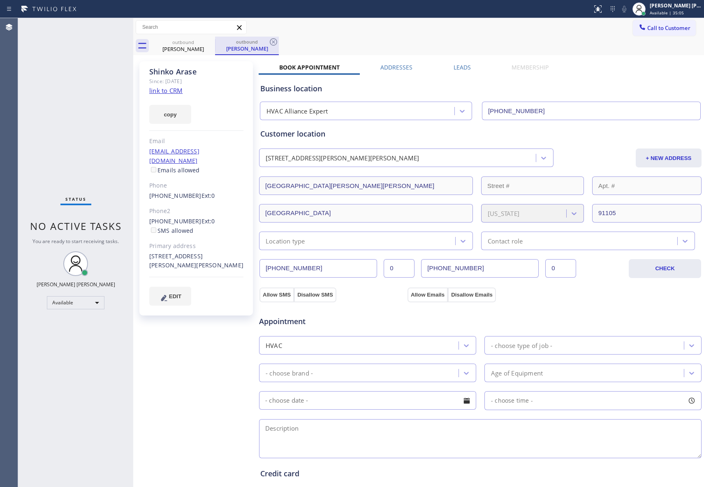
click at [221, 44] on div "outbound" at bounding box center [247, 42] width 62 height 6
click at [208, 40] on icon at bounding box center [210, 42] width 10 height 10
click at [215, 40] on div "outbound [PERSON_NAME]" at bounding box center [247, 46] width 64 height 19
click at [208, 40] on icon at bounding box center [210, 42] width 10 height 10
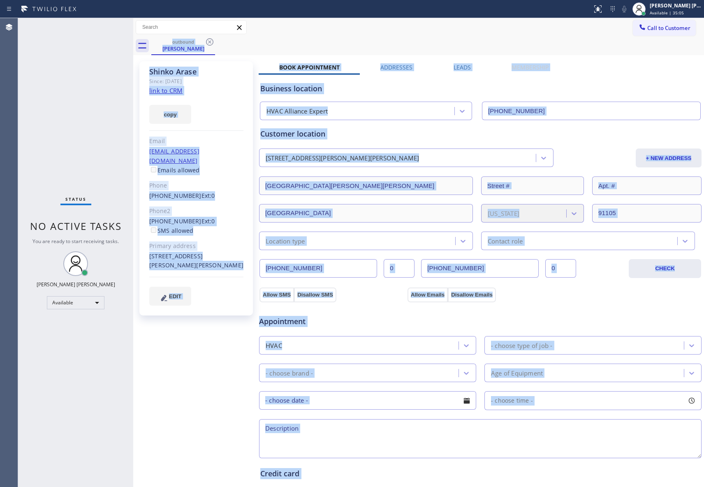
click at [208, 40] on div "outbound [PERSON_NAME]" at bounding box center [427, 46] width 553 height 19
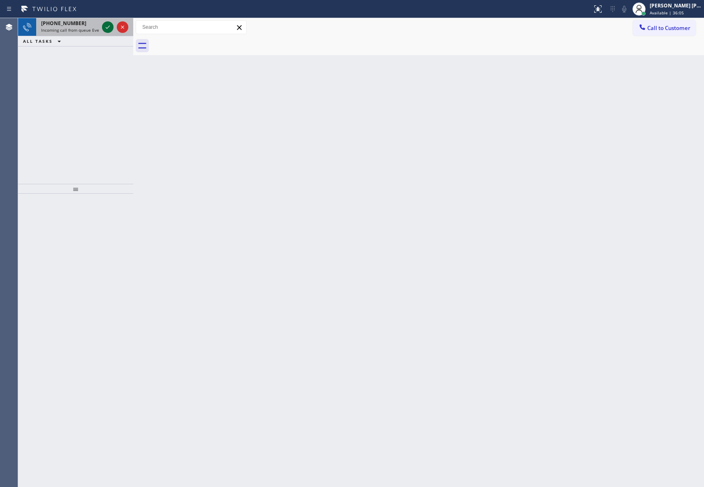
click at [109, 27] on icon at bounding box center [108, 27] width 10 height 10
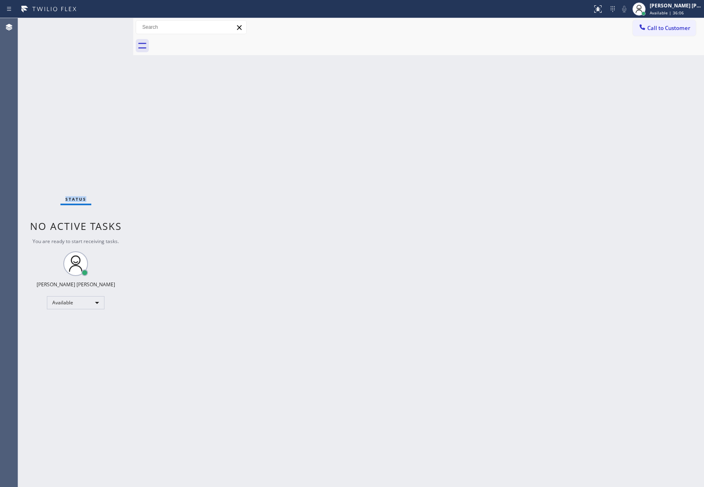
click at [108, 28] on div "Status No active tasks You are ready to start receiving tasks. [PERSON_NAME] [P…" at bounding box center [75, 252] width 115 height 469
click at [593, 10] on icon at bounding box center [598, 9] width 10 height 10
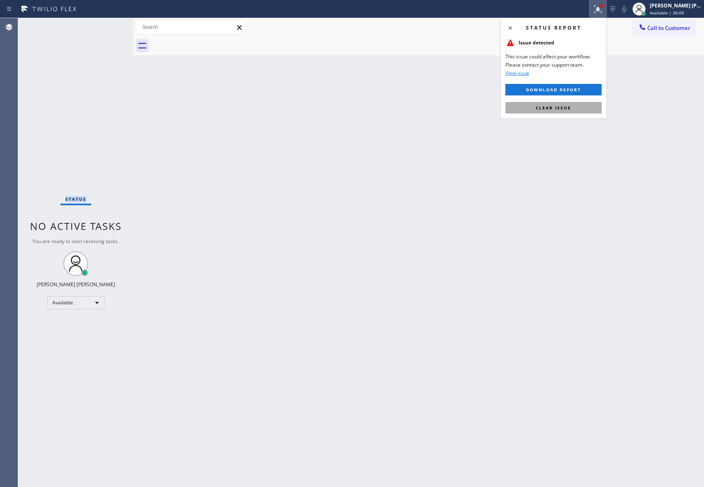
click at [556, 107] on span "Clear issue" at bounding box center [553, 108] width 35 height 6
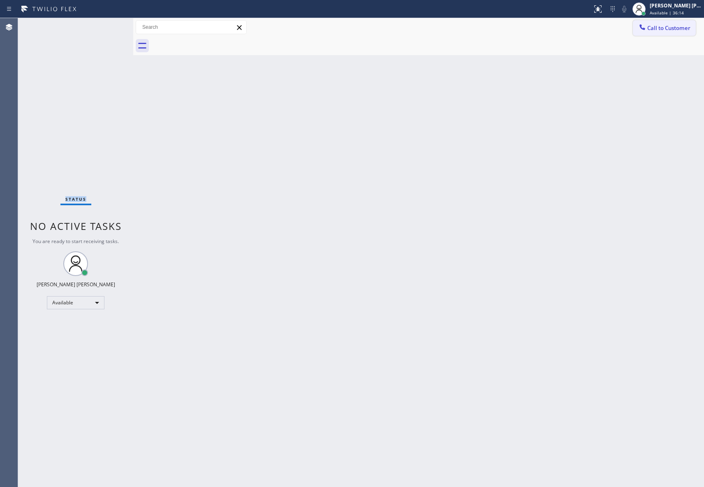
click at [690, 32] on button "Call to Customer" at bounding box center [664, 28] width 63 height 16
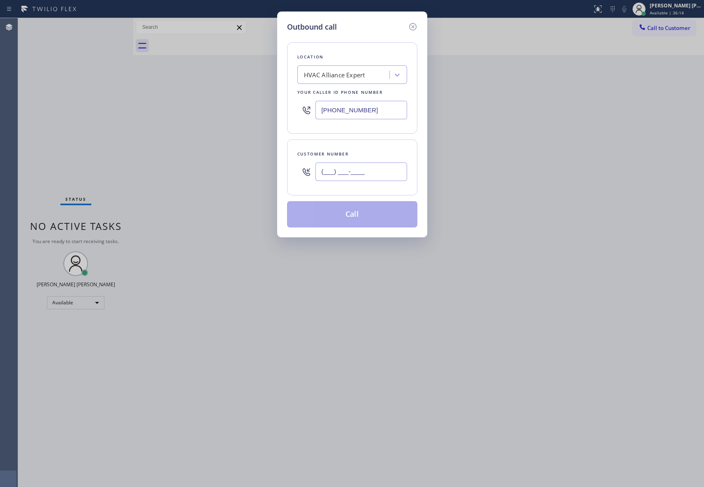
click at [359, 170] on input "(___) ___-____" at bounding box center [361, 171] width 92 height 19
paste input "310) 993-3343"
type input "[PHONE_NUMBER]"
click at [376, 219] on button "Call" at bounding box center [352, 214] width 130 height 26
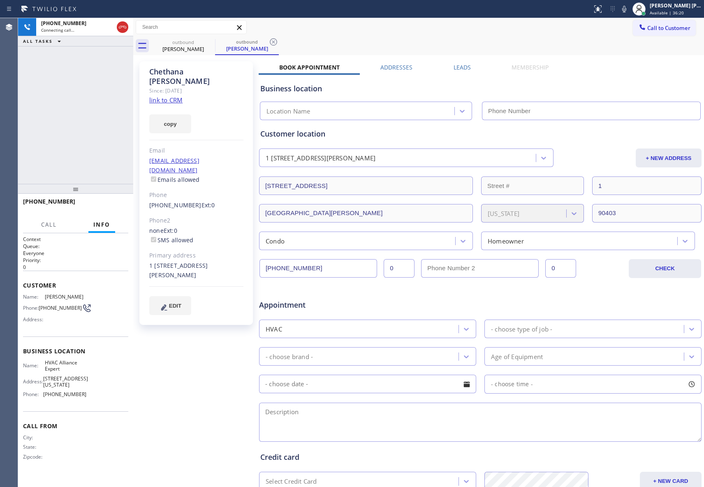
type input "[PHONE_NUMBER]"
click at [124, 24] on icon at bounding box center [123, 27] width 10 height 10
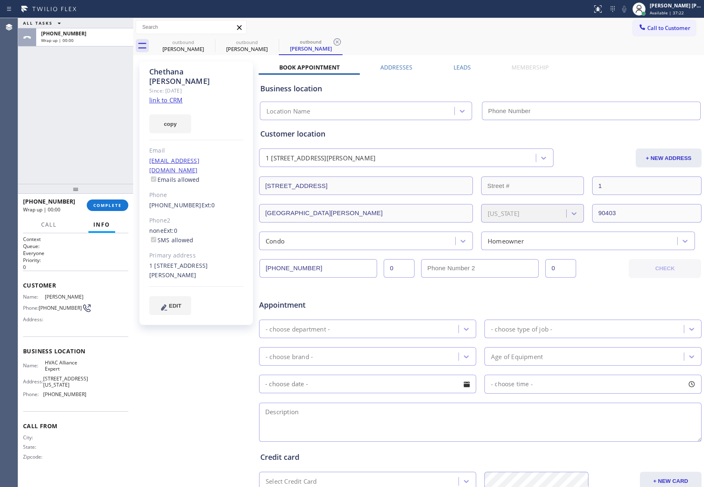
type input "[PHONE_NUMBER]"
click at [204, 39] on div "outbound" at bounding box center [183, 42] width 62 height 6
click at [0, 0] on icon at bounding box center [0, 0] width 0 height 0
click at [332, 39] on icon at bounding box center [337, 42] width 10 height 10
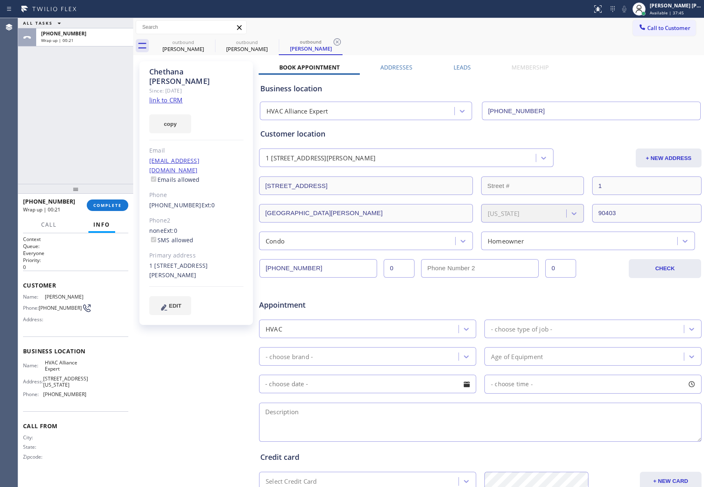
click at [206, 39] on div "outbound [PERSON_NAME] outbound [PERSON_NAME] outbound [PERSON_NAME]" at bounding box center [427, 46] width 553 height 19
click at [205, 39] on div "outbound [PERSON_NAME] outbound [PERSON_NAME] outbound [PERSON_NAME]" at bounding box center [427, 46] width 553 height 19
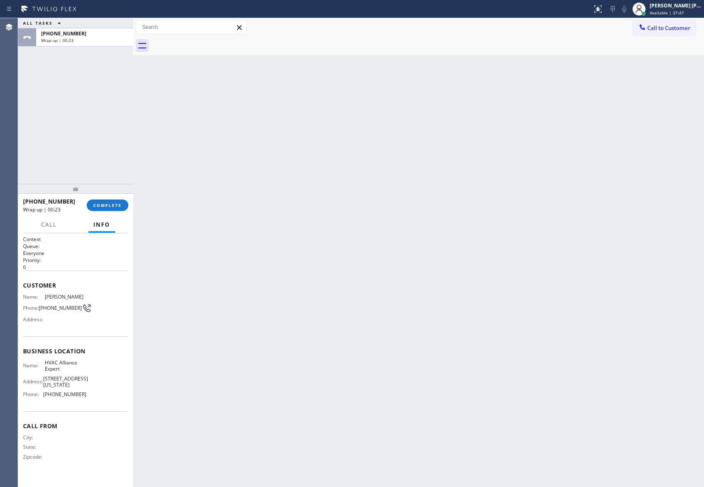
click at [203, 42] on div at bounding box center [427, 46] width 553 height 19
click at [107, 204] on span "COMPLETE" at bounding box center [107, 205] width 28 height 6
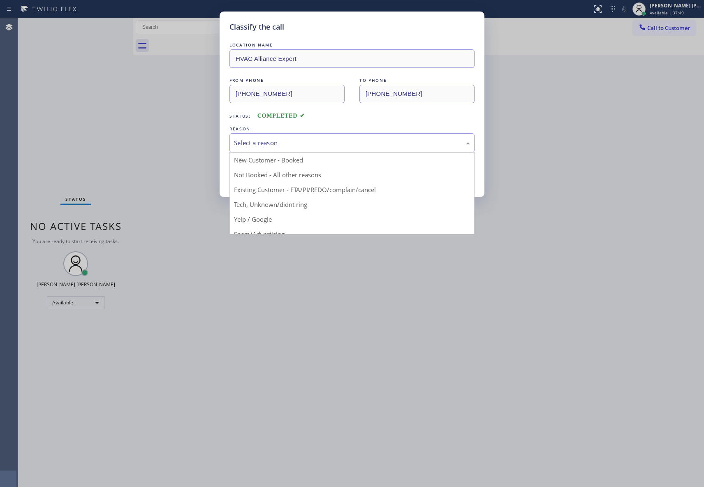
click at [278, 141] on div "Select a reason" at bounding box center [352, 142] width 236 height 9
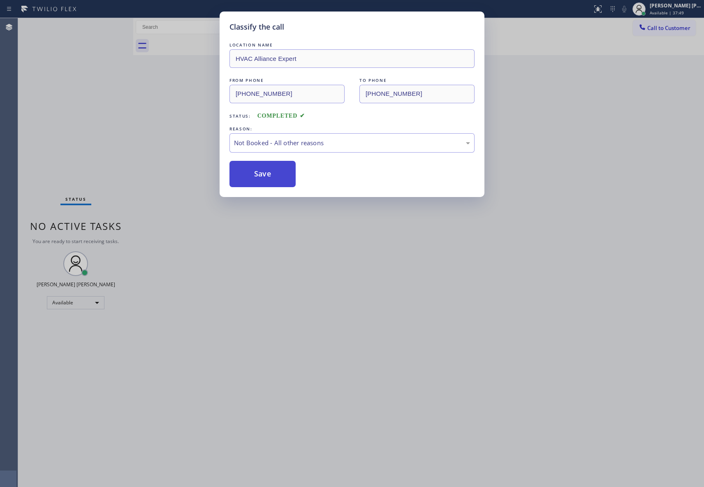
click at [271, 178] on button "Save" at bounding box center [263, 174] width 66 height 26
drag, startPoint x: 271, startPoint y: 178, endPoint x: 387, endPoint y: 84, distance: 148.8
click at [272, 178] on button "Save" at bounding box center [263, 174] width 66 height 26
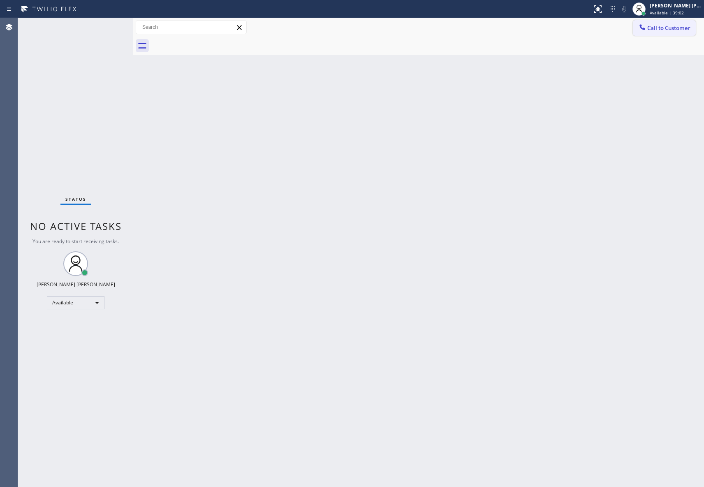
click at [689, 32] on button "Call to Customer" at bounding box center [664, 28] width 63 height 16
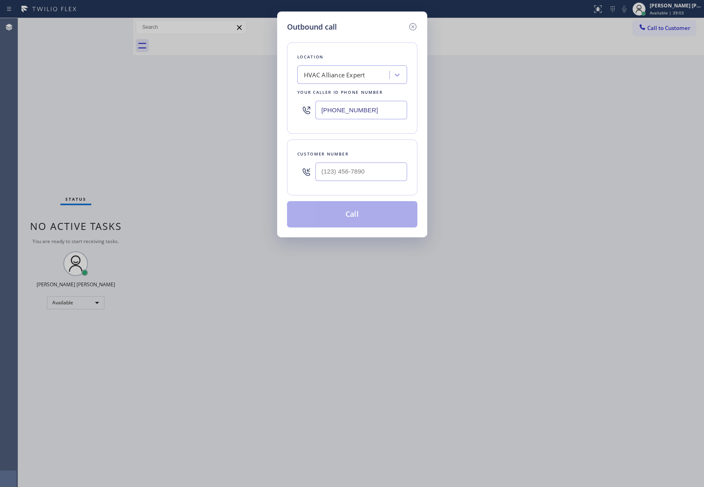
click at [361, 162] on div at bounding box center [361, 171] width 92 height 27
click at [367, 174] on input "(___) ___-____" at bounding box center [361, 171] width 92 height 19
paste input "626) 314-0291"
type input "[PHONE_NUMBER]"
click at [364, 221] on button "Call" at bounding box center [352, 214] width 130 height 26
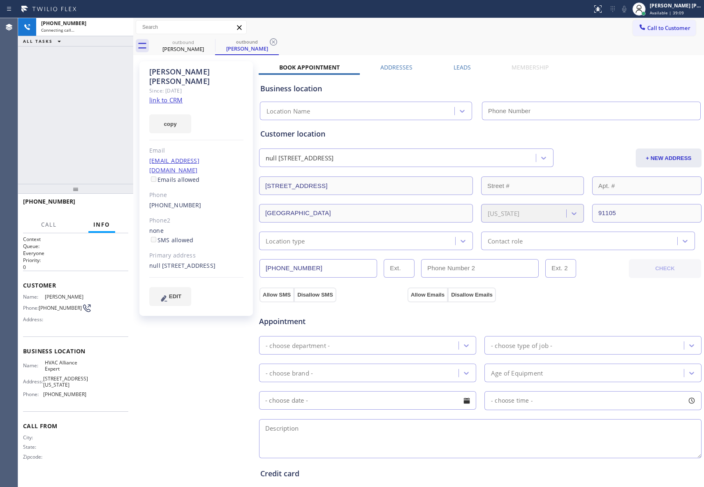
type input "[PHONE_NUMBER]"
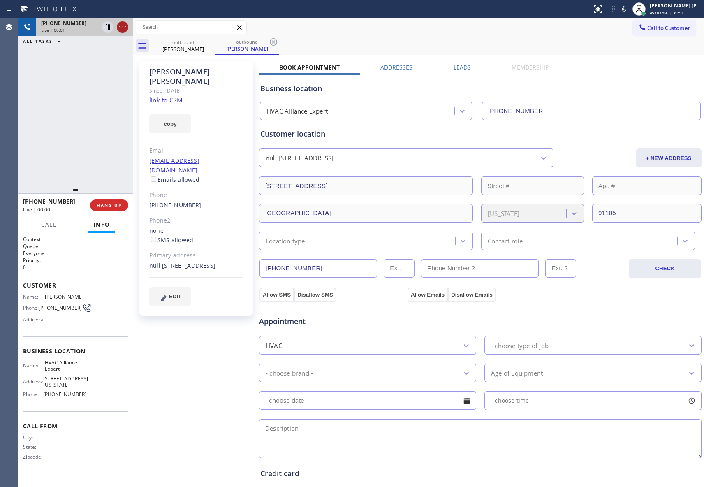
click at [125, 27] on icon at bounding box center [123, 27] width 10 height 10
click at [0, 0] on icon at bounding box center [0, 0] width 0 height 0
click at [270, 41] on icon at bounding box center [273, 41] width 7 height 7
click at [209, 41] on div "outbound [PERSON_NAME] outbound [PERSON_NAME]" at bounding box center [427, 46] width 553 height 19
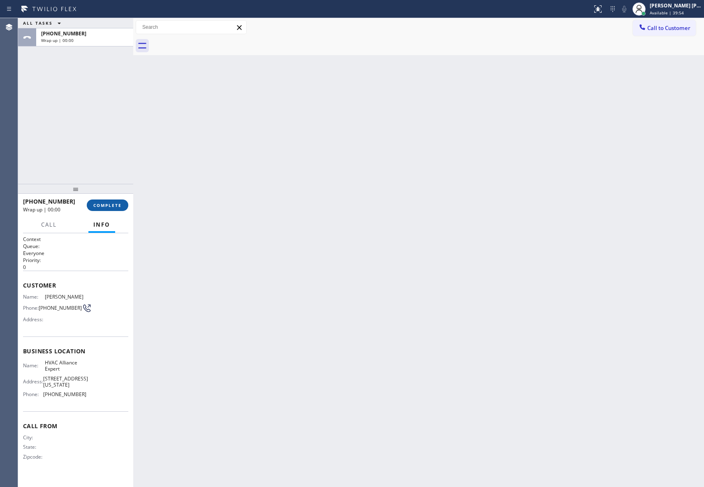
click at [103, 201] on button "COMPLETE" at bounding box center [108, 205] width 42 height 12
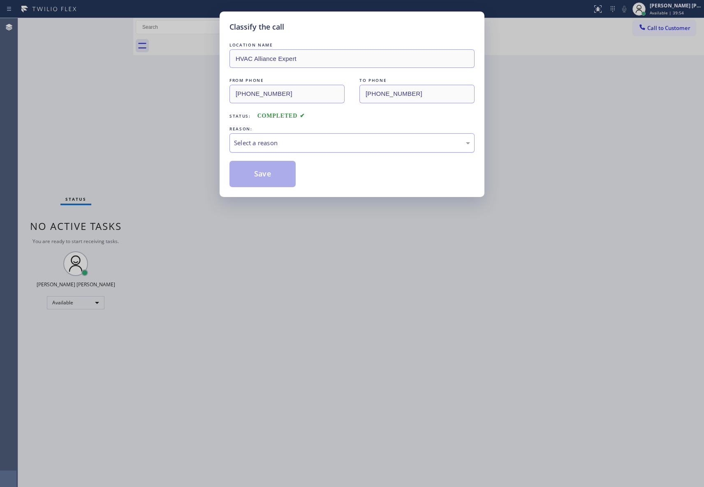
click at [295, 142] on div "Select a reason" at bounding box center [352, 142] width 236 height 9
click at [262, 173] on button "Save" at bounding box center [263, 174] width 66 height 26
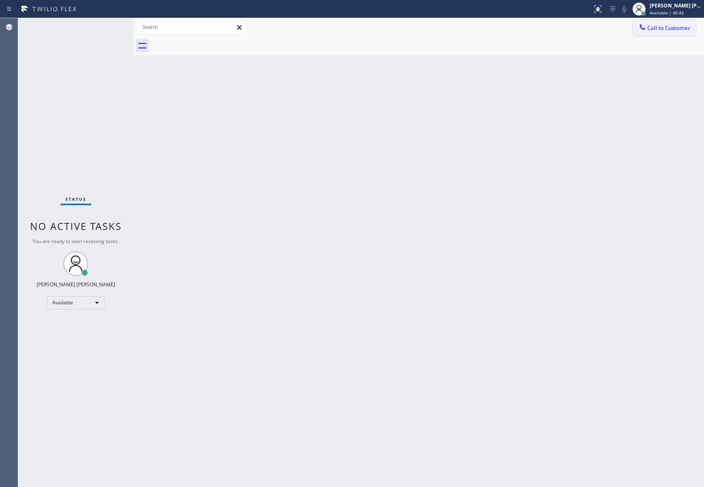
click at [670, 27] on span "Call to Customer" at bounding box center [668, 27] width 43 height 7
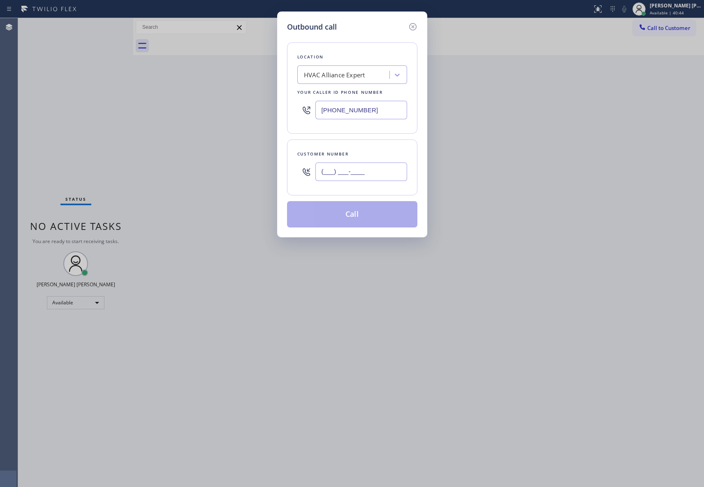
click at [365, 176] on input "(___) ___-____" at bounding box center [361, 171] width 92 height 19
paste input "424) 346-4252"
type input "[PHONE_NUMBER]"
click at [358, 214] on button "Call" at bounding box center [352, 214] width 130 height 26
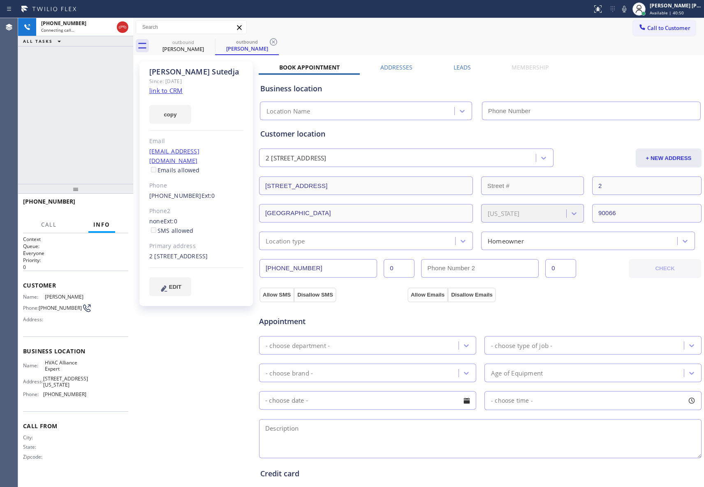
type input "[PHONE_NUMBER]"
drag, startPoint x: 122, startPoint y: 27, endPoint x: 206, endPoint y: 43, distance: 86.3
click at [121, 27] on icon at bounding box center [123, 27] width 10 height 10
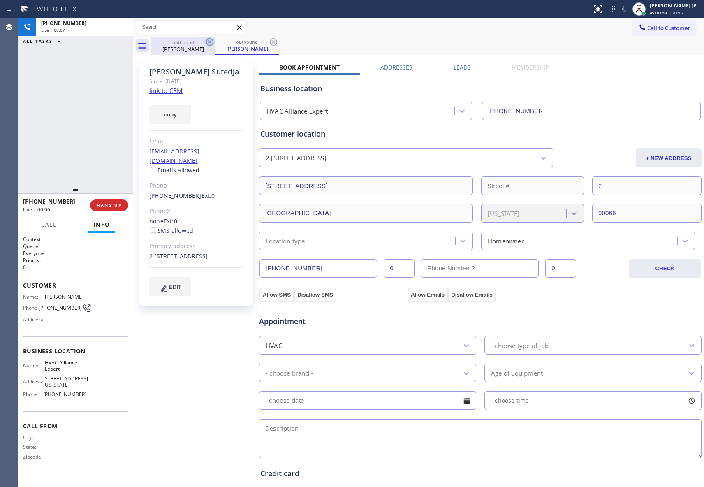
click at [206, 43] on icon at bounding box center [209, 41] width 7 height 7
click at [270, 43] on icon at bounding box center [273, 41] width 7 height 7
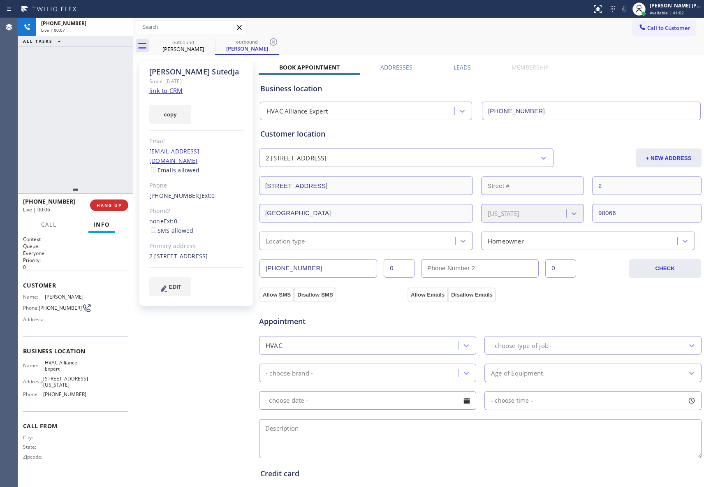
click at [270, 43] on icon at bounding box center [273, 41] width 7 height 7
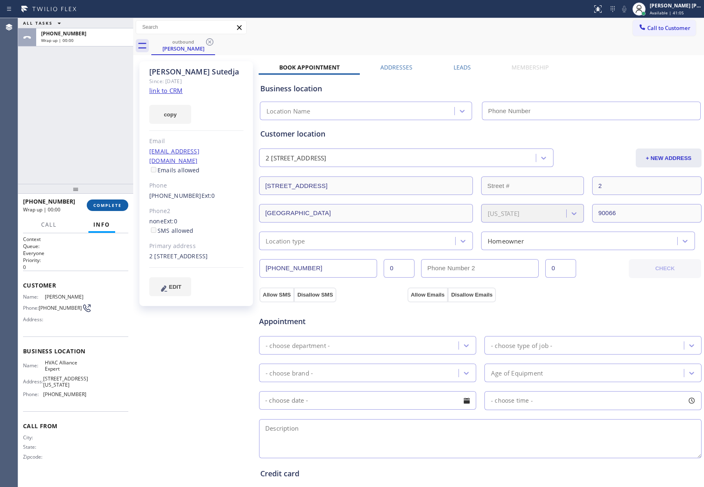
click at [111, 201] on button "COMPLETE" at bounding box center [108, 205] width 42 height 12
type input "[PHONE_NUMBER]"
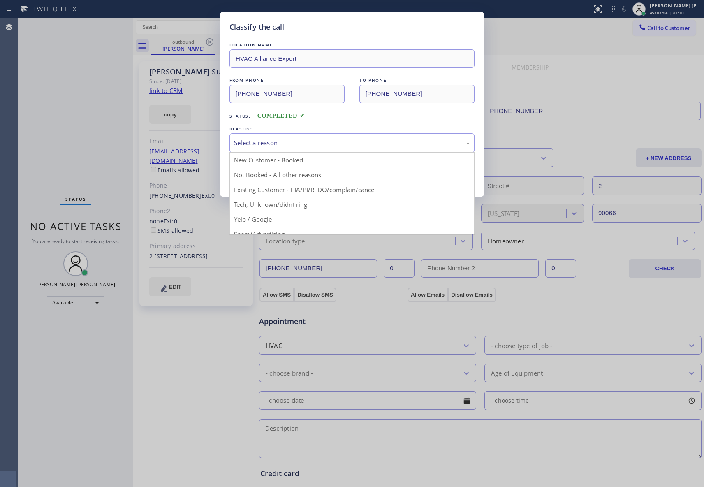
click at [267, 141] on div "Select a reason" at bounding box center [352, 142] width 236 height 9
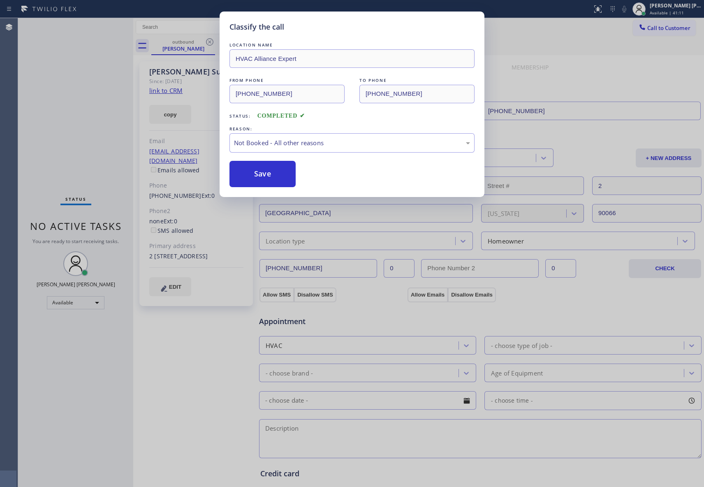
click at [257, 176] on button "Save" at bounding box center [263, 174] width 66 height 26
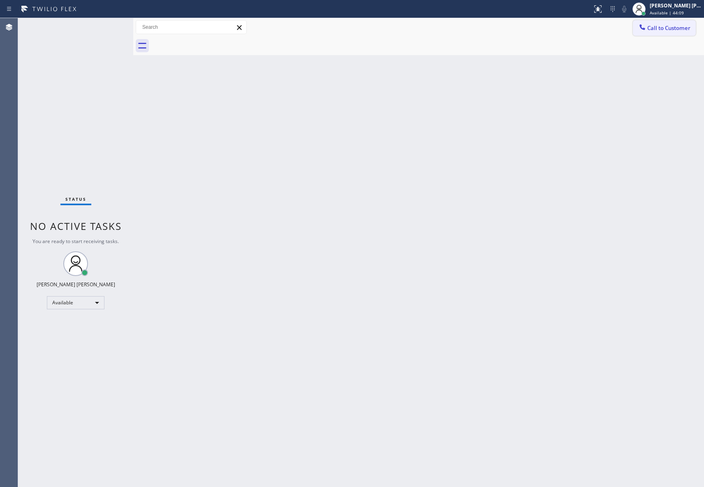
click at [669, 25] on span "Call to Customer" at bounding box center [668, 27] width 43 height 7
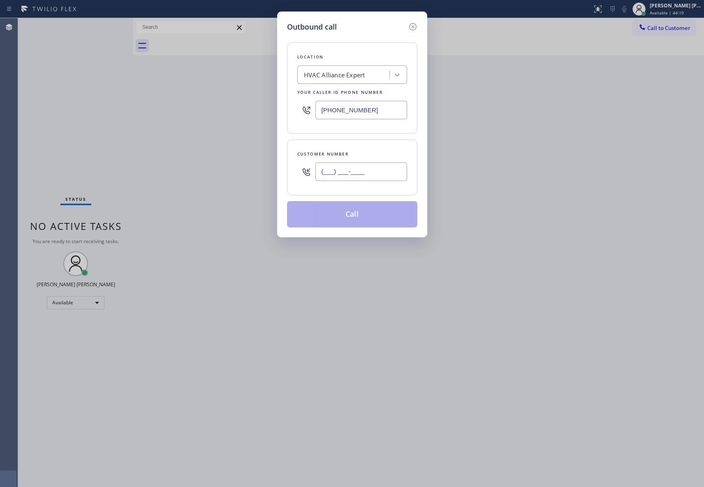
click at [367, 173] on input "(___) ___-____" at bounding box center [361, 171] width 92 height 19
paste input "949) 992-6863"
type input "[PHONE_NUMBER]"
click at [351, 76] on div "HVAC Alliance Expert" at bounding box center [334, 74] width 61 height 9
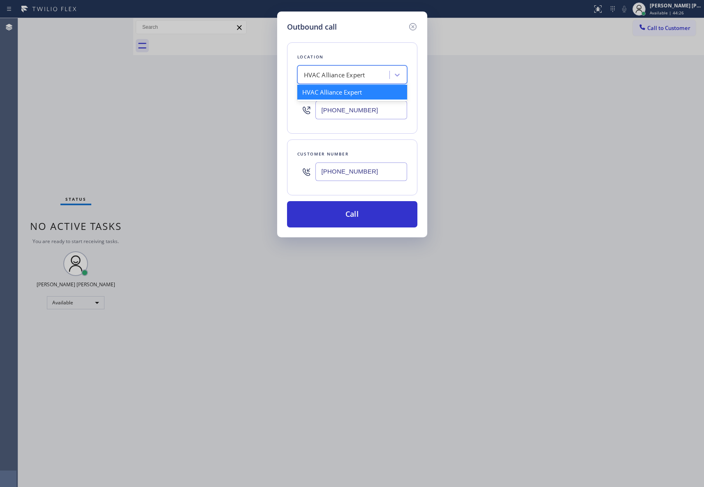
paste input "LG & Samsung Repair Service."
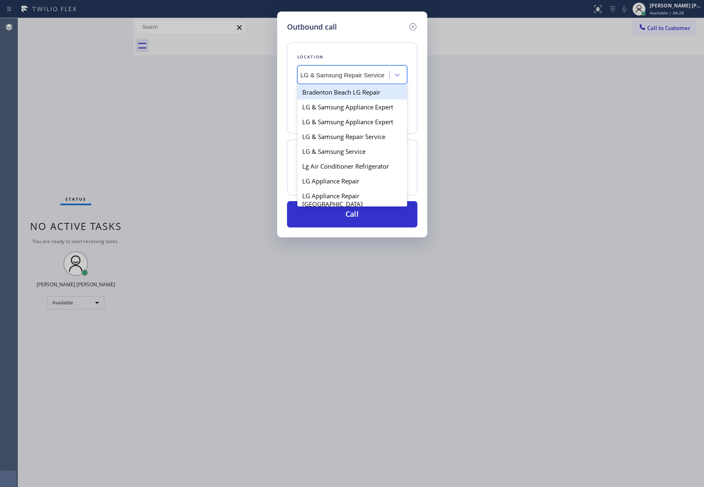
scroll to position [0, 4]
type input "LG & Samsung Repair Service"
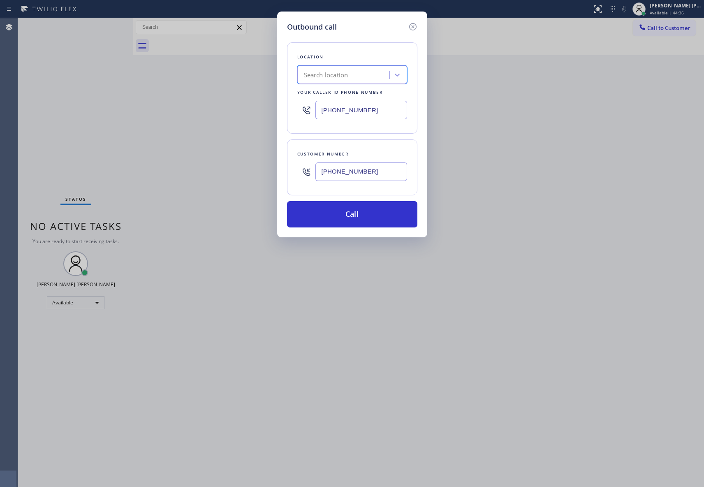
scroll to position [0, 0]
drag, startPoint x: 371, startPoint y: 113, endPoint x: 297, endPoint y: 110, distance: 74.5
click at [297, 110] on div "Location Search location Your caller id phone number [PHONE_NUMBER]" at bounding box center [352, 87] width 130 height 91
paste input "714) 248-8165"
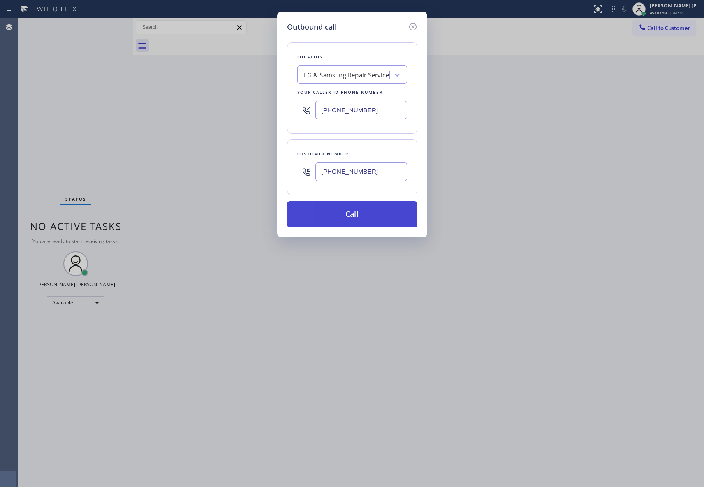
type input "[PHONE_NUMBER]"
click at [364, 216] on button "Call" at bounding box center [352, 214] width 130 height 26
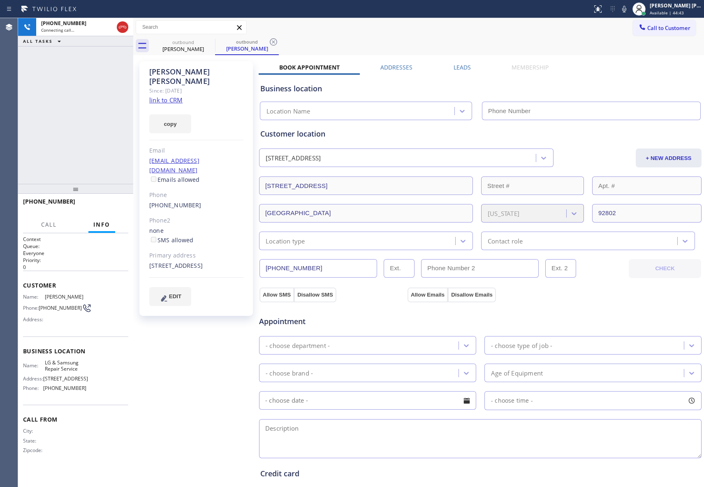
type input "[PHONE_NUMBER]"
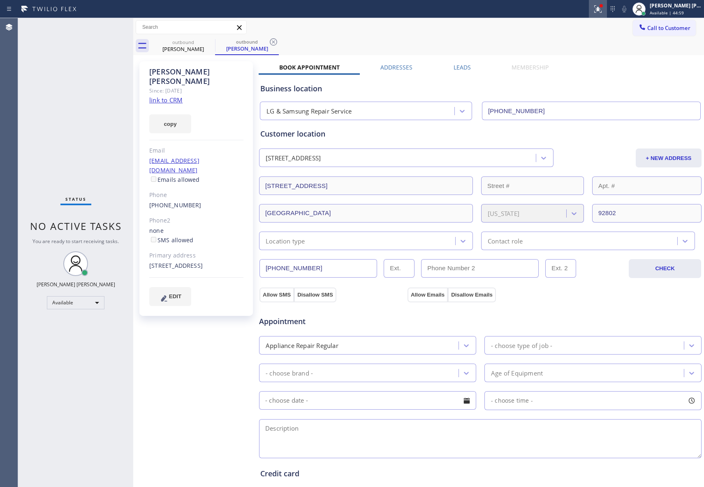
click at [593, 3] on button at bounding box center [598, 9] width 18 height 18
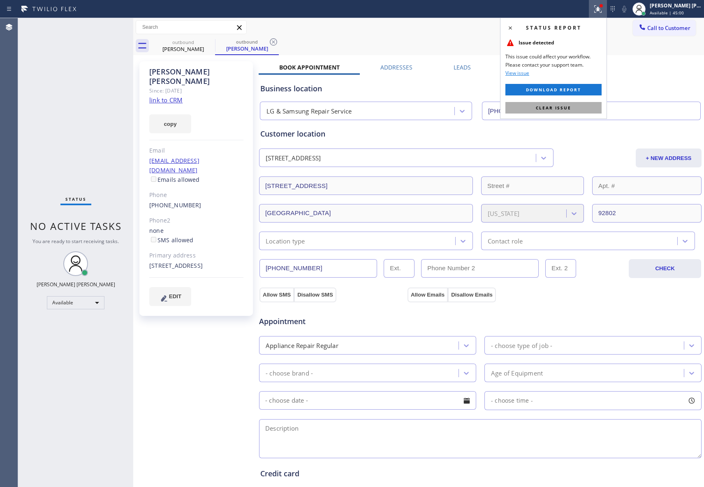
click at [570, 109] on span "Clear issue" at bounding box center [553, 108] width 35 height 6
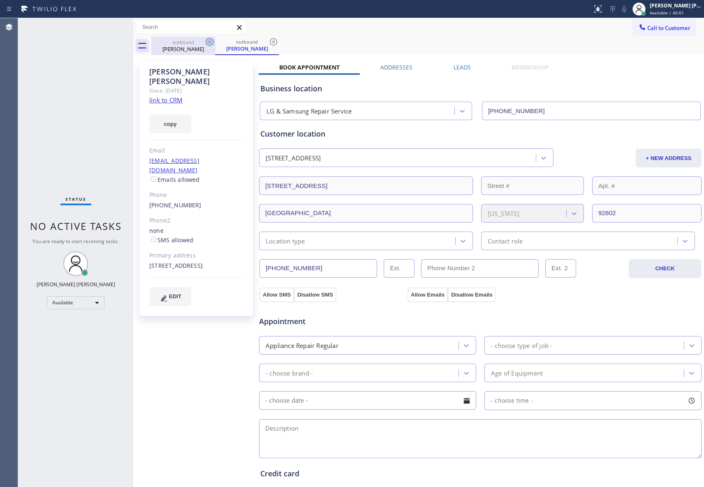
click at [211, 43] on icon at bounding box center [209, 41] width 7 height 7
click at [215, 43] on div "outbound [PERSON_NAME]" at bounding box center [247, 46] width 64 height 19
click at [211, 43] on icon at bounding box center [210, 42] width 10 height 10
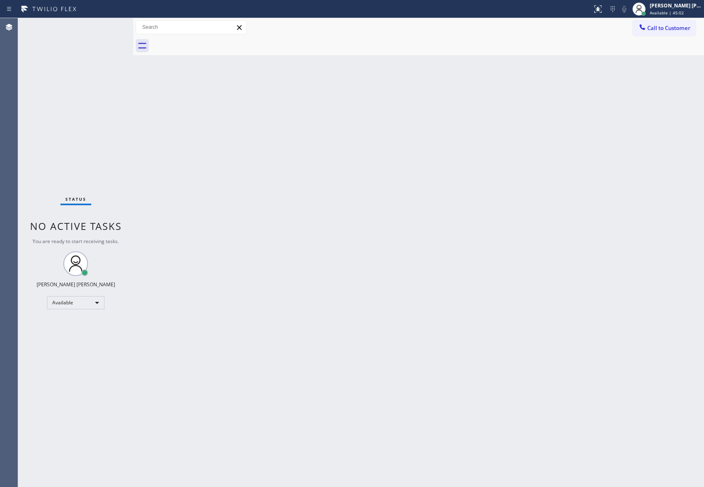
click at [211, 43] on div at bounding box center [427, 46] width 553 height 19
click at [674, 24] on span "Call to Customer" at bounding box center [668, 27] width 43 height 7
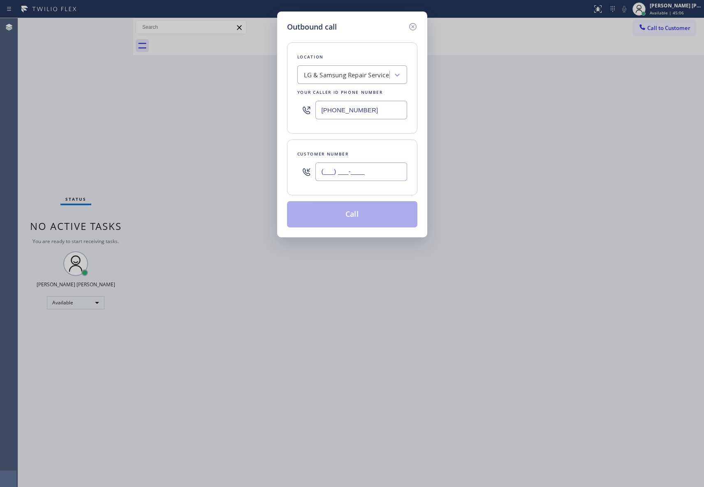
click at [380, 171] on input "(___) ___-____" at bounding box center [361, 171] width 92 height 19
paste input "949) 992-6863"
type input "[PHONE_NUMBER]"
click at [378, 214] on button "Call" at bounding box center [352, 214] width 130 height 26
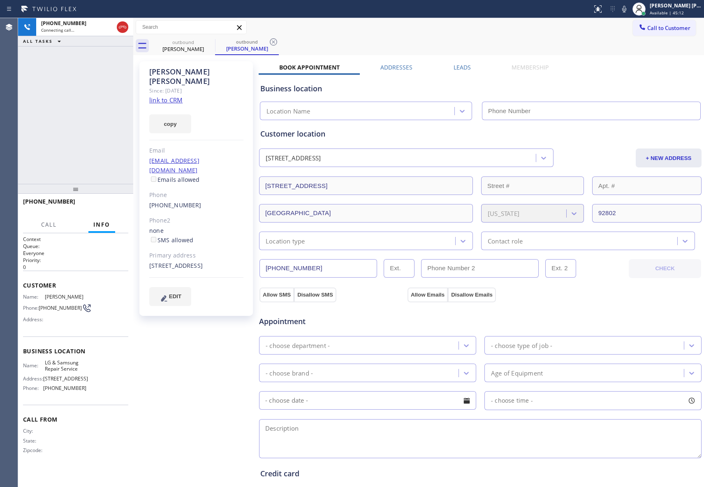
type input "[PHONE_NUMBER]"
click at [461, 68] on label "Leads" at bounding box center [462, 67] width 17 height 8
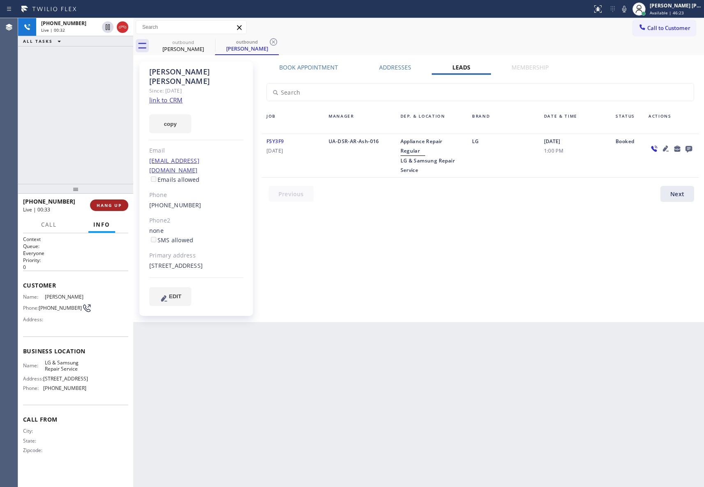
click at [109, 206] on span "HANG UP" at bounding box center [109, 205] width 25 height 6
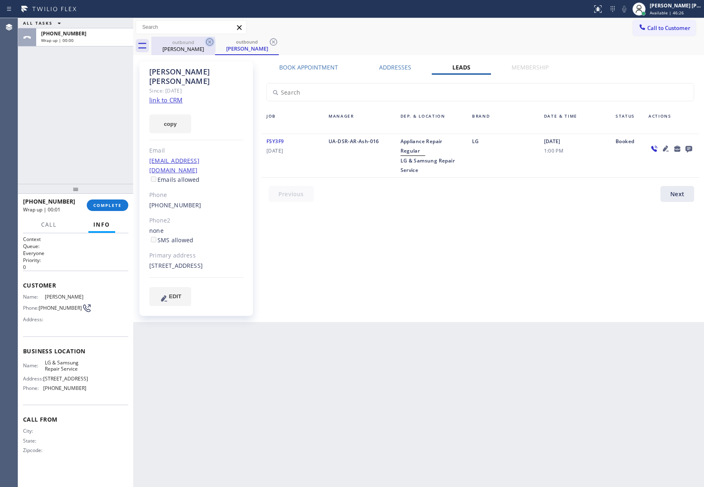
click at [203, 40] on div "outbound" at bounding box center [183, 42] width 62 height 6
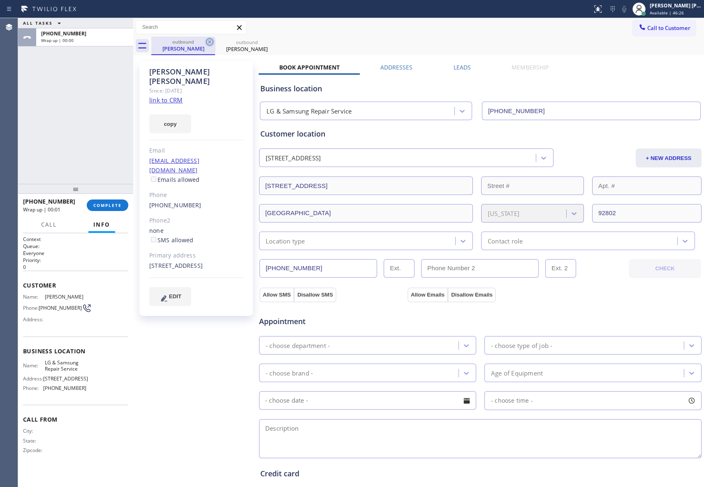
click at [209, 39] on icon at bounding box center [209, 41] width 7 height 7
click at [0, 0] on icon at bounding box center [0, 0] width 0 height 0
click at [209, 39] on div "outbound [PERSON_NAME] outbound [PERSON_NAME]" at bounding box center [427, 46] width 553 height 19
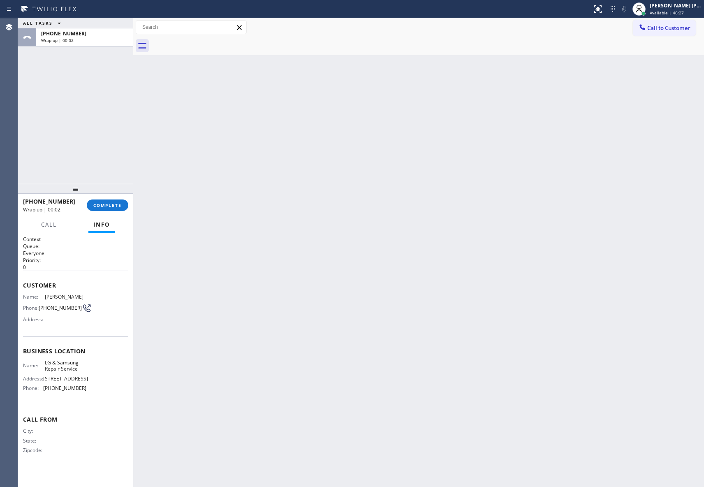
click at [209, 39] on div at bounding box center [427, 46] width 553 height 19
click at [105, 211] on button "COMPLETE" at bounding box center [108, 205] width 42 height 12
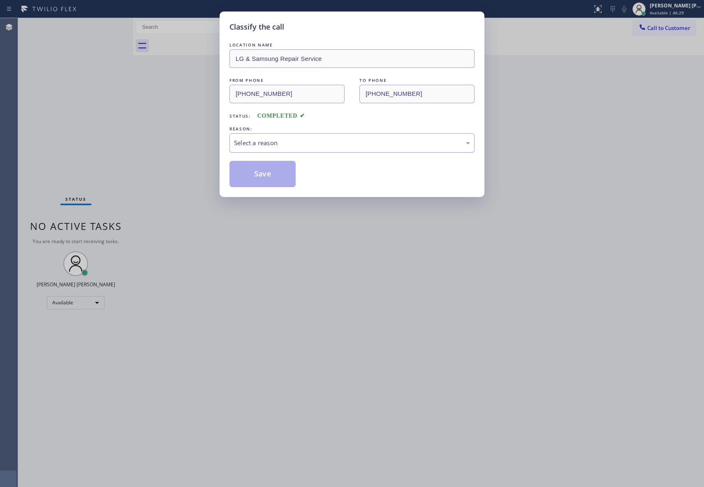
click at [328, 146] on div "Select a reason" at bounding box center [352, 142] width 236 height 9
click at [267, 178] on button "Save" at bounding box center [263, 174] width 66 height 26
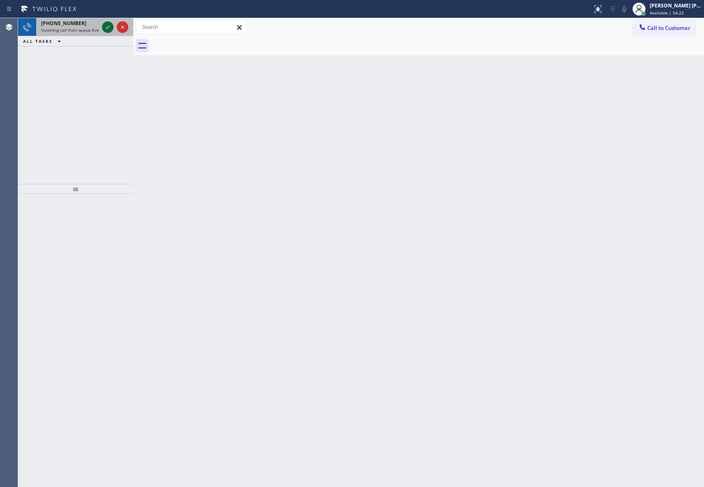
click at [104, 26] on icon at bounding box center [108, 27] width 10 height 10
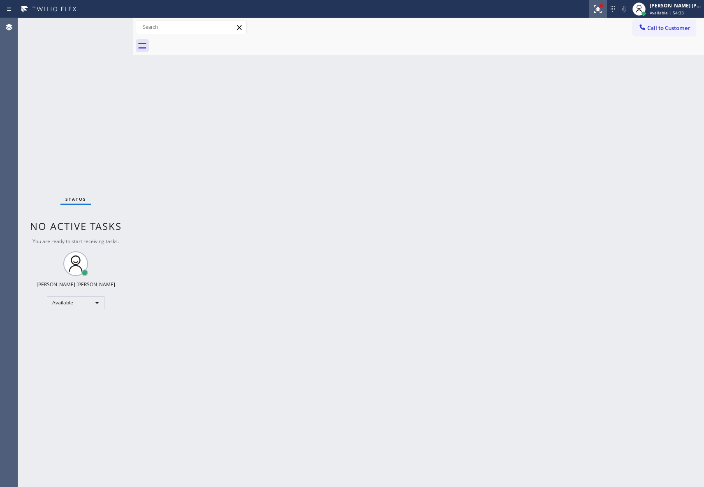
click at [596, 4] on icon at bounding box center [598, 9] width 10 height 10
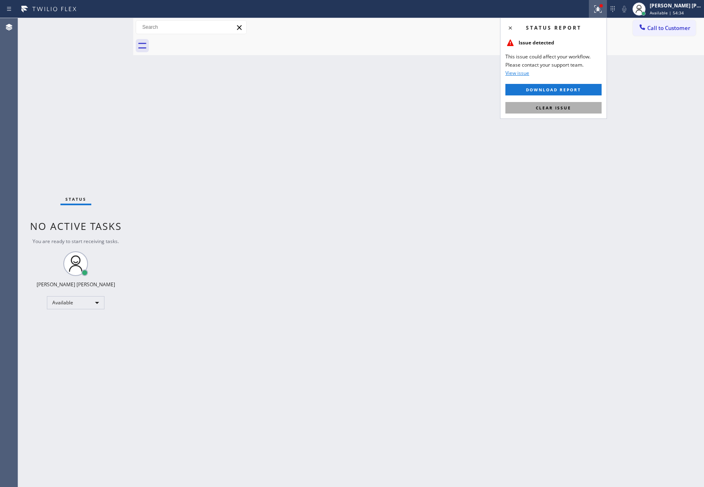
click at [570, 105] on span "Clear issue" at bounding box center [553, 108] width 35 height 6
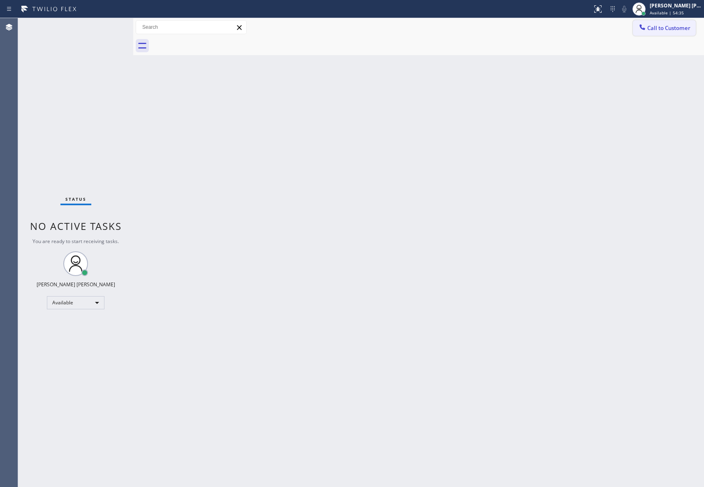
click at [670, 26] on span "Call to Customer" at bounding box center [668, 27] width 43 height 7
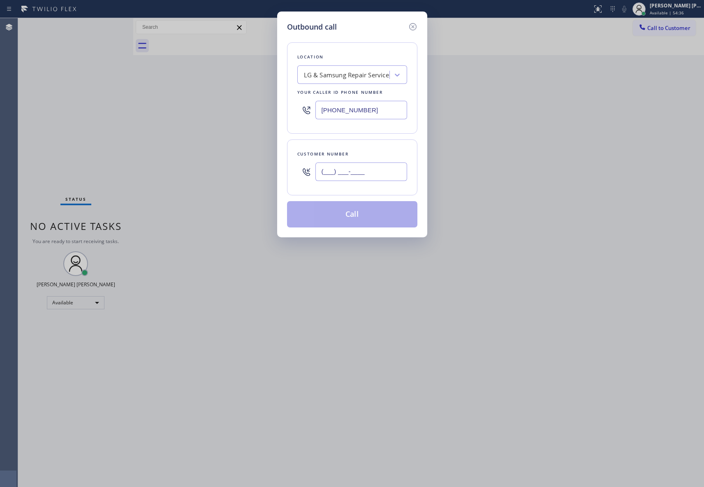
click at [382, 173] on input "(___) ___-____" at bounding box center [361, 171] width 92 height 19
paste input "949) 246-3814"
type input "[PHONE_NUMBER]"
click at [350, 88] on div "Location LG & Samsung Repair Service Your caller id phone number [PHONE_NUMBER]" at bounding box center [352, 87] width 130 height 91
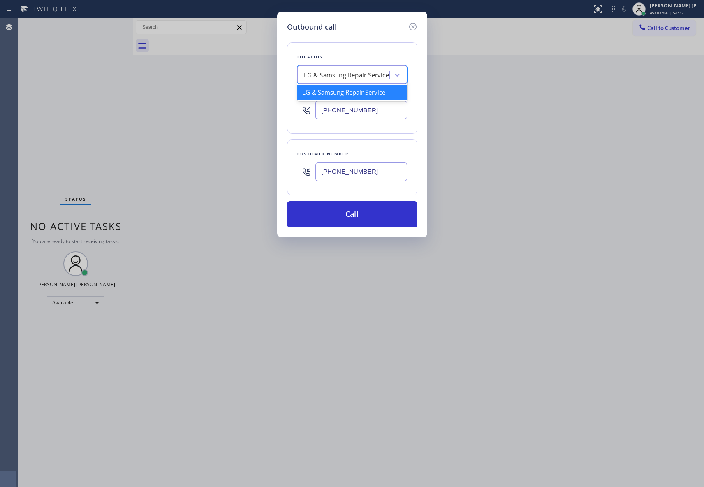
click at [350, 84] on div "LG & Samsung Repair Service" at bounding box center [352, 74] width 110 height 19
type input "hvac alliance expert"
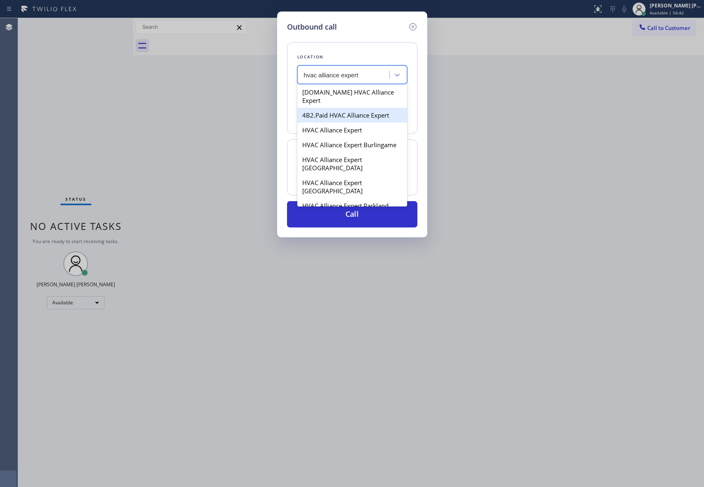
click at [357, 109] on div "4B2.Paid HVAC Alliance Expert" at bounding box center [352, 115] width 110 height 15
type input "[PHONE_NUMBER]"
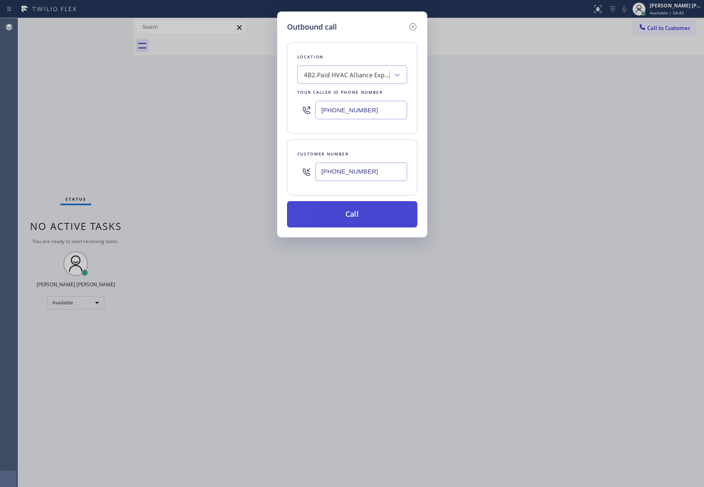
click at [369, 206] on button "Call" at bounding box center [352, 214] width 130 height 26
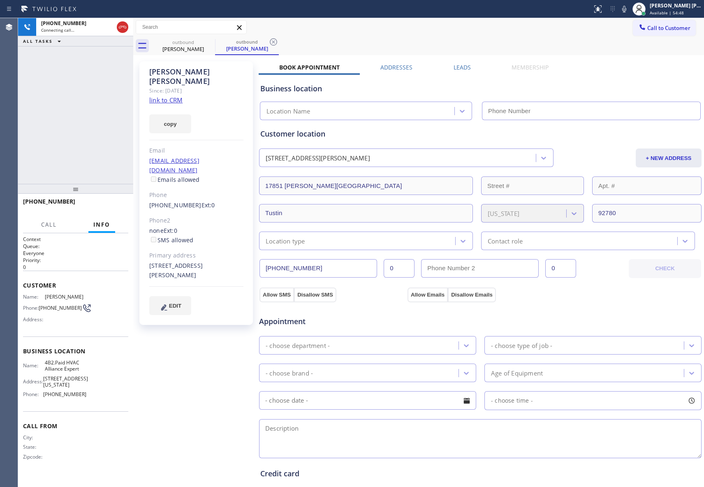
type input "[PHONE_NUMBER]"
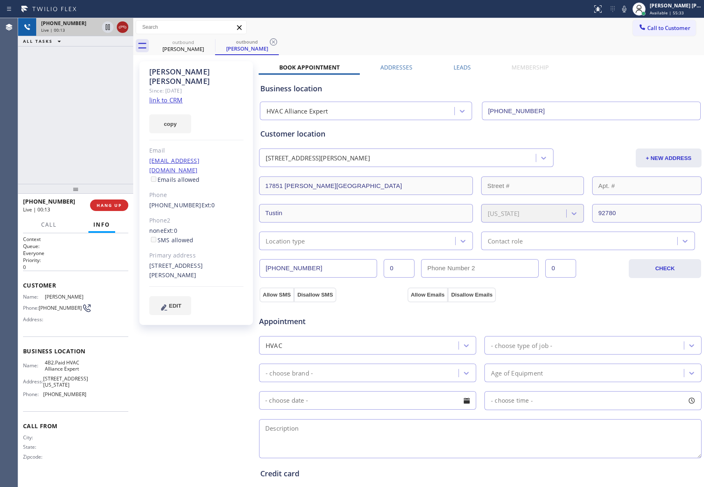
click at [124, 22] on icon at bounding box center [123, 27] width 10 height 10
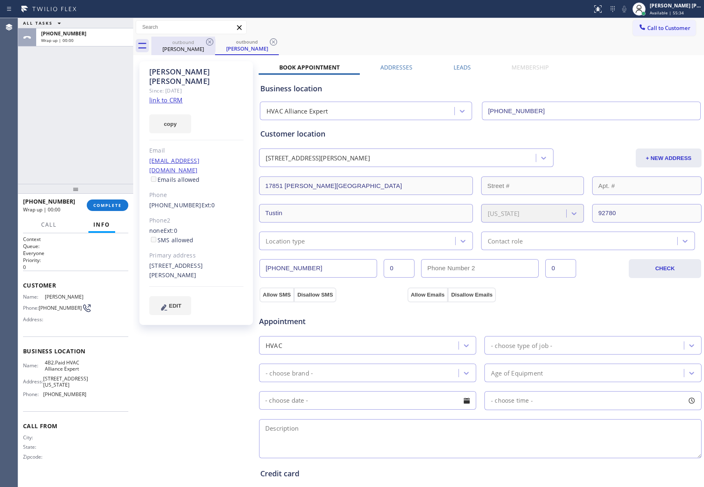
click at [201, 44] on div "outbound" at bounding box center [183, 42] width 62 height 6
click at [203, 43] on div "outbound" at bounding box center [183, 42] width 62 height 6
click at [205, 43] on icon at bounding box center [210, 42] width 10 height 10
click at [0, 0] on icon at bounding box center [0, 0] width 0 height 0
click at [206, 43] on div "outbound [PERSON_NAME] outbound [PERSON_NAME]" at bounding box center [427, 46] width 553 height 19
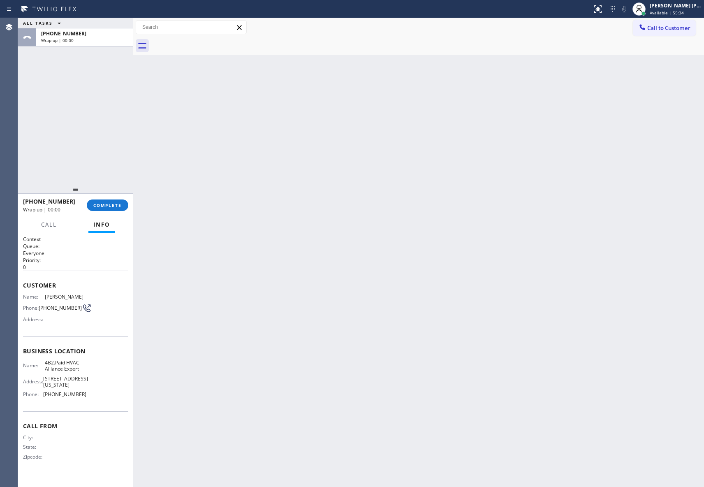
click at [206, 43] on div at bounding box center [427, 46] width 553 height 19
click at [114, 209] on button "COMPLETE" at bounding box center [108, 205] width 42 height 12
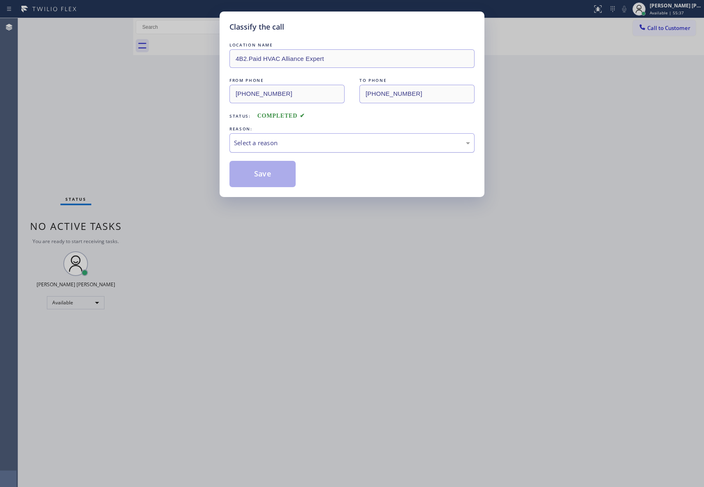
click at [336, 140] on div "Select a reason" at bounding box center [352, 142] width 236 height 9
click at [253, 177] on button "Save" at bounding box center [263, 174] width 66 height 26
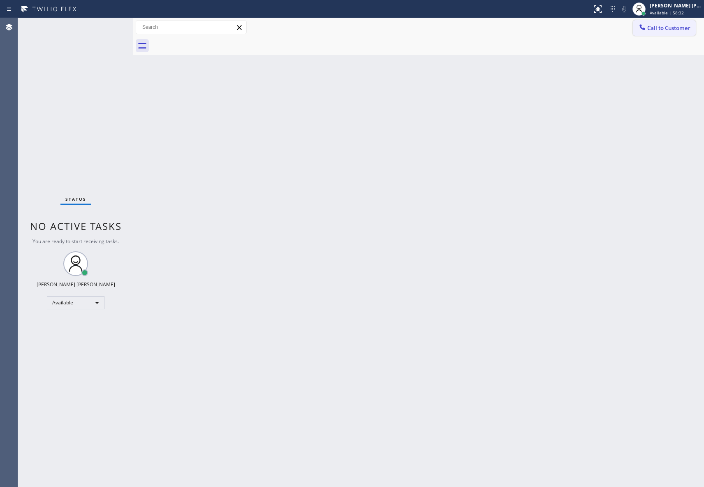
click at [680, 26] on span "Call to Customer" at bounding box center [668, 27] width 43 height 7
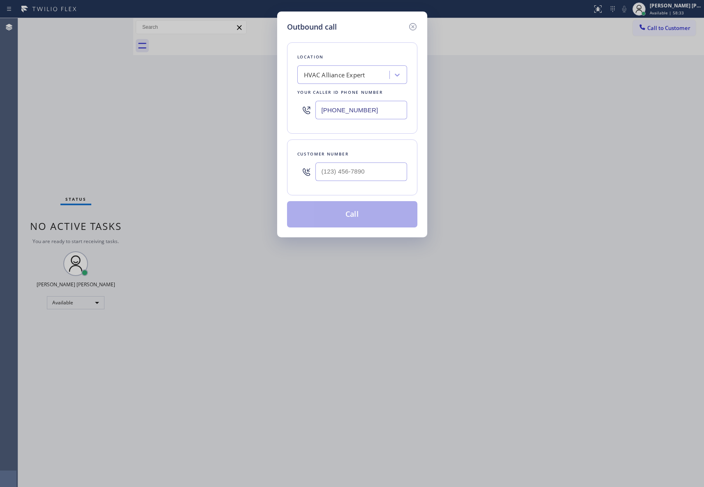
type input "(___) ___-____"
drag, startPoint x: 359, startPoint y: 165, endPoint x: 360, endPoint y: 169, distance: 5.0
click at [360, 165] on input "(___) ___-____" at bounding box center [361, 171] width 92 height 19
drag, startPoint x: 382, startPoint y: 172, endPoint x: 234, endPoint y: 172, distance: 148.1
click at [234, 172] on div "Outbound call Location HVAC Alliance Expert Your caller id phone number [PHONE_…" at bounding box center [352, 243] width 704 height 487
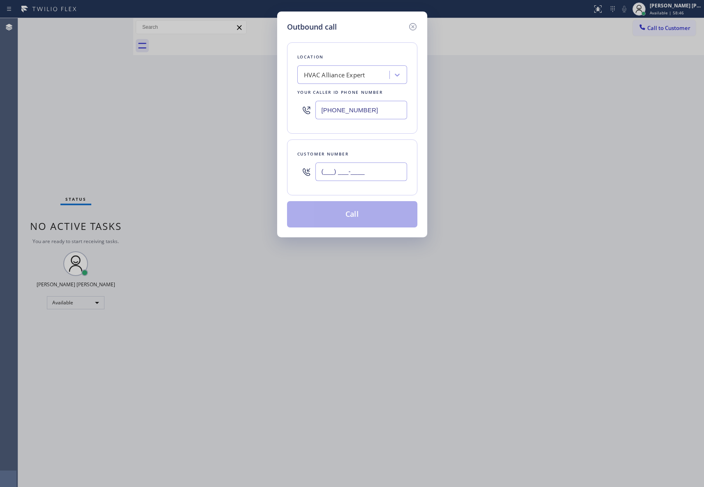
paste input "510) 861-9683"
type input "[PHONE_NUMBER]"
drag, startPoint x: 321, startPoint y: 104, endPoint x: 262, endPoint y: 99, distance: 59.0
click at [260, 101] on div "Outbound call Location HVAC Alliance Expert Your caller id phone number [PHONE_…" at bounding box center [352, 243] width 704 height 487
paste input "___) ___-____"
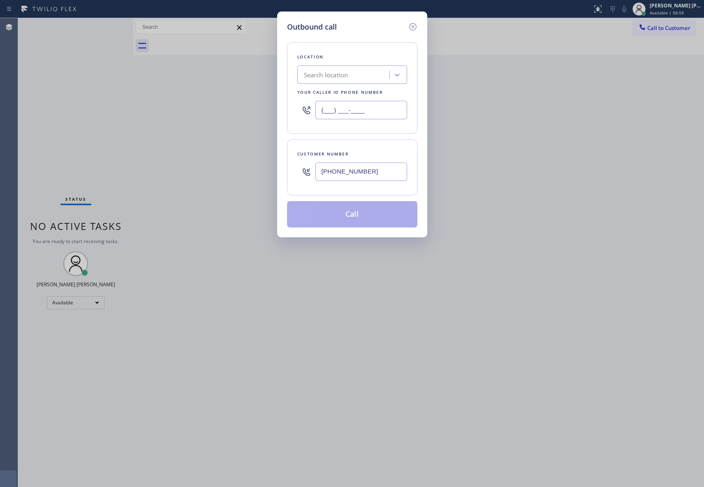
type input "(___) ___-____"
click at [332, 81] on div "Search location" at bounding box center [345, 75] width 90 height 14
paste input "Garden Grove Electrician"
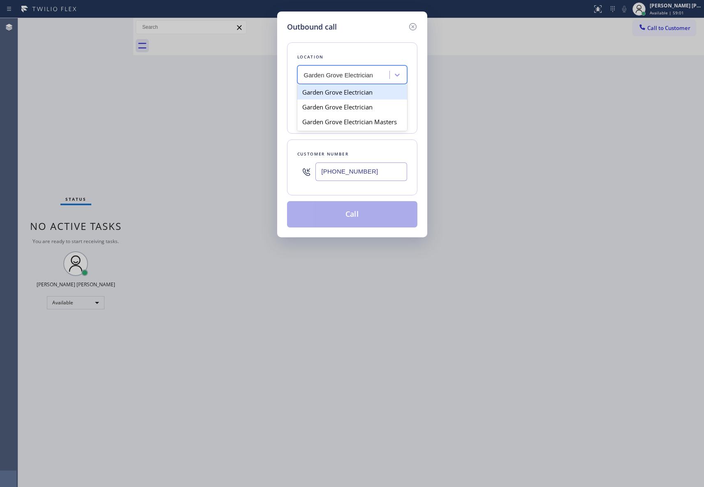
type input "Garden Grove Electrician"
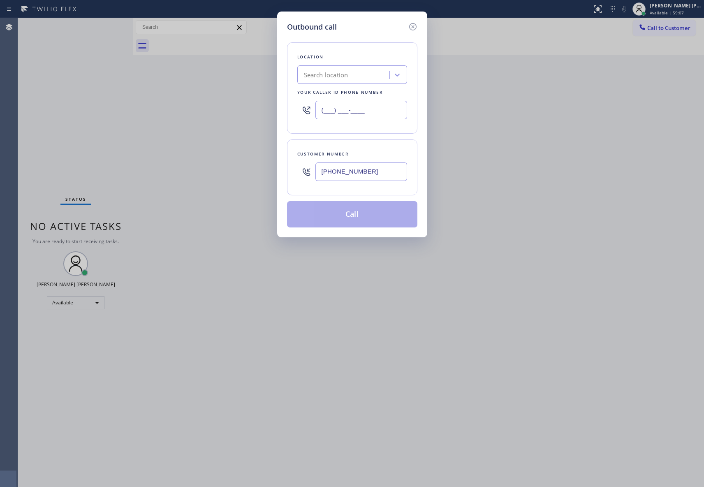
drag, startPoint x: 364, startPoint y: 110, endPoint x: 229, endPoint y: 100, distance: 134.9
click at [225, 101] on div "Outbound call Location Search location Your caller id phone number (___) ___-__…" at bounding box center [352, 243] width 704 height 487
paste input "657) 341-1796"
type input "[PHONE_NUMBER]"
click at [348, 217] on button "Call" at bounding box center [352, 214] width 130 height 26
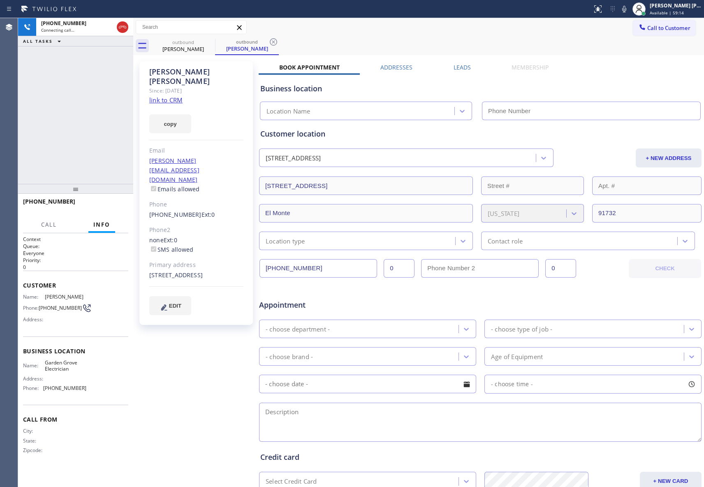
type input "[PHONE_NUMBER]"
drag, startPoint x: 151, startPoint y: 187, endPoint x: 188, endPoint y: 190, distance: 37.2
click at [188, 190] on div "[PERSON_NAME] Since: [DATE] link to CRM copy Email [PERSON_NAME][EMAIL_ADDRESS]…" at bounding box center [196, 193] width 114 height 264
copy link "[PHONE_NUMBER]"
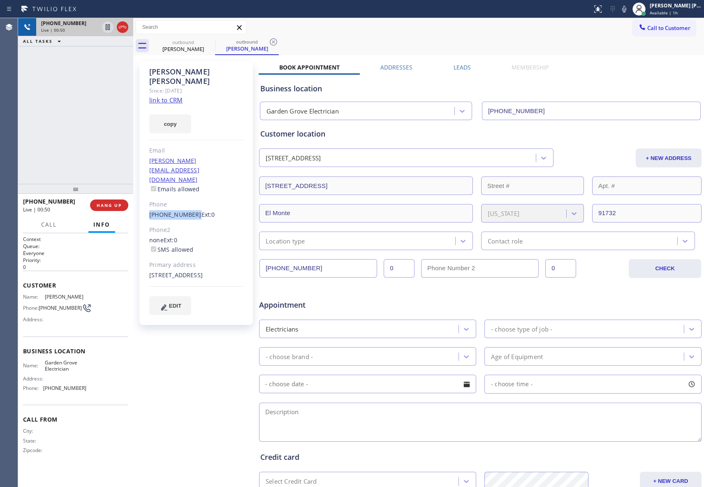
drag, startPoint x: 124, startPoint y: 26, endPoint x: 100, endPoint y: 28, distance: 24.0
click at [124, 26] on icon at bounding box center [123, 27] width 10 height 10
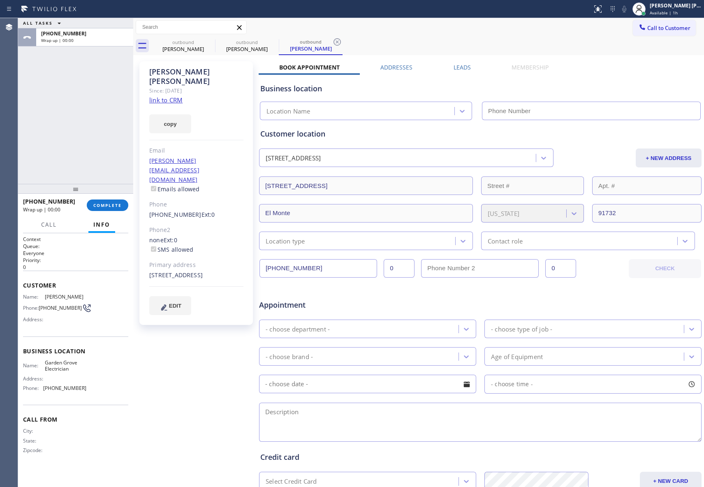
type input "[PHONE_NUMBER]"
drag, startPoint x: 196, startPoint y: 48, endPoint x: 210, endPoint y: 43, distance: 15.0
click at [201, 46] on div "[PERSON_NAME]" at bounding box center [183, 48] width 62 height 7
click at [210, 43] on icon at bounding box center [210, 42] width 10 height 10
click at [0, 0] on icon at bounding box center [0, 0] width 0 height 0
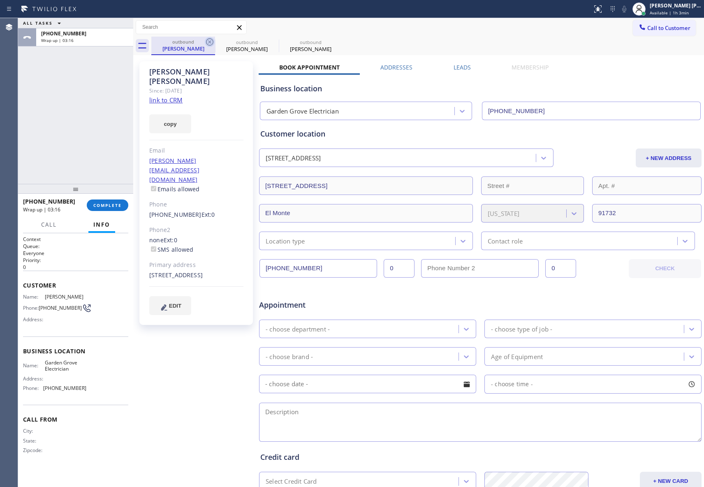
click at [0, 0] on icon at bounding box center [0, 0] width 0 height 0
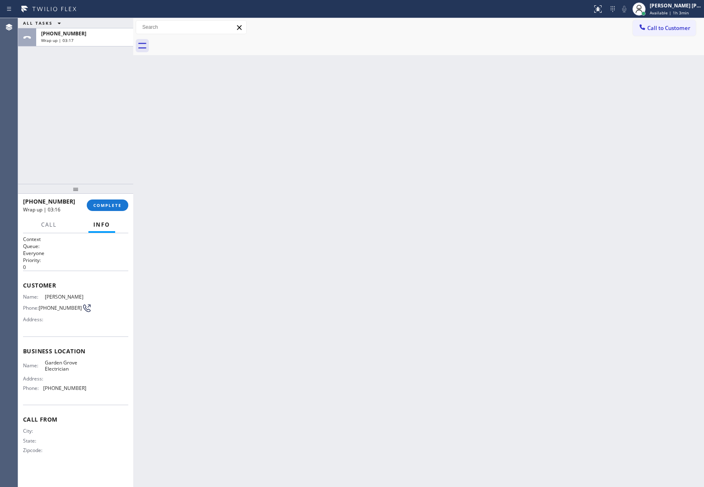
click at [210, 43] on div at bounding box center [427, 46] width 553 height 19
click at [111, 202] on button "COMPLETE" at bounding box center [108, 205] width 42 height 12
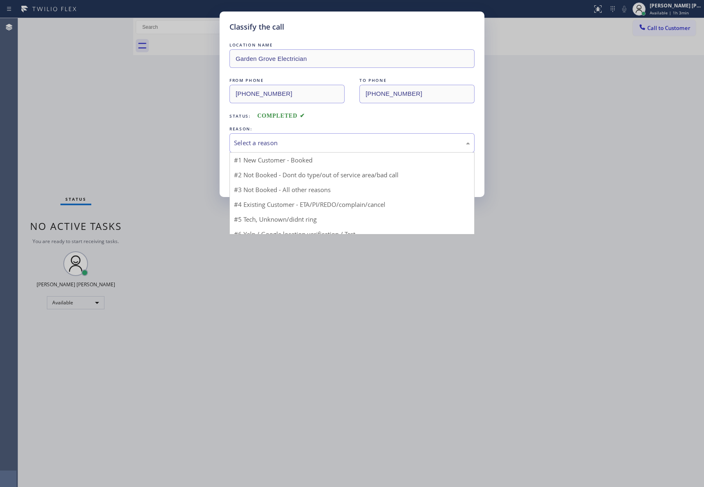
click at [343, 144] on div "Select a reason" at bounding box center [352, 142] width 236 height 9
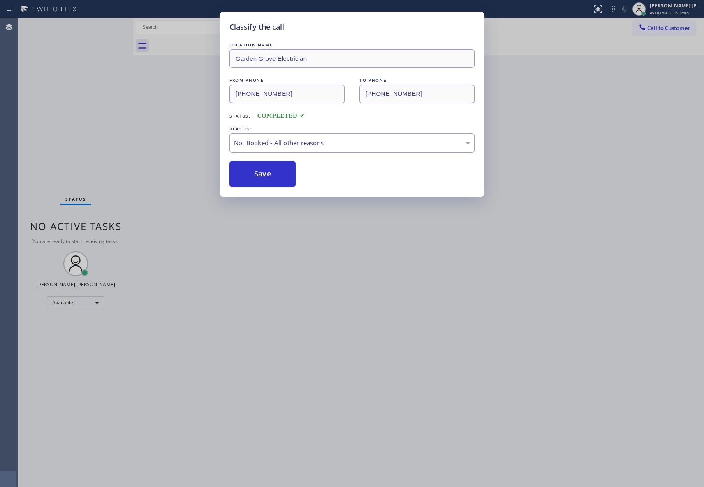
click at [261, 176] on button "Save" at bounding box center [263, 174] width 66 height 26
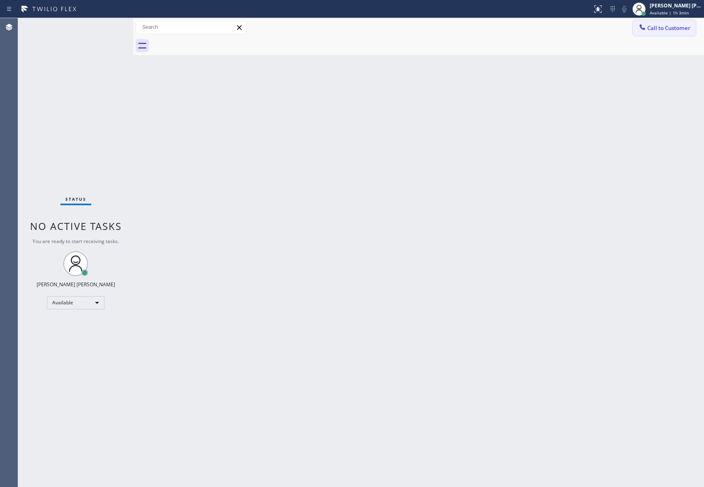
click at [687, 30] on span "Call to Customer" at bounding box center [668, 27] width 43 height 7
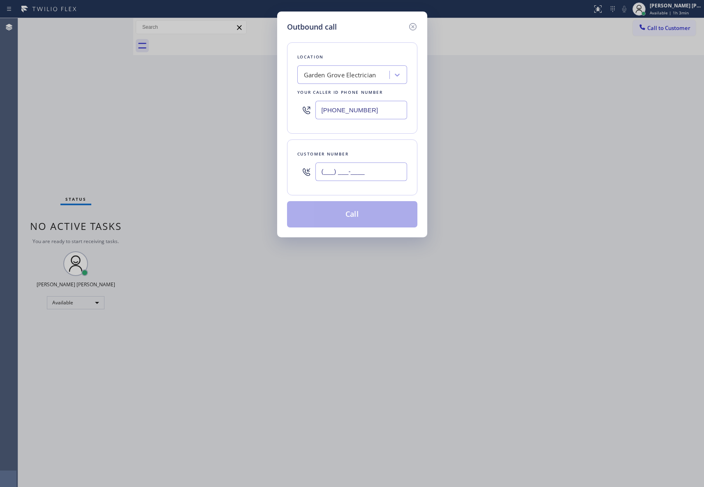
click at [372, 178] on input "(___) ___-____" at bounding box center [361, 171] width 92 height 19
paste input "510) 861-9683"
type input "[PHONE_NUMBER]"
click at [359, 213] on button "Call" at bounding box center [352, 214] width 130 height 26
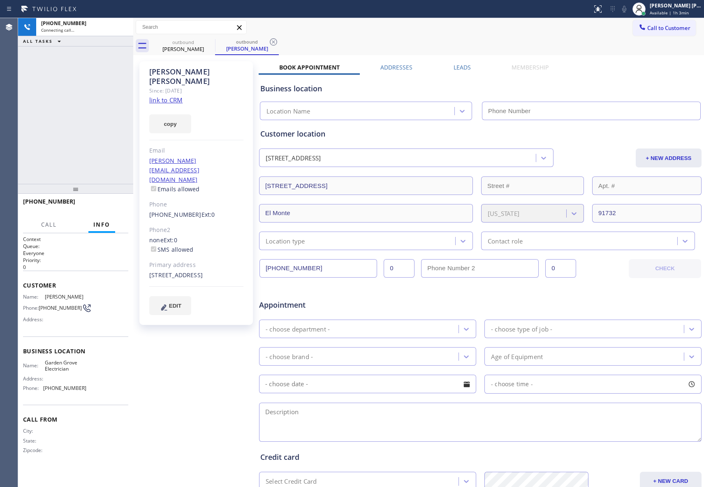
type input "[PHONE_NUMBER]"
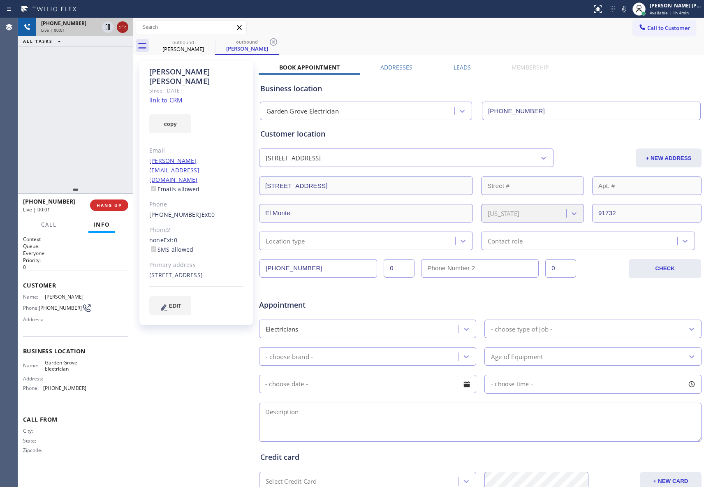
click at [121, 25] on icon at bounding box center [123, 27] width 10 height 10
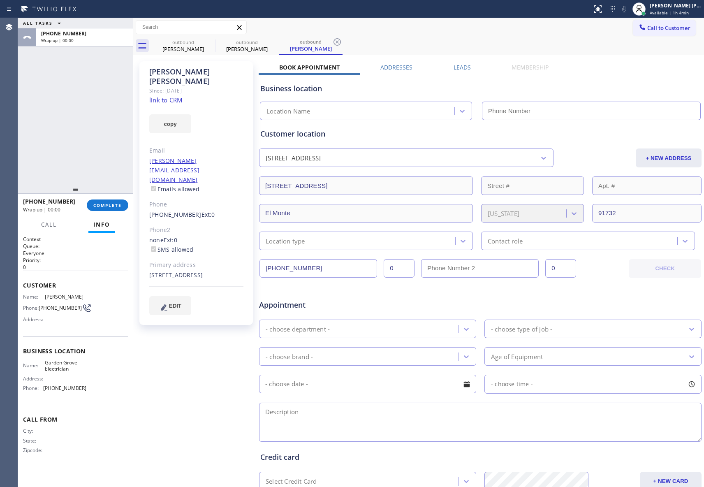
type input "[PHONE_NUMBER]"
click at [209, 43] on icon at bounding box center [210, 42] width 10 height 10
click at [0, 0] on icon at bounding box center [0, 0] width 0 height 0
click at [332, 43] on icon at bounding box center [337, 42] width 10 height 10
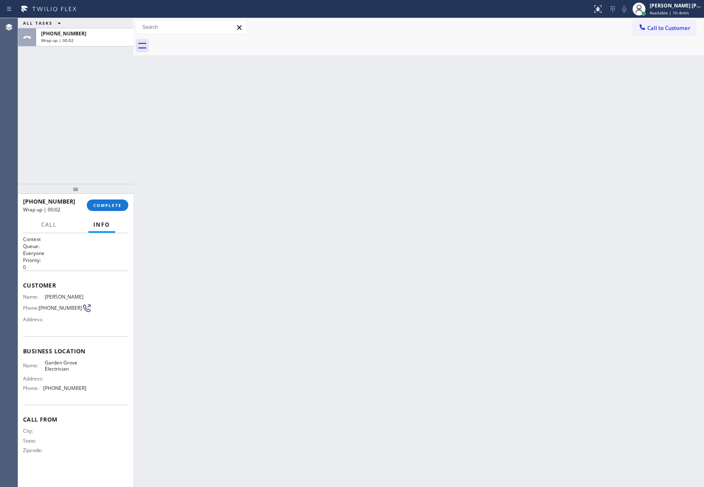
click at [209, 43] on div at bounding box center [427, 46] width 553 height 19
click at [104, 201] on button "COMPLETE" at bounding box center [108, 205] width 42 height 12
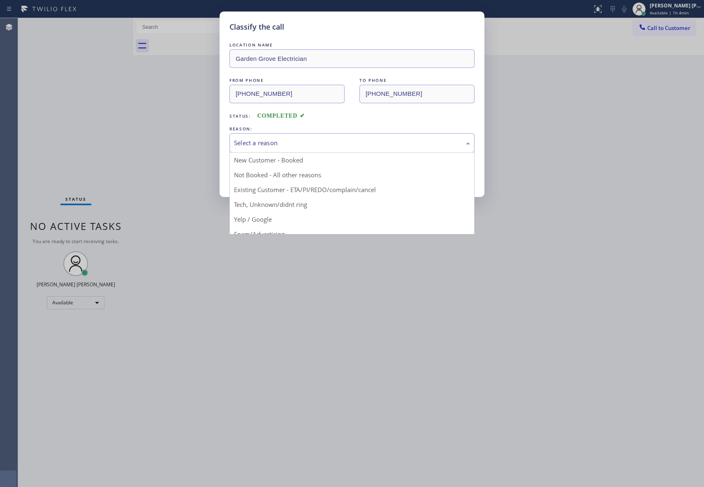
click at [315, 142] on div "Select a reason" at bounding box center [352, 142] width 236 height 9
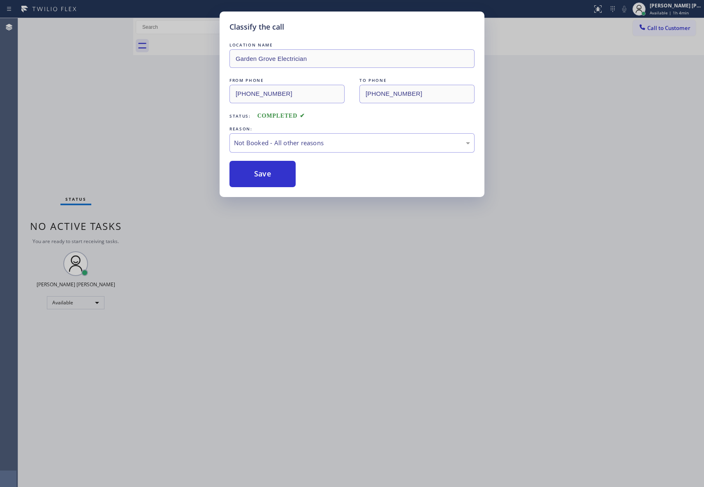
click at [253, 174] on button "Save" at bounding box center [263, 174] width 66 height 26
drag, startPoint x: 253, startPoint y: 174, endPoint x: 371, endPoint y: 12, distance: 200.1
click at [255, 173] on button "Save" at bounding box center [263, 174] width 66 height 26
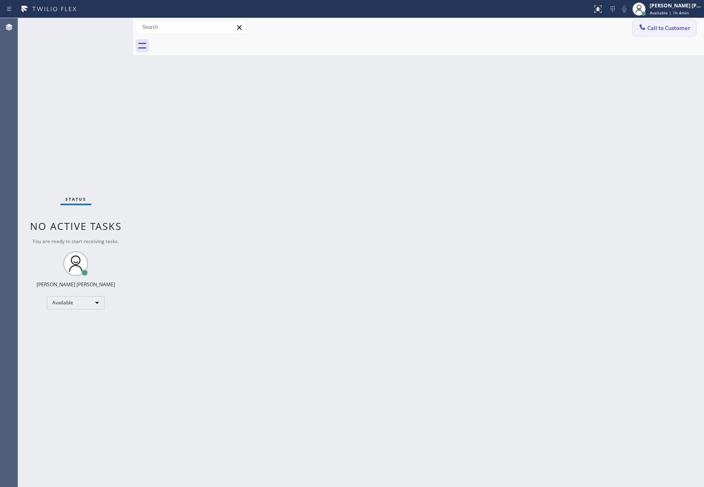
click at [667, 30] on span "Call to Customer" at bounding box center [668, 27] width 43 height 7
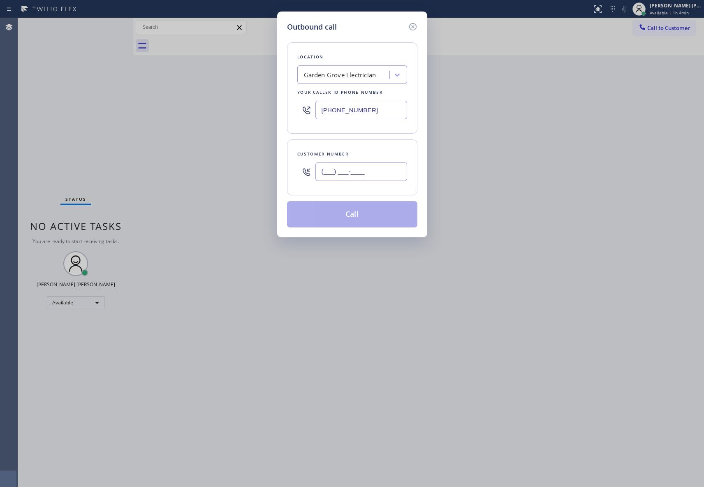
click at [393, 173] on input "(___) ___-____" at bounding box center [361, 171] width 92 height 19
paste input "949) 992-6863"
type input "[PHONE_NUMBER]"
drag, startPoint x: 377, startPoint y: 110, endPoint x: 262, endPoint y: 100, distance: 114.8
click at [264, 100] on div "Outbound call Location [GEOGRAPHIC_DATA] Electrician Your caller id phone numbe…" at bounding box center [352, 243] width 704 height 487
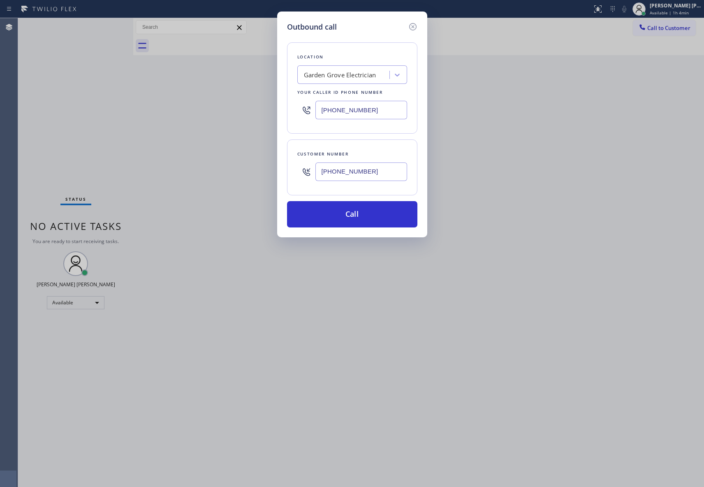
paste input "714) 248-8165"
type input "[PHONE_NUMBER]"
click at [323, 213] on button "Call" at bounding box center [352, 214] width 130 height 26
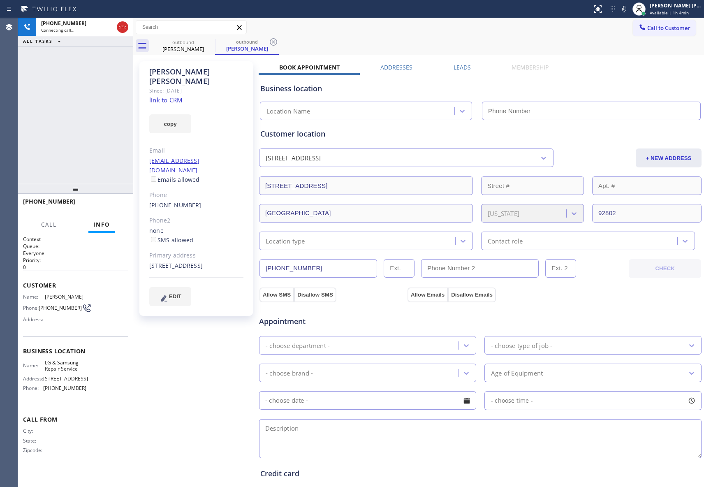
type input "[PHONE_NUMBER]"
click at [465, 67] on label "Leads" at bounding box center [462, 67] width 17 height 8
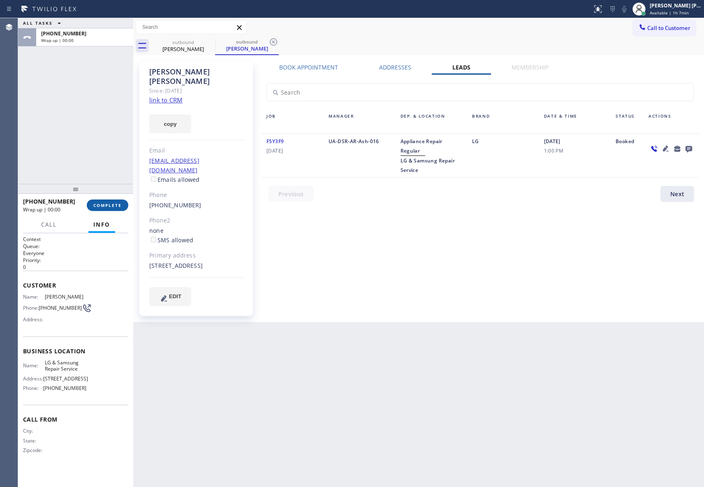
click at [119, 203] on span "COMPLETE" at bounding box center [107, 205] width 28 height 6
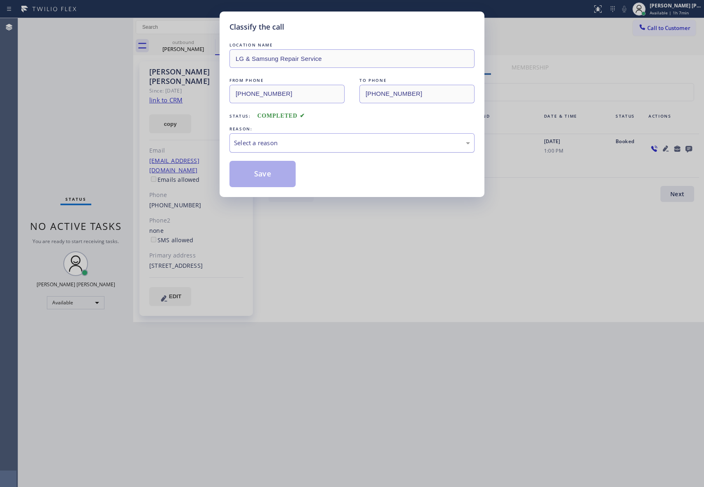
click at [271, 146] on div "Select a reason" at bounding box center [352, 142] width 236 height 9
click at [276, 175] on button "Save" at bounding box center [263, 174] width 66 height 26
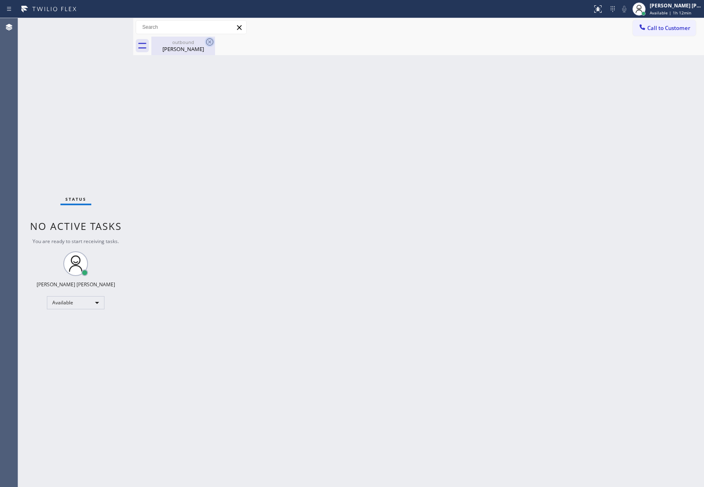
drag, startPoint x: 187, startPoint y: 53, endPoint x: 205, endPoint y: 45, distance: 19.7
click at [187, 53] on div "outbound [PERSON_NAME]" at bounding box center [183, 46] width 62 height 19
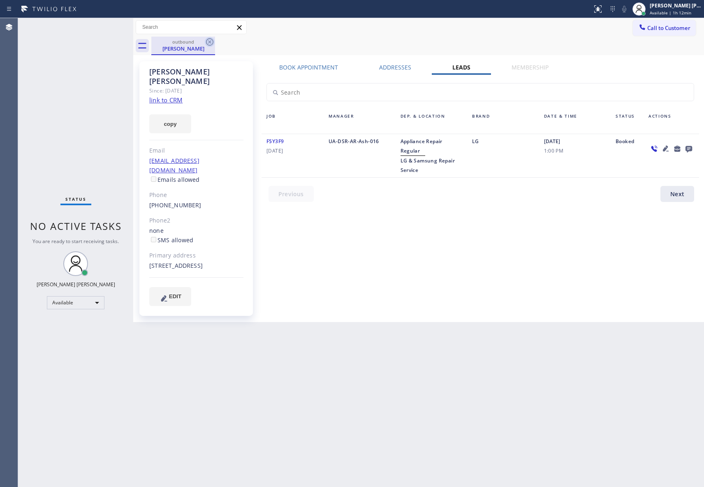
click at [214, 42] on icon at bounding box center [210, 42] width 10 height 10
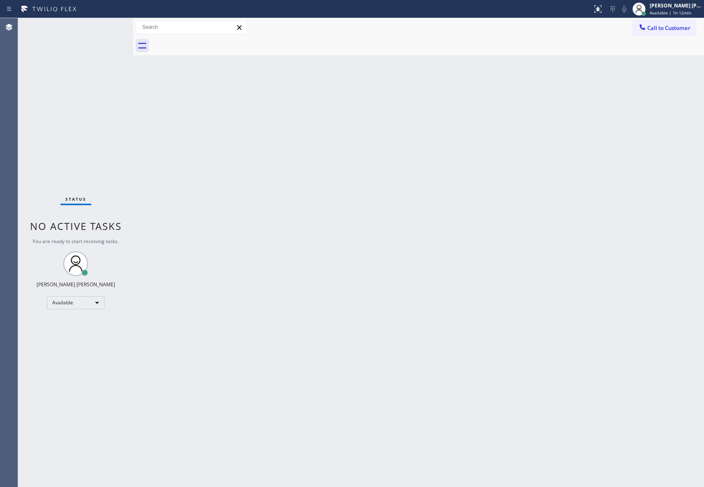
click at [214, 42] on div at bounding box center [427, 46] width 553 height 19
click at [665, 7] on div "[PERSON_NAME] [PERSON_NAME]" at bounding box center [676, 5] width 52 height 7
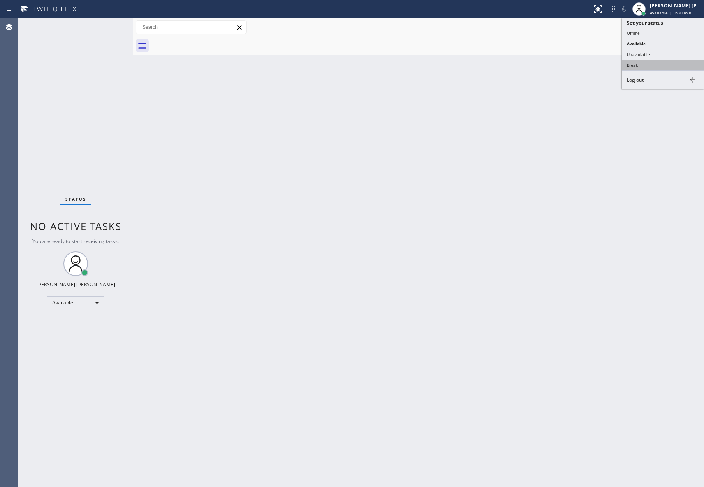
click at [650, 63] on button "Break" at bounding box center [663, 65] width 82 height 11
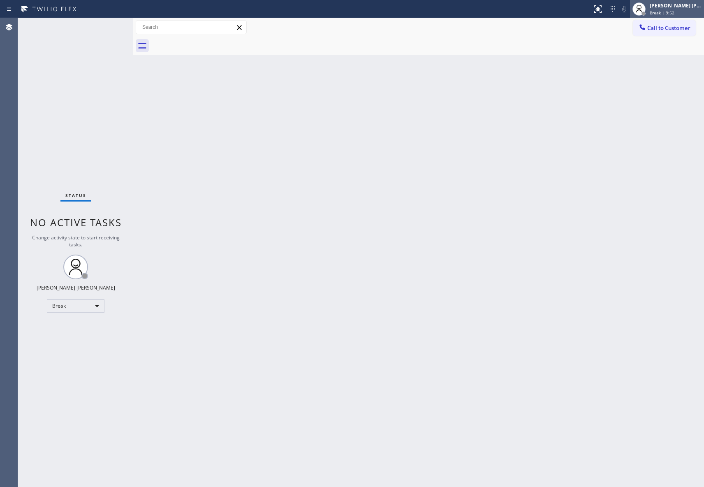
click at [670, 10] on span "Break | 9:52" at bounding box center [662, 13] width 25 height 6
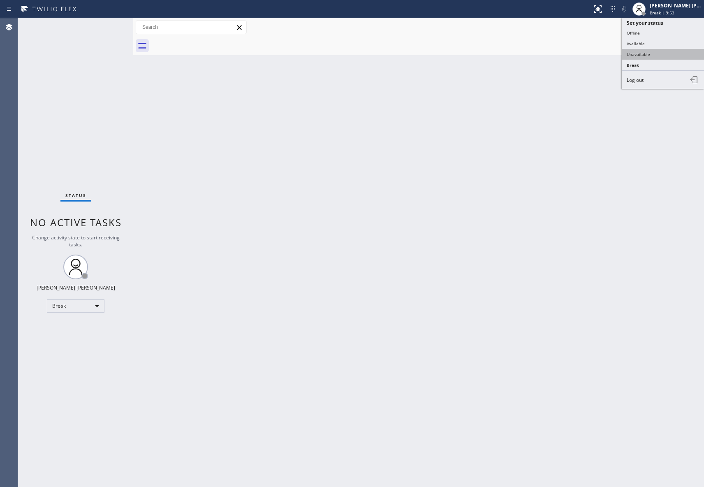
click at [658, 49] on button "Unavailable" at bounding box center [663, 54] width 82 height 11
click at [670, 28] on span "Call to Customer" at bounding box center [668, 27] width 43 height 7
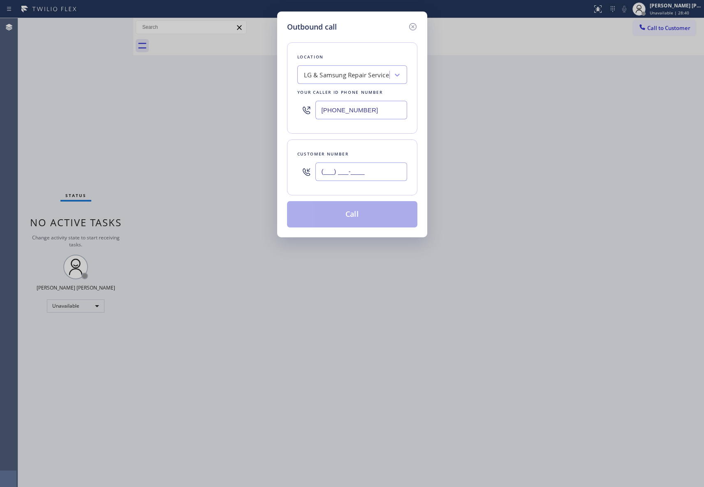
click at [372, 179] on input "(___) ___-____" at bounding box center [361, 171] width 92 height 19
paste input "847) 507-5838"
type input "[PHONE_NUMBER]"
drag, startPoint x: 360, startPoint y: 78, endPoint x: 359, endPoint y: 84, distance: 6.4
click at [359, 78] on div "LG & Samsung Repair Service" at bounding box center [346, 74] width 85 height 9
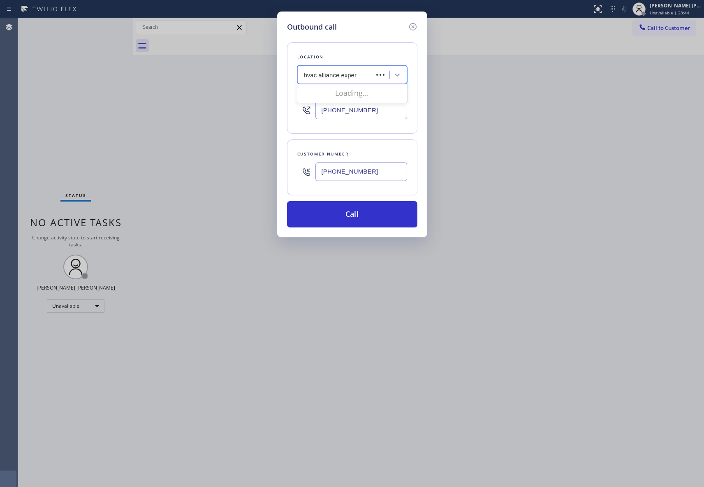
type input "hvac alliance expert"
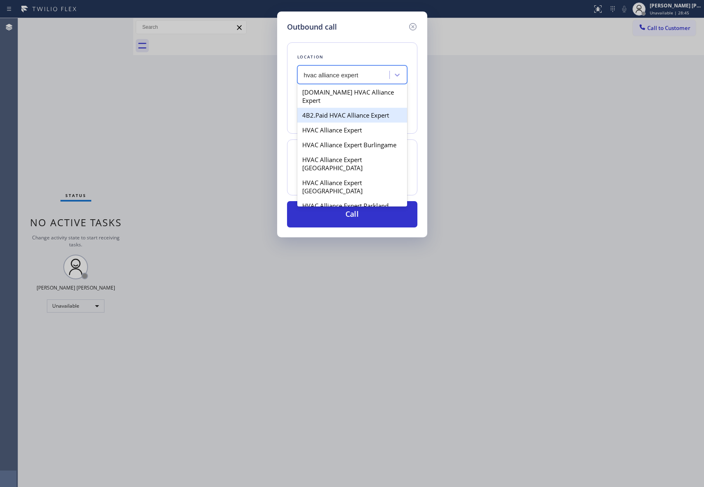
click at [357, 108] on div "4B2.Paid HVAC Alliance Expert" at bounding box center [352, 115] width 110 height 15
type input "[PHONE_NUMBER]"
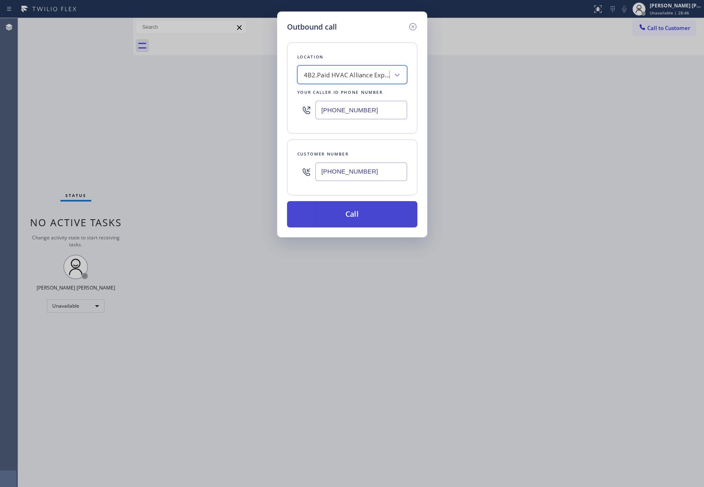
click at [353, 213] on button "Call" at bounding box center [352, 214] width 130 height 26
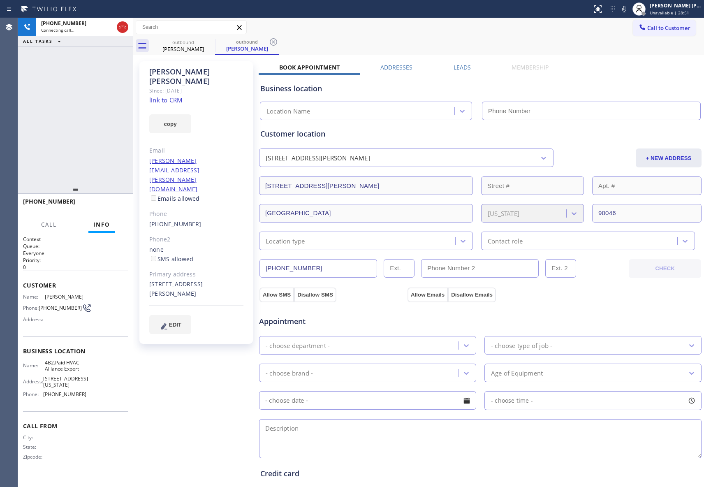
type input "[PHONE_NUMBER]"
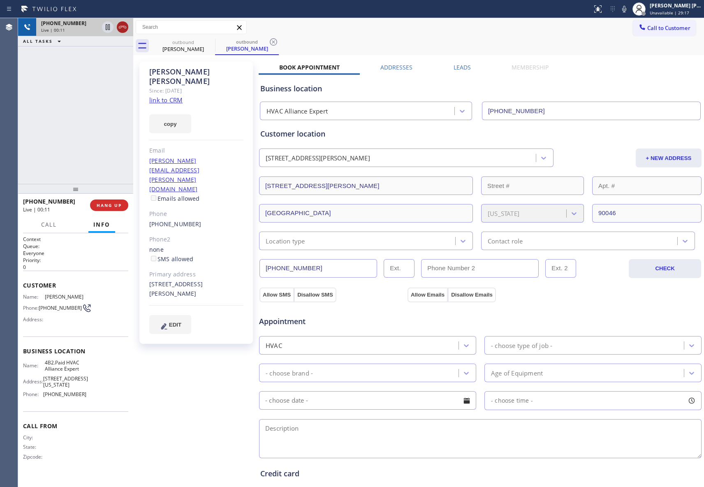
click at [124, 28] on icon at bounding box center [123, 27] width 10 height 10
click at [211, 43] on icon at bounding box center [210, 42] width 10 height 10
click at [269, 42] on icon at bounding box center [274, 42] width 10 height 10
click at [208, 42] on div "outbound [PERSON_NAME] outbound [PERSON_NAME]" at bounding box center [427, 46] width 553 height 19
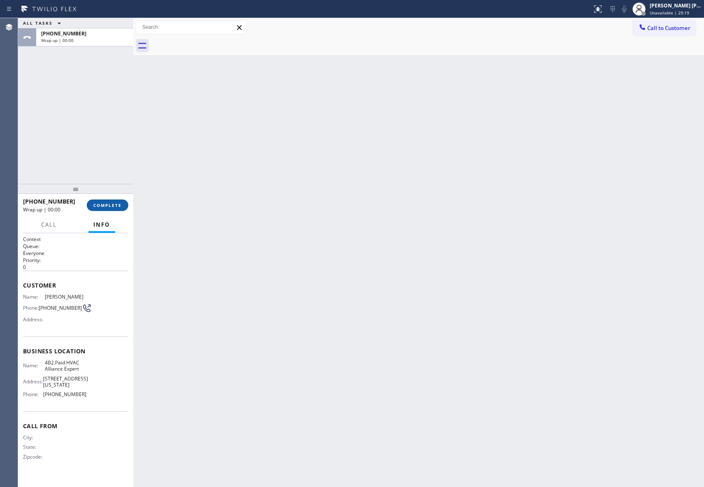
click at [111, 207] on span "COMPLETE" at bounding box center [107, 205] width 28 height 6
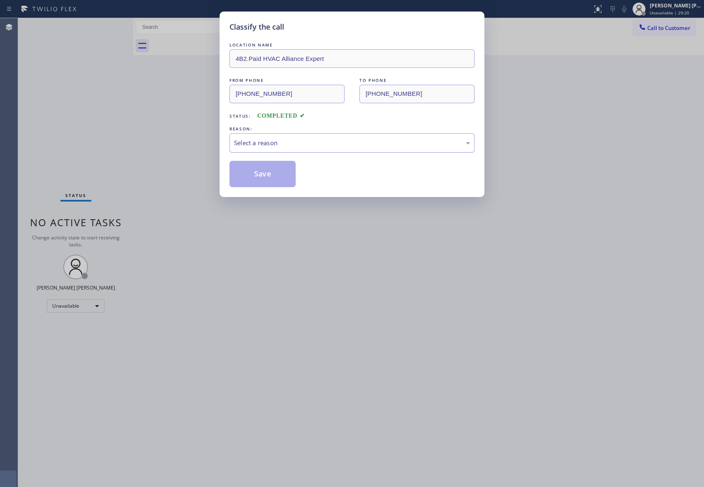
click at [264, 142] on div "Select a reason" at bounding box center [352, 142] width 236 height 9
click at [255, 172] on button "Save" at bounding box center [263, 174] width 66 height 26
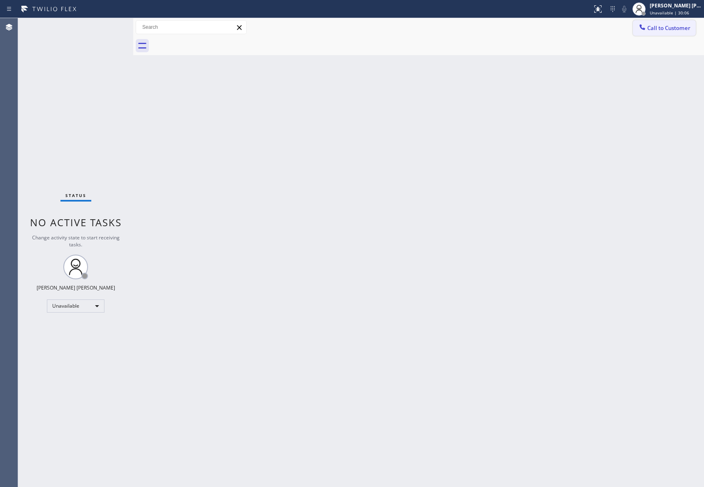
click at [682, 30] on span "Call to Customer" at bounding box center [668, 27] width 43 height 7
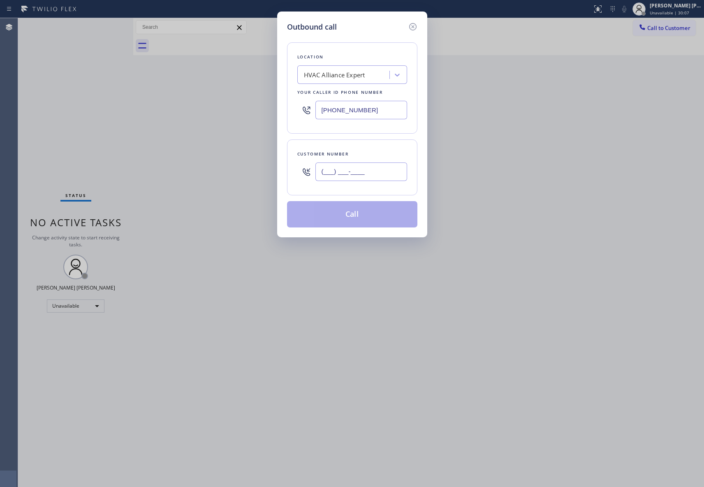
click at [385, 170] on input "(___) ___-____" at bounding box center [361, 171] width 92 height 19
paste input "805) 857-8369"
type input "[PHONE_NUMBER]"
click at [359, 216] on button "Call" at bounding box center [352, 214] width 130 height 26
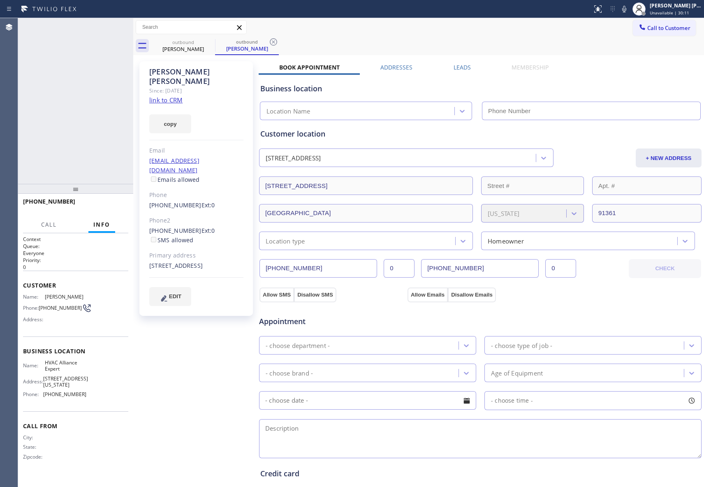
type input "[PHONE_NUMBER]"
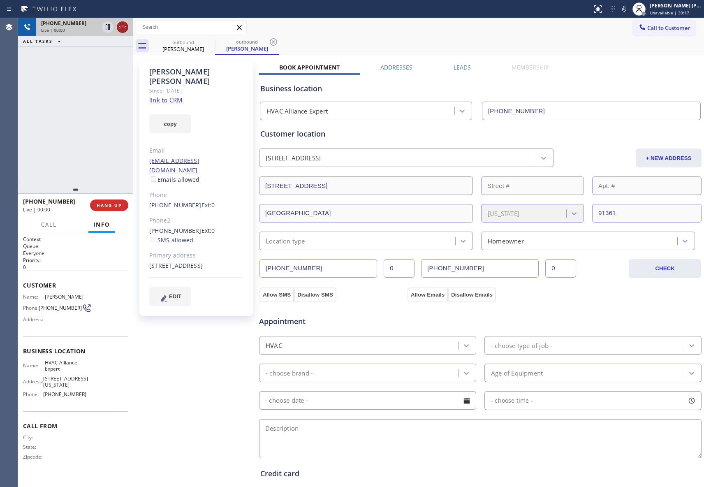
click at [125, 27] on icon at bounding box center [123, 27] width 10 height 10
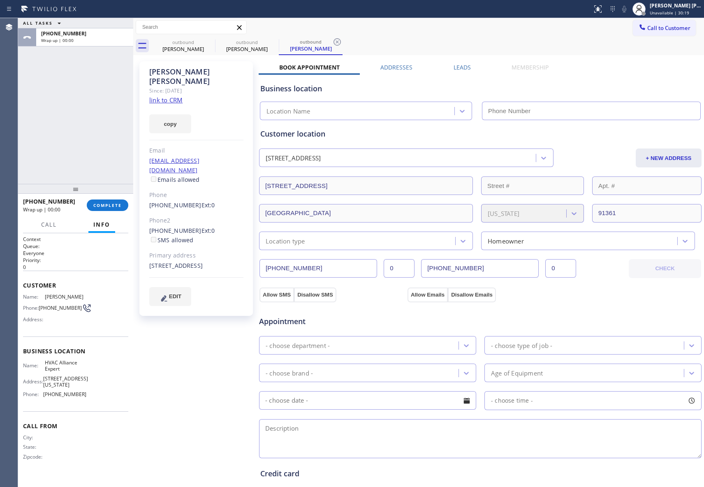
type input "[PHONE_NUMBER]"
click at [208, 45] on icon at bounding box center [209, 41] width 7 height 7
click at [0, 0] on icon at bounding box center [0, 0] width 0 height 0
click at [332, 42] on icon at bounding box center [337, 42] width 10 height 10
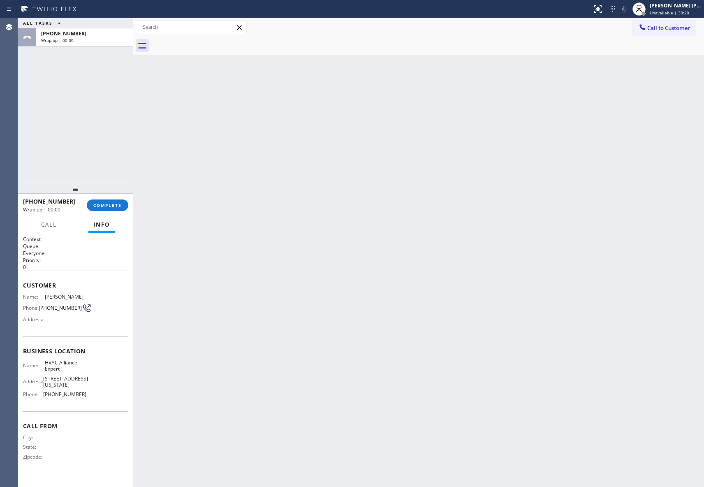
click at [208, 42] on div at bounding box center [427, 46] width 553 height 19
click at [111, 201] on button "COMPLETE" at bounding box center [108, 205] width 42 height 12
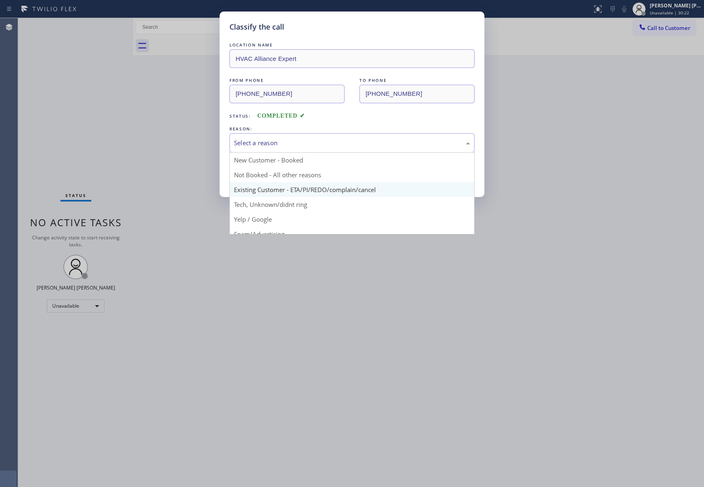
drag, startPoint x: 368, startPoint y: 146, endPoint x: 265, endPoint y: 188, distance: 111.1
click at [368, 145] on div "Select a reason" at bounding box center [352, 142] width 236 height 9
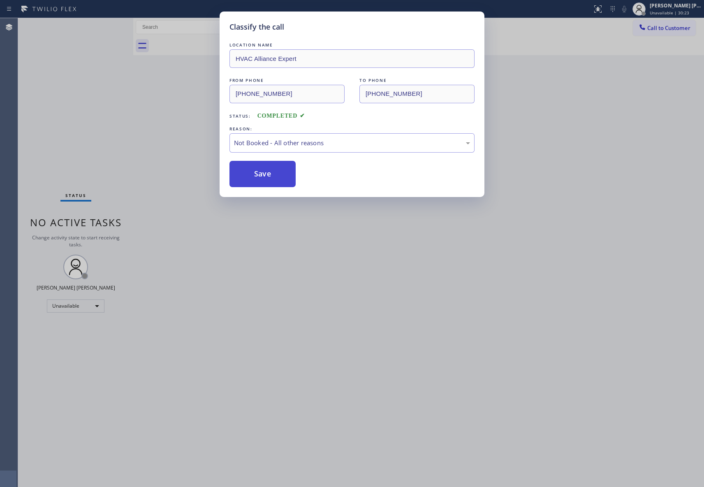
click at [262, 178] on button "Save" at bounding box center [263, 174] width 66 height 26
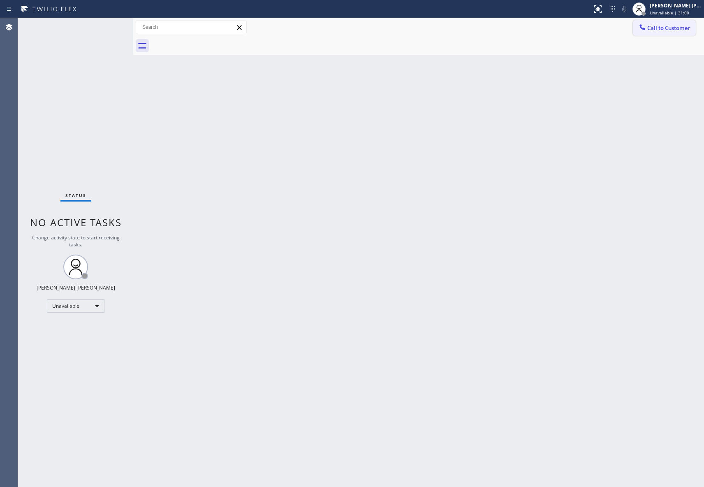
click at [668, 31] on span "Call to Customer" at bounding box center [668, 27] width 43 height 7
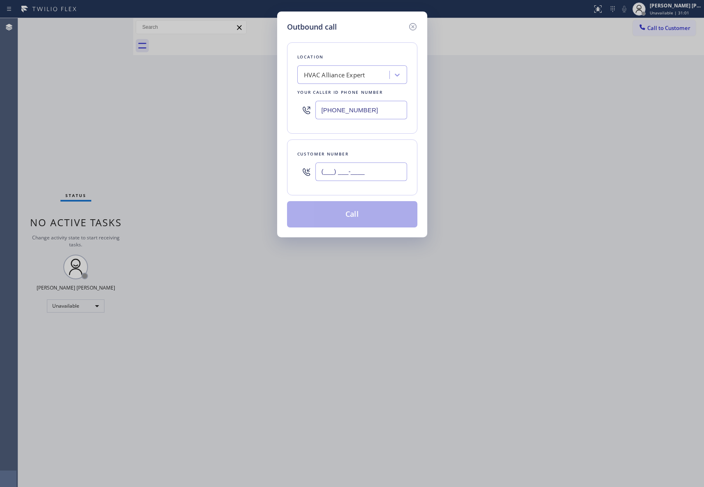
click at [353, 173] on input "(___) ___-____" at bounding box center [361, 171] width 92 height 19
paste input "323) 868-5473"
type input "[PHONE_NUMBER]"
click at [352, 213] on button "Call" at bounding box center [352, 214] width 130 height 26
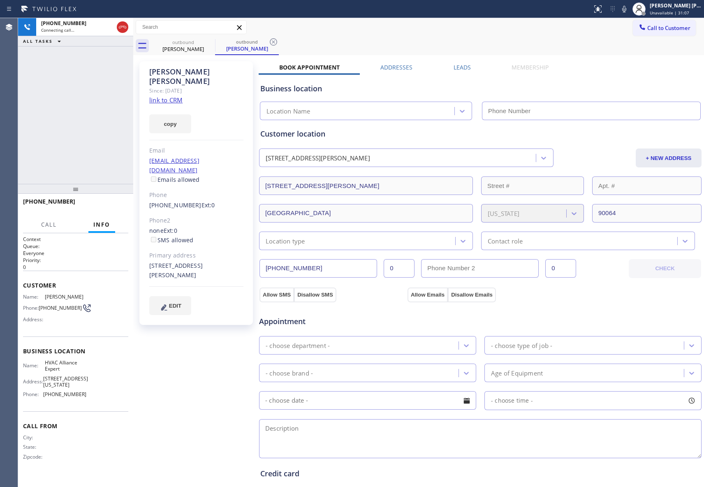
type input "[PHONE_NUMBER]"
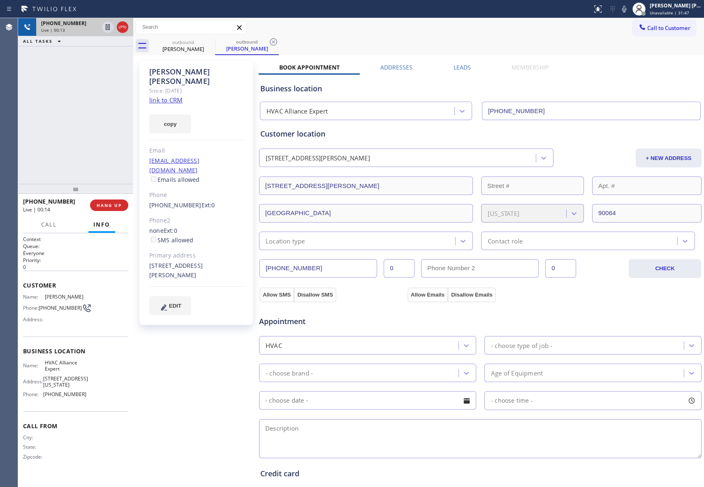
click at [129, 26] on div at bounding box center [115, 27] width 30 height 18
type input "[PHONE_NUMBER]"
click at [127, 26] on icon at bounding box center [123, 27] width 10 height 10
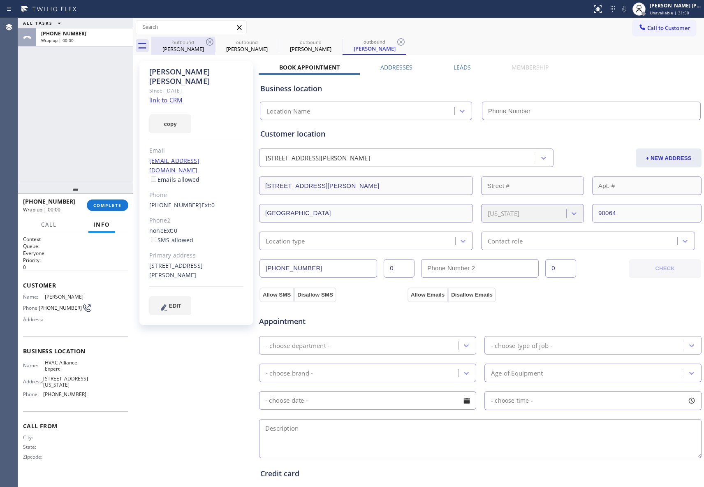
click at [203, 44] on div "outbound" at bounding box center [183, 42] width 62 height 6
click at [211, 41] on icon at bounding box center [210, 42] width 10 height 10
click at [269, 41] on icon at bounding box center [274, 42] width 10 height 10
click at [0, 0] on icon at bounding box center [0, 0] width 0 height 0
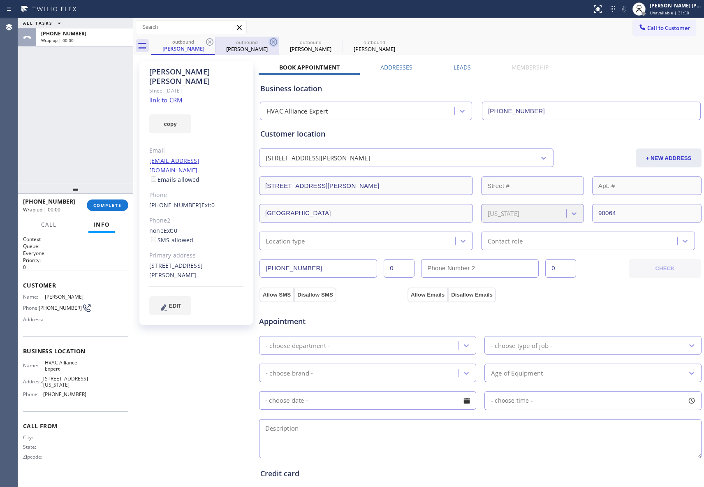
click at [211, 41] on div "outbound [PERSON_NAME] outbound [PERSON_NAME] outbound [PERSON_NAME] outbound […" at bounding box center [427, 46] width 553 height 19
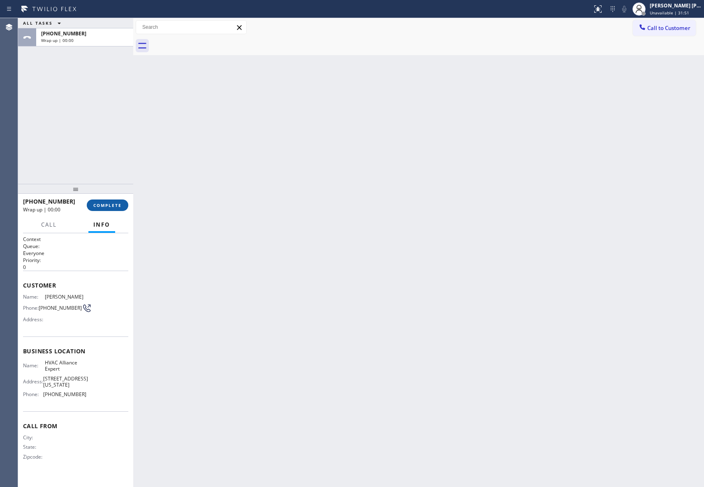
click at [110, 203] on span "COMPLETE" at bounding box center [107, 205] width 28 height 6
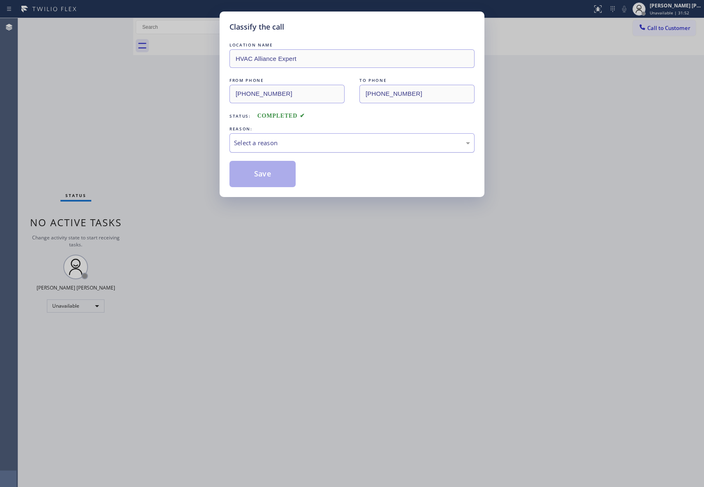
click at [328, 145] on div "Select a reason" at bounding box center [352, 142] width 236 height 9
click at [267, 171] on button "Save" at bounding box center [263, 174] width 66 height 26
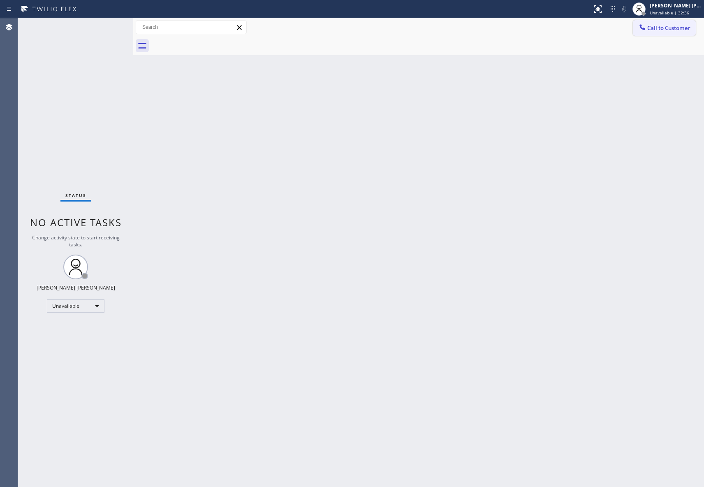
click at [691, 31] on span "Call to Customer" at bounding box center [668, 27] width 43 height 7
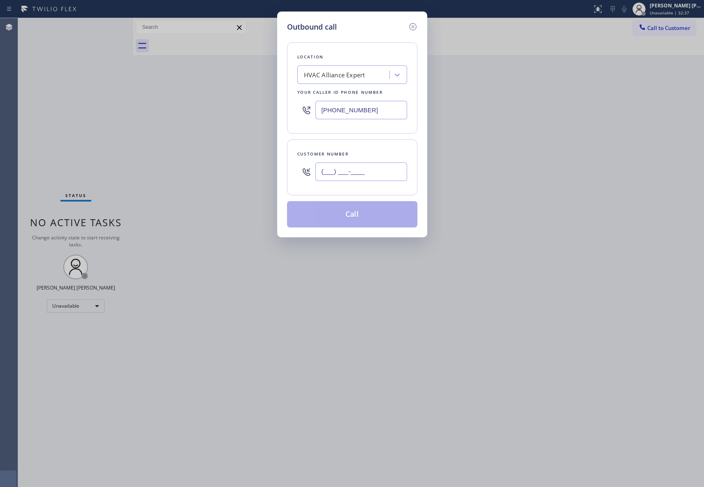
click at [394, 179] on input "(___) ___-____" at bounding box center [361, 171] width 92 height 19
paste input "323) 896-1776"
type input "[PHONE_NUMBER]"
click at [390, 220] on button "Call" at bounding box center [352, 214] width 130 height 26
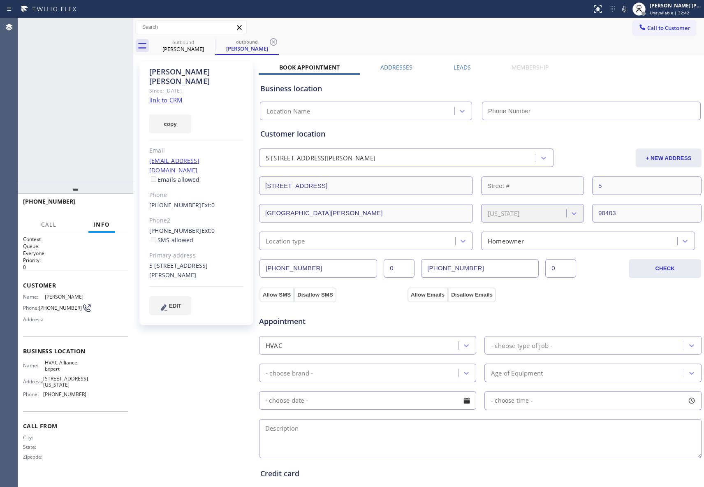
type input "[PHONE_NUMBER]"
click at [124, 29] on icon at bounding box center [123, 27] width 10 height 10
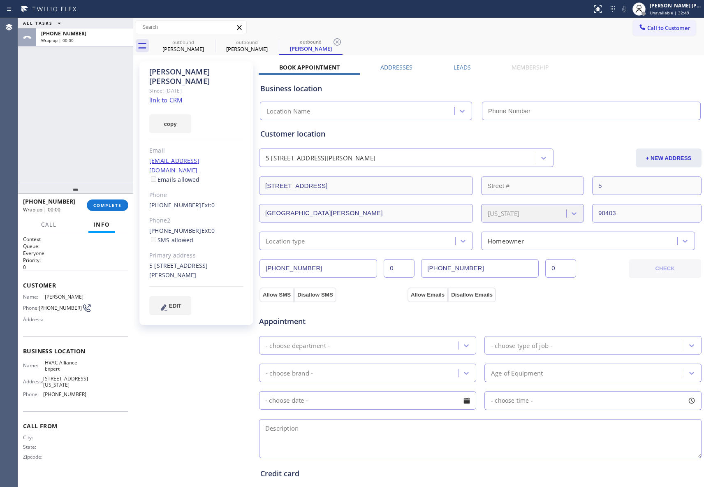
type input "[PHONE_NUMBER]"
click at [466, 63] on label "Leads" at bounding box center [462, 67] width 17 height 8
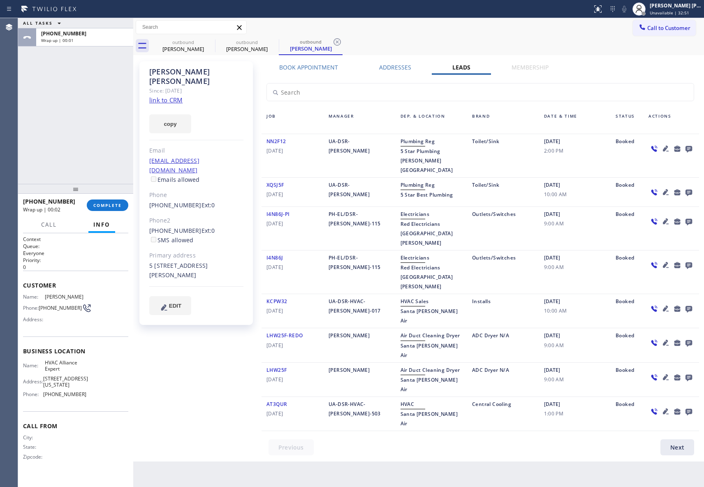
click at [686, 148] on icon at bounding box center [689, 149] width 7 height 7
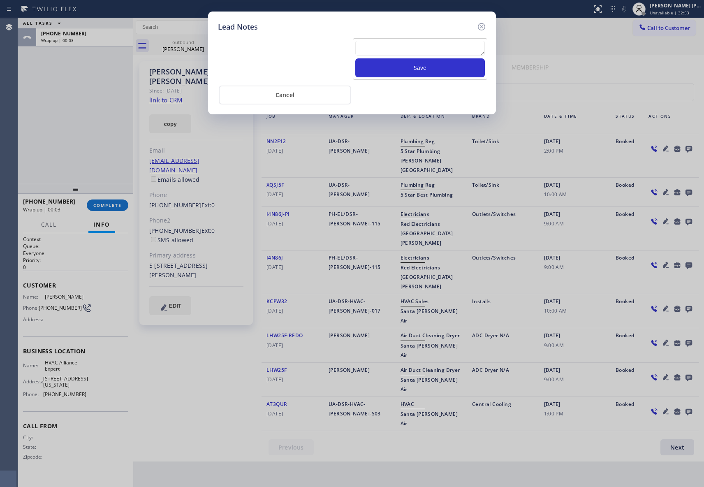
click at [402, 51] on textarea at bounding box center [420, 48] width 130 height 15
paste textarea "VM | please transfer if cx calls back"
type textarea "VM | please transfer if cx calls back"
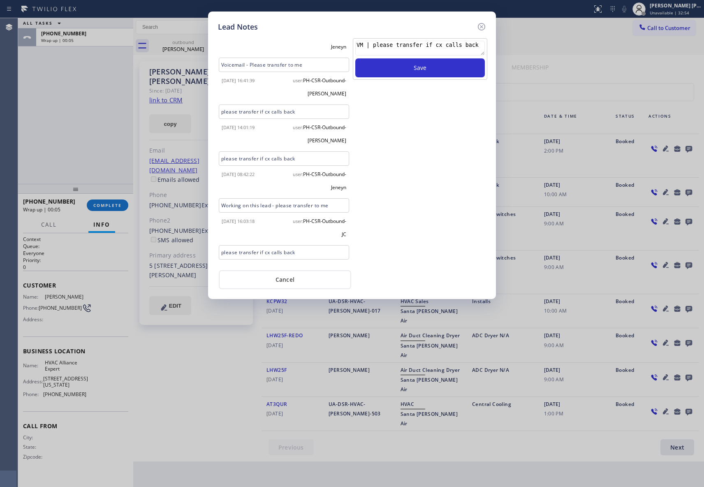
scroll to position [424, 0]
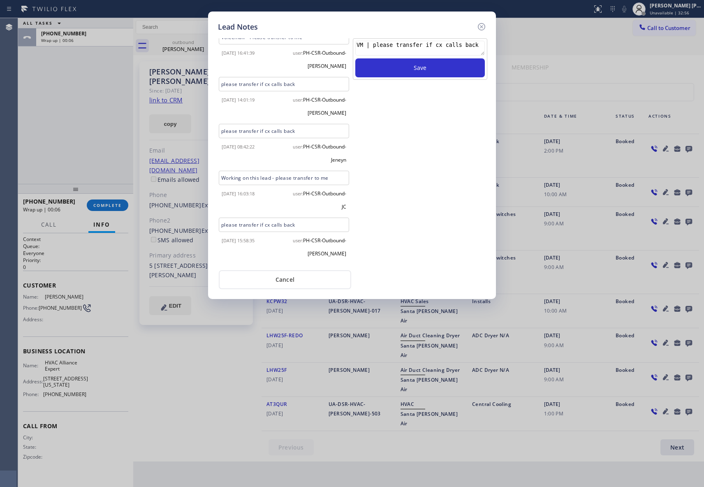
click at [422, 50] on textarea "VM | please transfer if cx calls back" at bounding box center [420, 48] width 130 height 15
click at [482, 26] on icon at bounding box center [482, 27] width 10 height 10
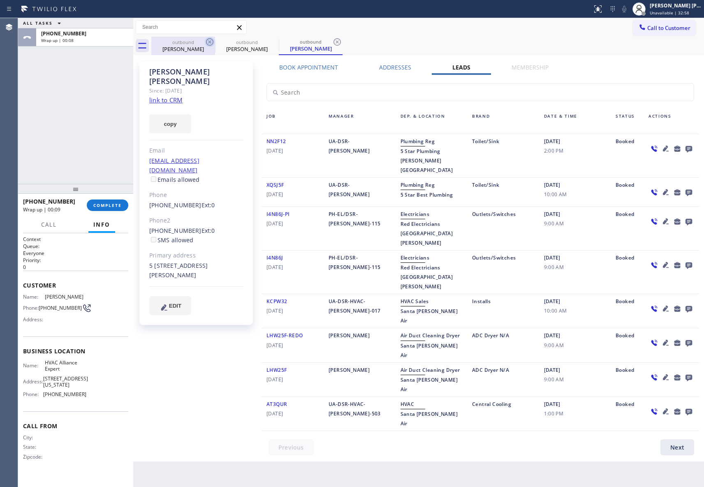
drag, startPoint x: 203, startPoint y: 43, endPoint x: 209, endPoint y: 43, distance: 5.8
click at [206, 43] on div "outbound [PERSON_NAME]" at bounding box center [183, 46] width 64 height 19
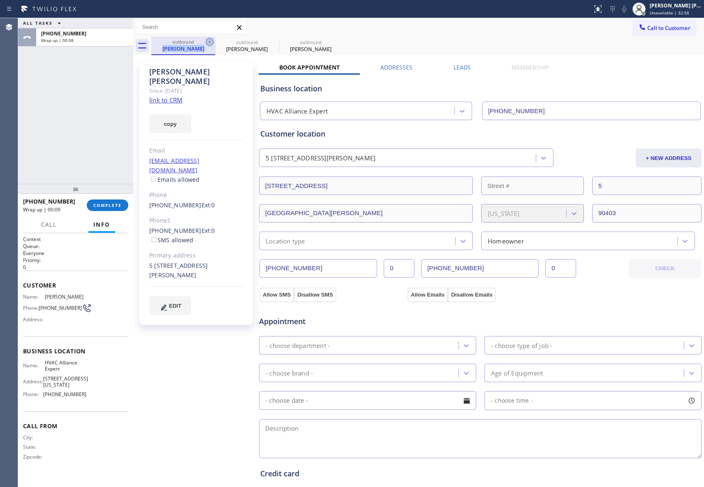
click at [209, 43] on icon at bounding box center [210, 42] width 10 height 10
click at [0, 0] on icon at bounding box center [0, 0] width 0 height 0
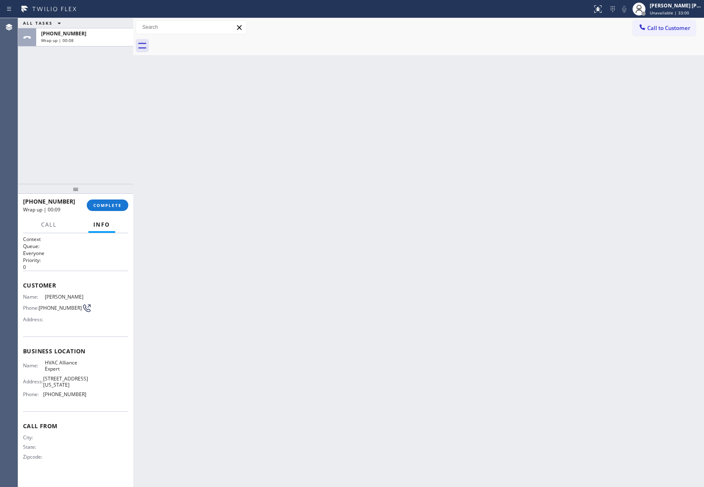
click at [209, 43] on div at bounding box center [427, 46] width 553 height 19
click at [107, 199] on button "COMPLETE" at bounding box center [108, 205] width 42 height 12
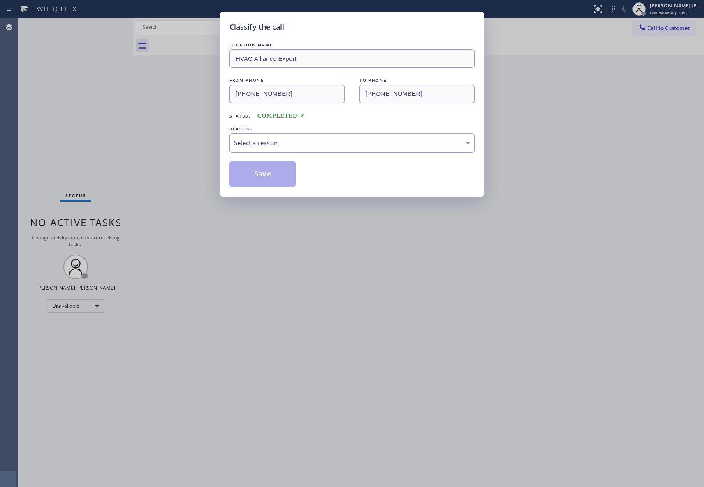
click at [294, 132] on div "REASON:" at bounding box center [352, 129] width 245 height 9
click at [285, 144] on div "Select a reason" at bounding box center [352, 142] width 236 height 9
click at [249, 170] on button "Save" at bounding box center [263, 174] width 66 height 26
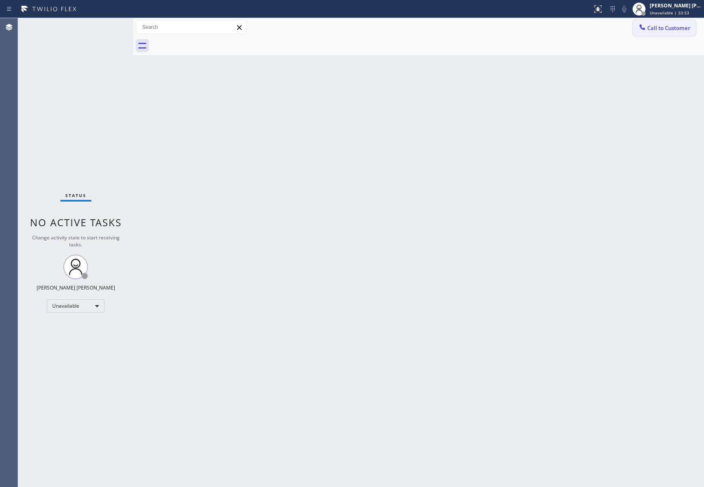
click at [665, 28] on span "Call to Customer" at bounding box center [668, 27] width 43 height 7
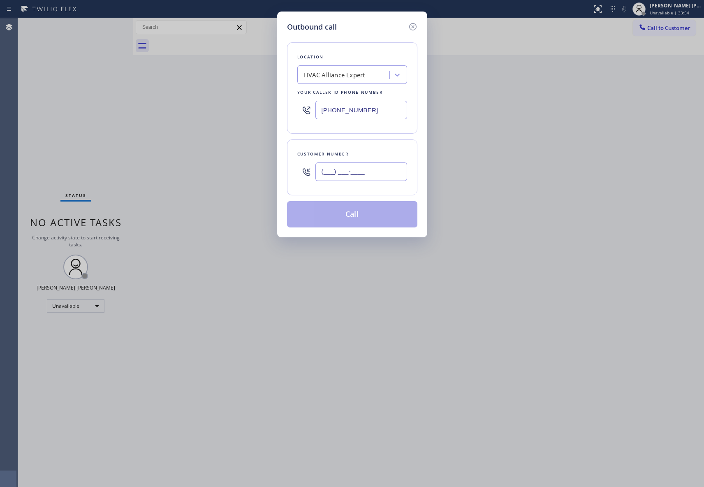
click at [359, 175] on input "(___) ___-____" at bounding box center [361, 171] width 92 height 19
paste input "917) 375-1988"
type input "[PHONE_NUMBER]"
click at [381, 218] on button "Call" at bounding box center [352, 214] width 130 height 26
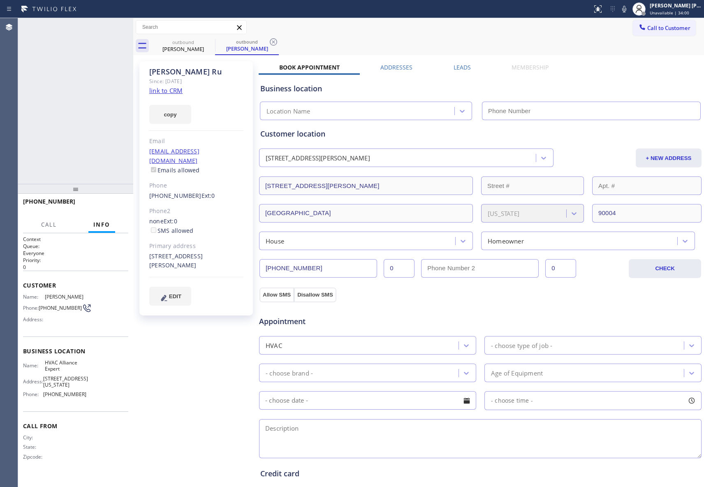
type input "[PHONE_NUMBER]"
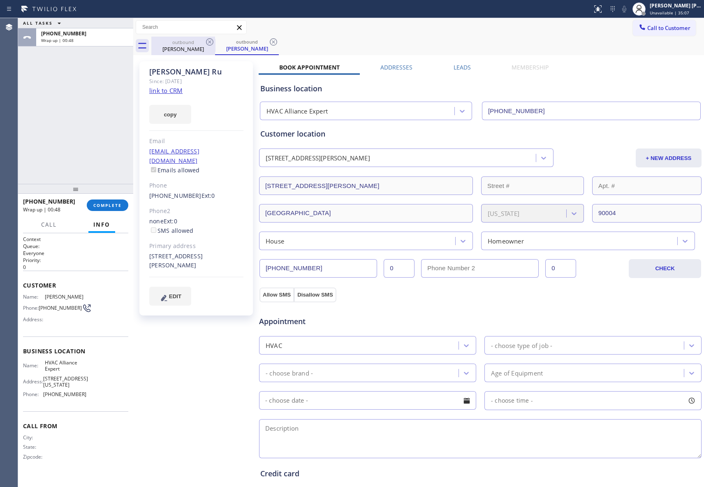
click at [204, 46] on div "[PERSON_NAME]" at bounding box center [183, 48] width 62 height 7
click at [207, 43] on icon at bounding box center [210, 42] width 10 height 10
click at [0, 0] on icon at bounding box center [0, 0] width 0 height 0
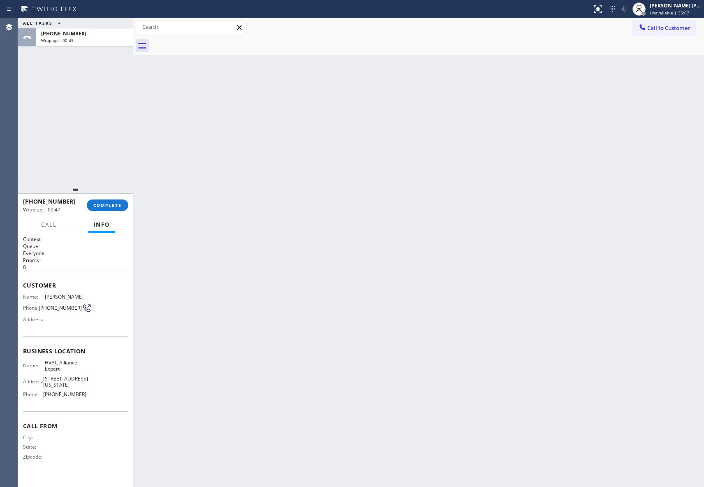
click at [207, 43] on div at bounding box center [427, 46] width 553 height 19
click at [94, 201] on button "COMPLETE" at bounding box center [108, 205] width 42 height 12
click at [103, 204] on span "COMPLETE" at bounding box center [107, 205] width 28 height 6
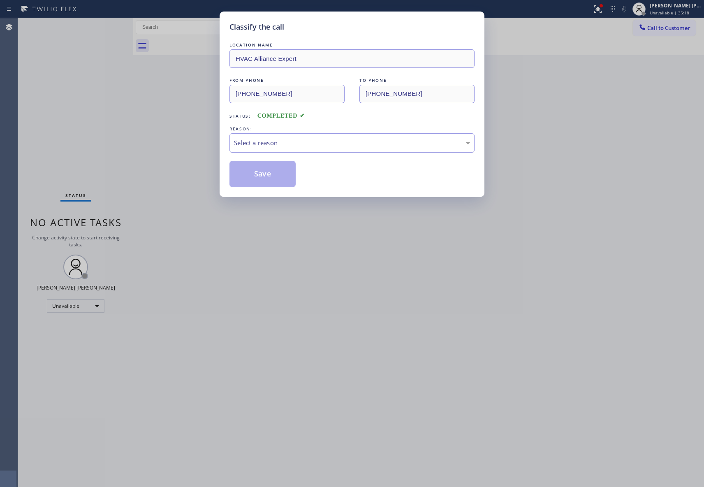
click at [352, 137] on div "Select a reason" at bounding box center [352, 142] width 245 height 19
click at [259, 172] on button "Save" at bounding box center [263, 174] width 66 height 26
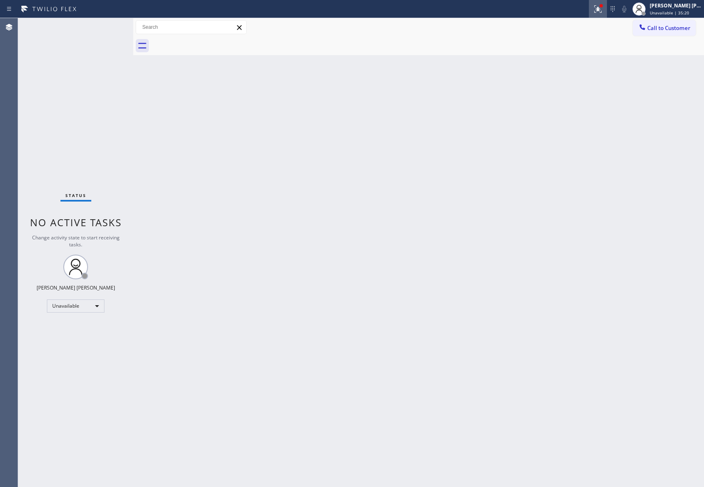
click at [598, 4] on icon at bounding box center [598, 9] width 10 height 10
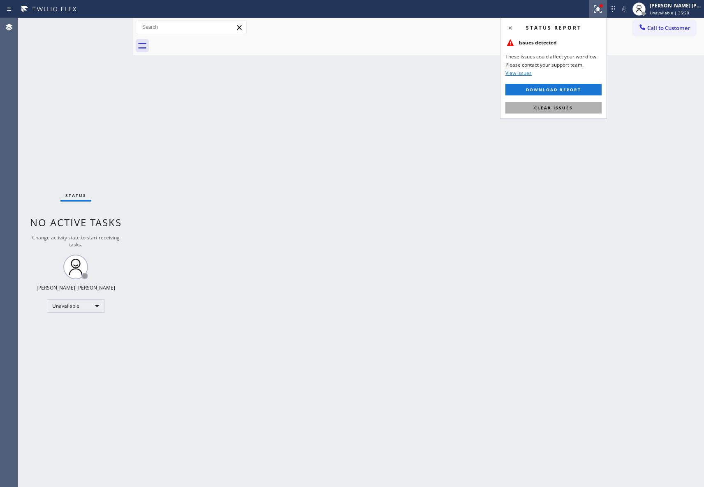
click at [573, 107] on button "Clear issues" at bounding box center [553, 108] width 96 height 12
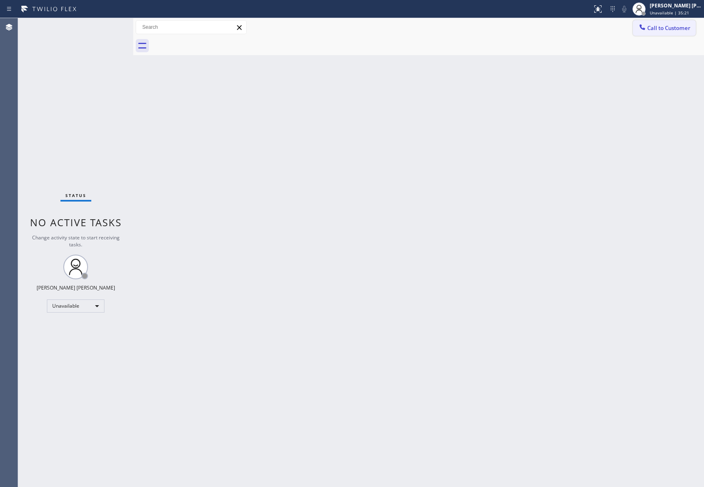
click at [685, 28] on span "Call to Customer" at bounding box center [668, 27] width 43 height 7
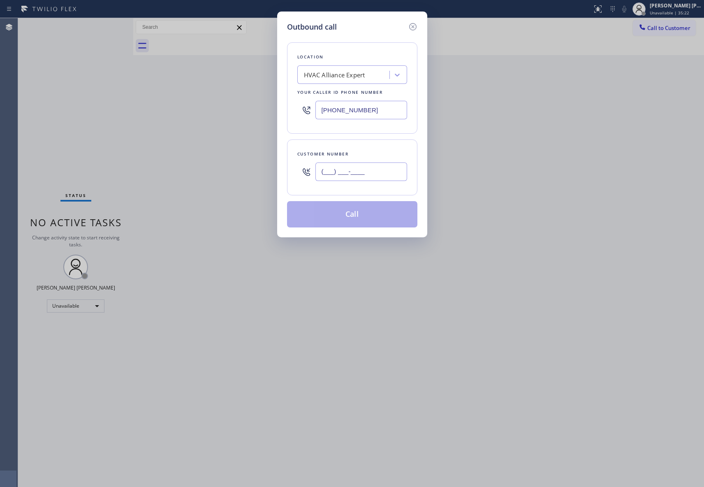
click at [373, 180] on input "(___) ___-____" at bounding box center [361, 171] width 92 height 19
paste input "310) 383-1130"
type input "[PHONE_NUMBER]"
click at [355, 216] on button "Call" at bounding box center [352, 214] width 130 height 26
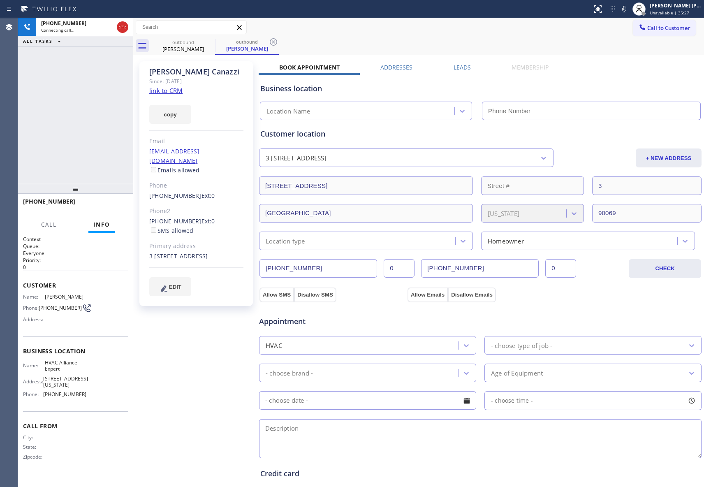
type input "[PHONE_NUMBER]"
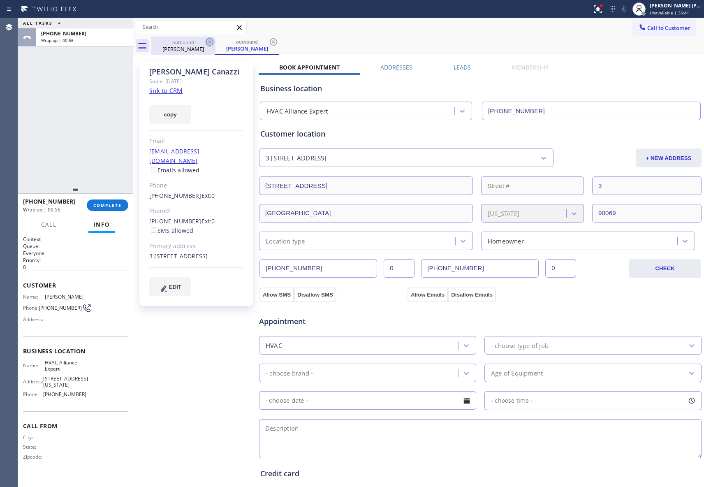
click at [208, 42] on icon at bounding box center [210, 42] width 10 height 10
click at [208, 41] on icon at bounding box center [210, 42] width 10 height 10
click at [215, 41] on div "outbound [PERSON_NAME]" at bounding box center [247, 46] width 64 height 19
click at [208, 41] on icon at bounding box center [210, 42] width 10 height 10
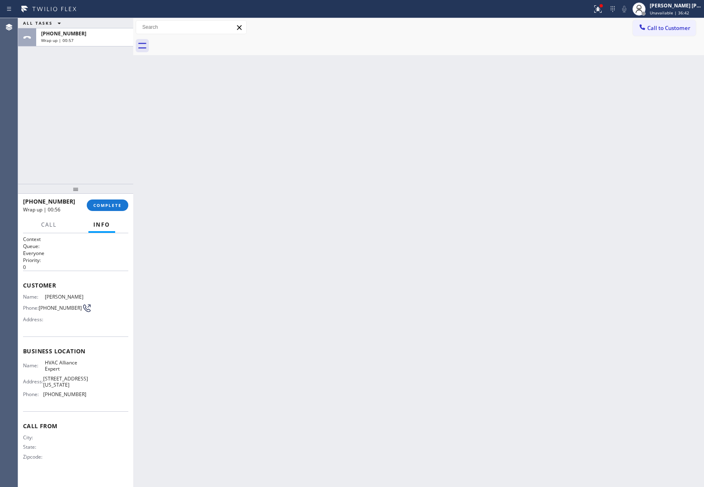
click at [208, 41] on div at bounding box center [427, 46] width 553 height 19
click at [596, 7] on icon at bounding box center [598, 9] width 10 height 10
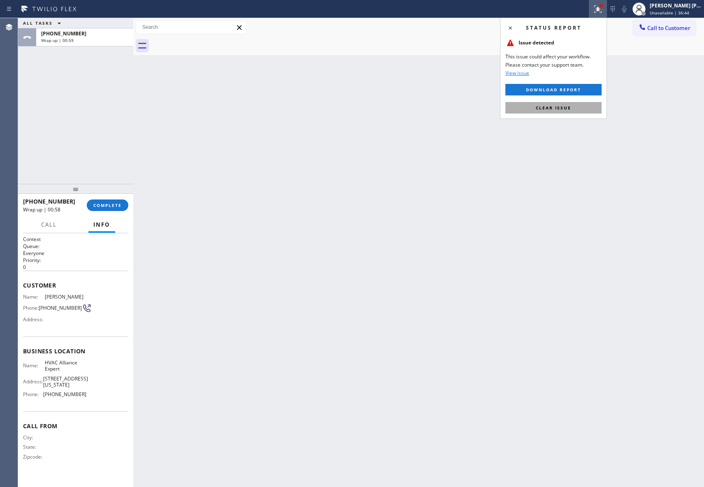
click at [530, 107] on button "Clear issue" at bounding box center [553, 108] width 96 height 12
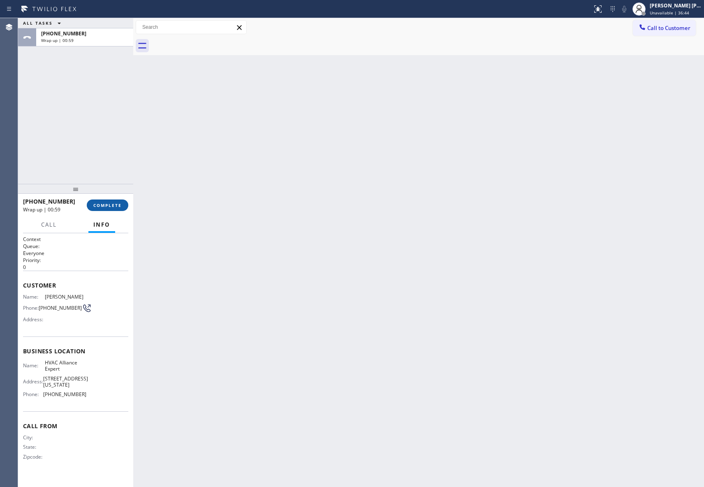
click at [111, 204] on span "COMPLETE" at bounding box center [107, 205] width 28 height 6
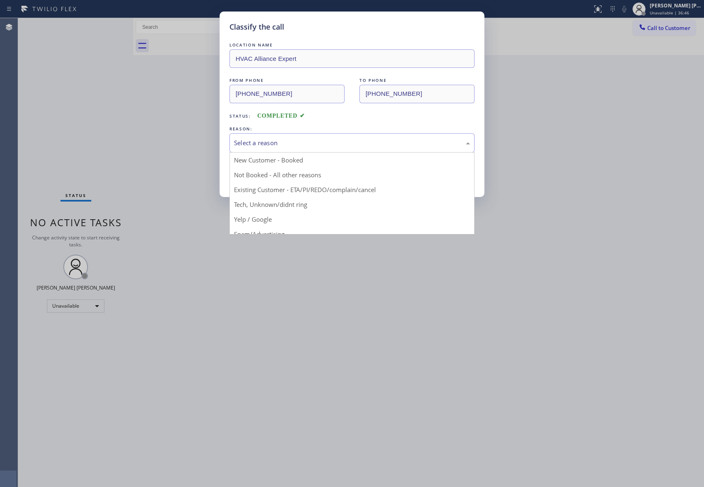
click at [387, 142] on div "Select a reason" at bounding box center [352, 142] width 236 height 9
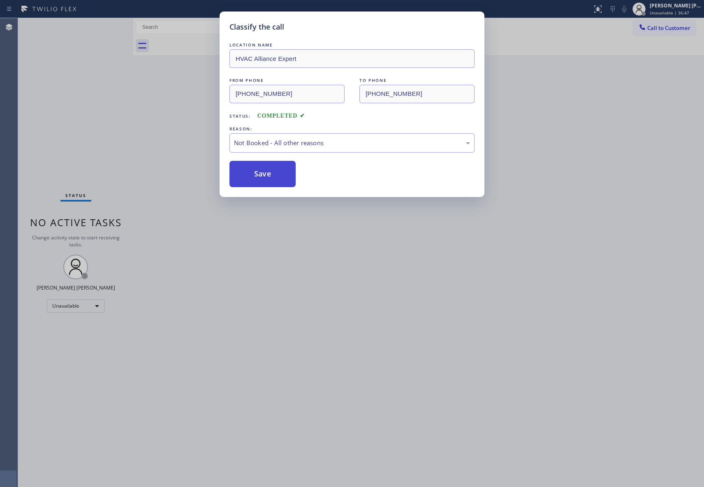
click at [271, 174] on button "Save" at bounding box center [263, 174] width 66 height 26
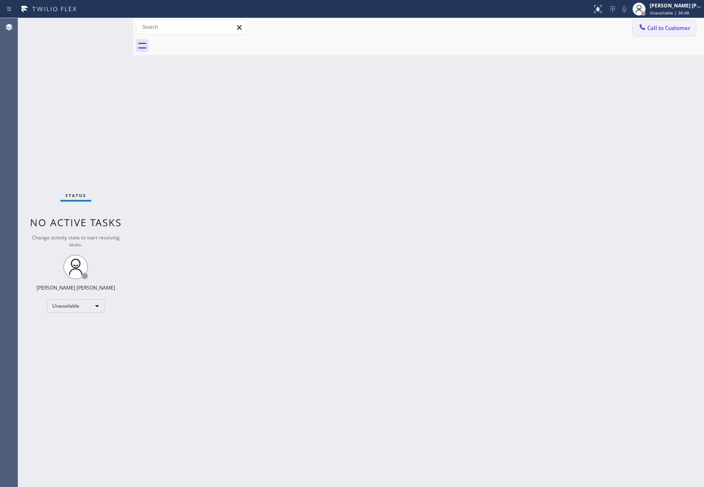
click at [681, 24] on span "Call to Customer" at bounding box center [668, 27] width 43 height 7
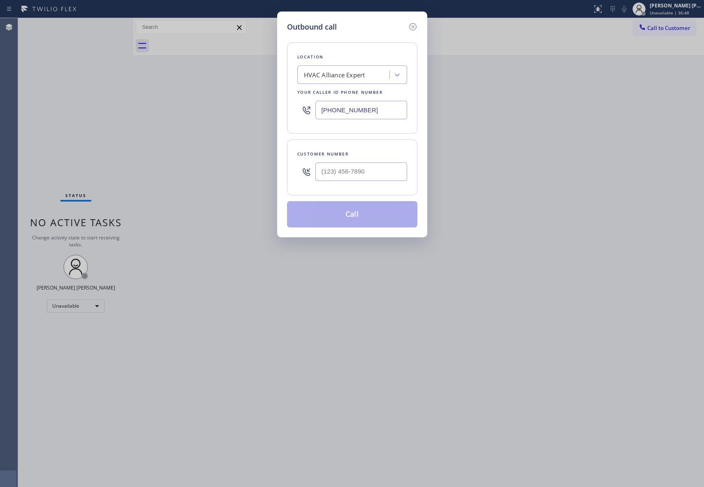
click at [362, 183] on div at bounding box center [361, 171] width 92 height 27
click at [370, 171] on input "(___) ___-____" at bounding box center [361, 171] width 92 height 19
paste input "310) 612-2057"
type input "[PHONE_NUMBER]"
click at [364, 218] on button "Call" at bounding box center [352, 214] width 130 height 26
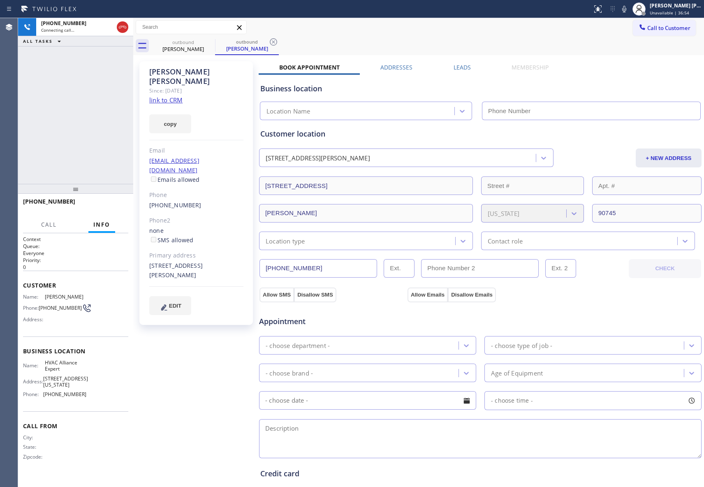
type input "[PHONE_NUMBER]"
click at [113, 209] on button "HANG UP" at bounding box center [109, 205] width 38 height 12
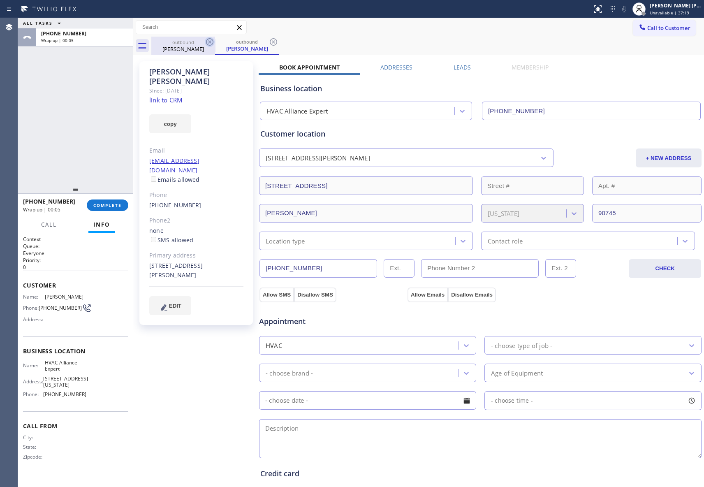
click at [210, 43] on icon at bounding box center [210, 42] width 10 height 10
click at [215, 43] on div "outbound [PERSON_NAME]" at bounding box center [247, 46] width 64 height 19
click at [269, 43] on icon at bounding box center [274, 42] width 10 height 10
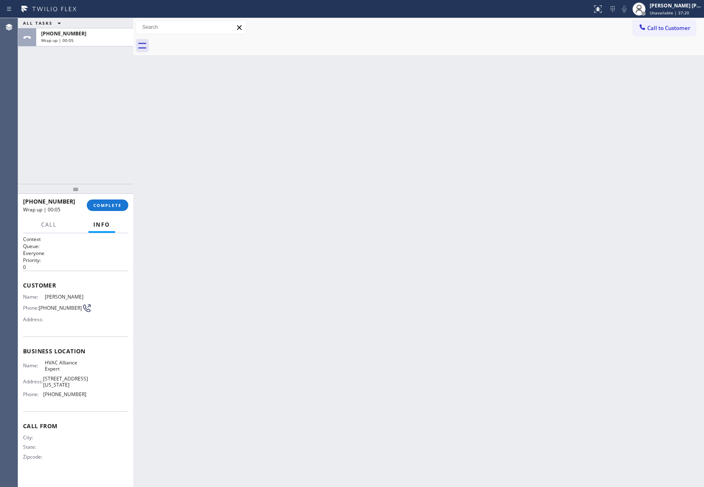
click at [210, 43] on div at bounding box center [427, 46] width 553 height 19
click at [97, 215] on div "[PHONE_NUMBER] Wrap up | 00:06 COMPLETE" at bounding box center [75, 205] width 105 height 21
click at [106, 200] on button "COMPLETE" at bounding box center [108, 205] width 42 height 12
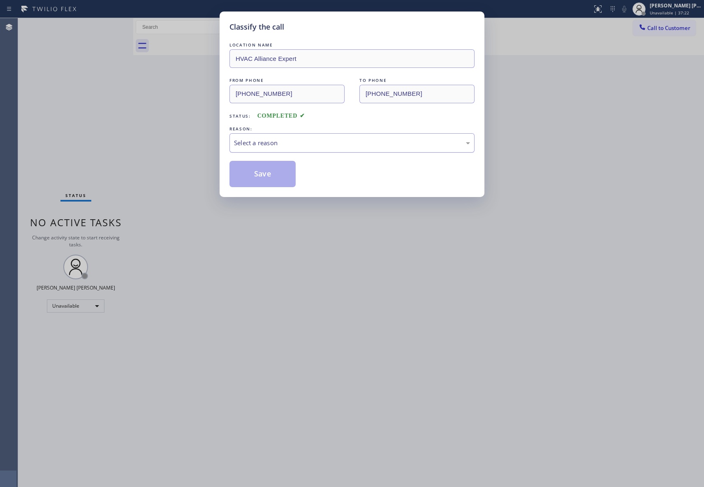
click at [379, 146] on div "Select a reason" at bounding box center [352, 142] width 236 height 9
click at [257, 175] on button "Save" at bounding box center [263, 174] width 66 height 26
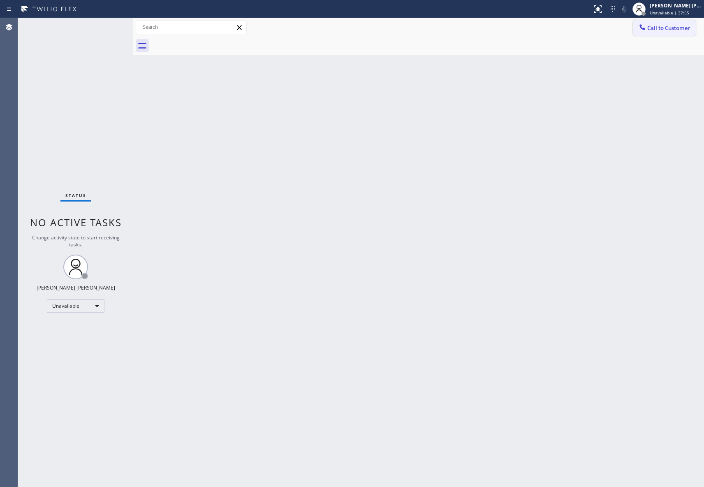
click at [675, 24] on span "Call to Customer" at bounding box center [668, 27] width 43 height 7
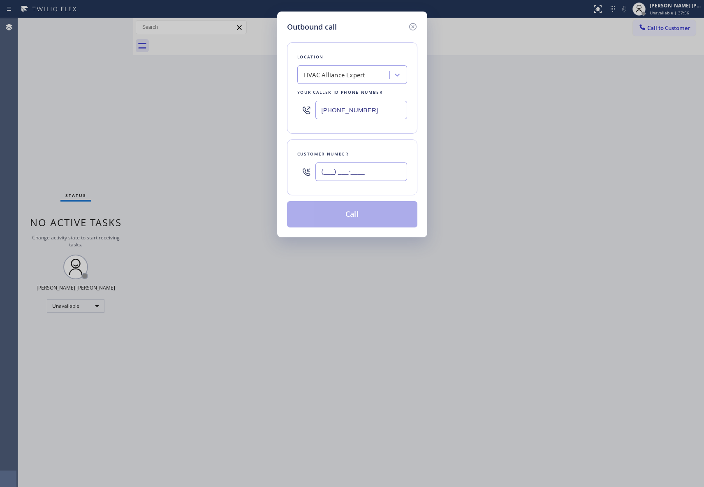
click at [369, 169] on input "(___) ___-____" at bounding box center [361, 171] width 92 height 19
paste input "571) 428-7949"
type input "[PHONE_NUMBER]"
click at [349, 213] on button "Call" at bounding box center [352, 214] width 130 height 26
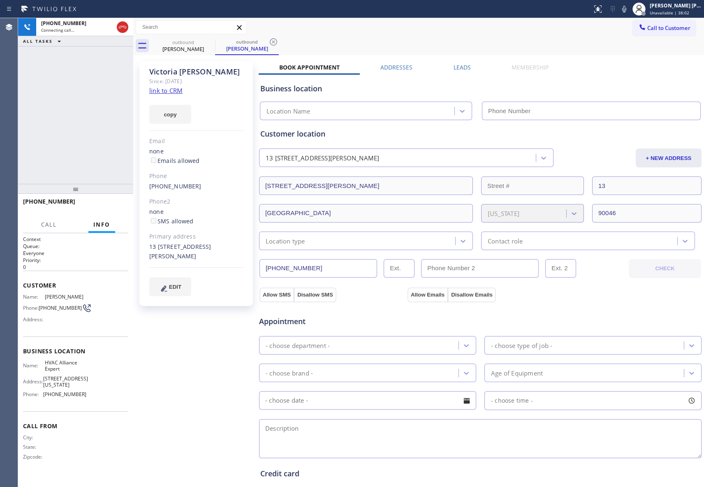
type input "[PHONE_NUMBER]"
drag, startPoint x: 102, startPoint y: 206, endPoint x: 191, endPoint y: 153, distance: 103.6
click at [102, 206] on span "HANG UP" at bounding box center [109, 205] width 25 height 6
click at [454, 68] on label "Leads" at bounding box center [462, 67] width 17 height 8
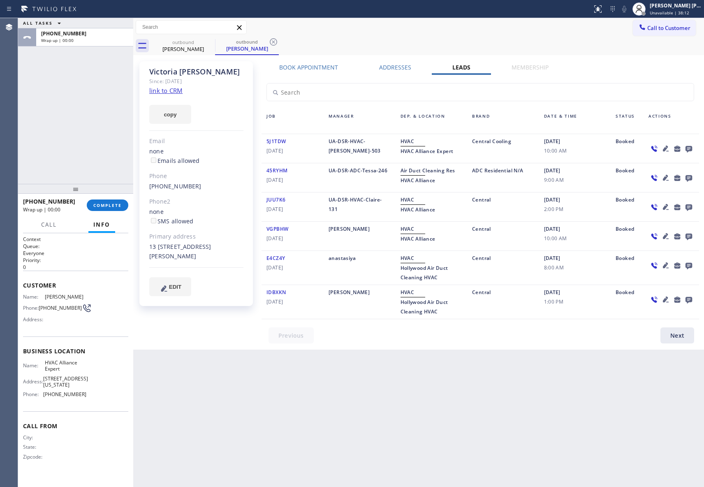
click at [689, 148] on icon at bounding box center [689, 149] width 10 height 10
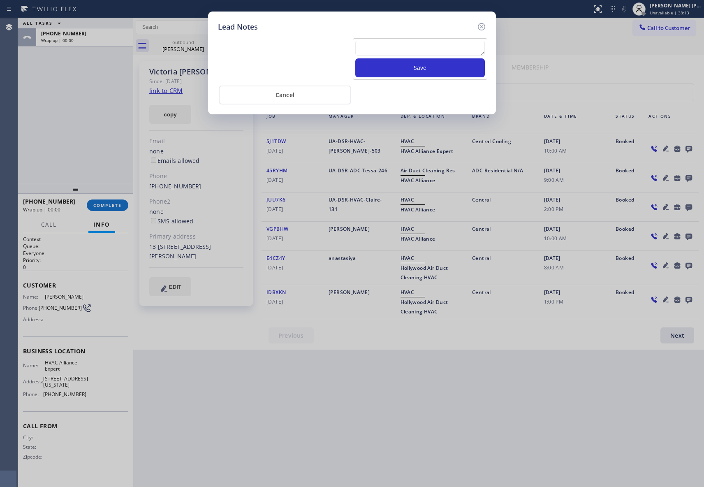
click at [420, 43] on textarea at bounding box center [420, 48] width 130 height 15
paste textarea "VM | please transfer if cx calls back"
type textarea "VM | please transfer if cx calls back"
click at [428, 70] on button "Save" at bounding box center [420, 67] width 130 height 19
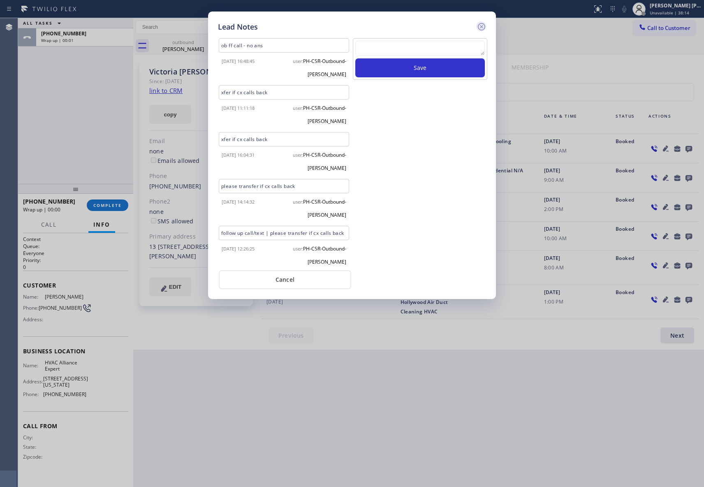
click at [482, 27] on icon at bounding box center [481, 26] width 7 height 7
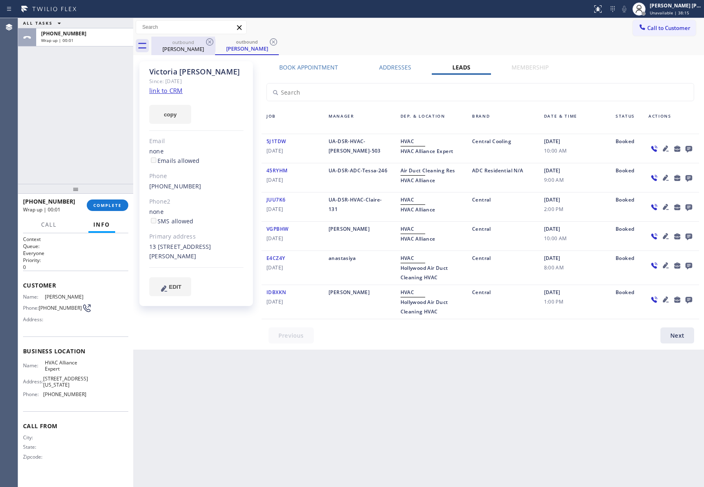
click at [190, 42] on div "outbound" at bounding box center [183, 42] width 62 height 6
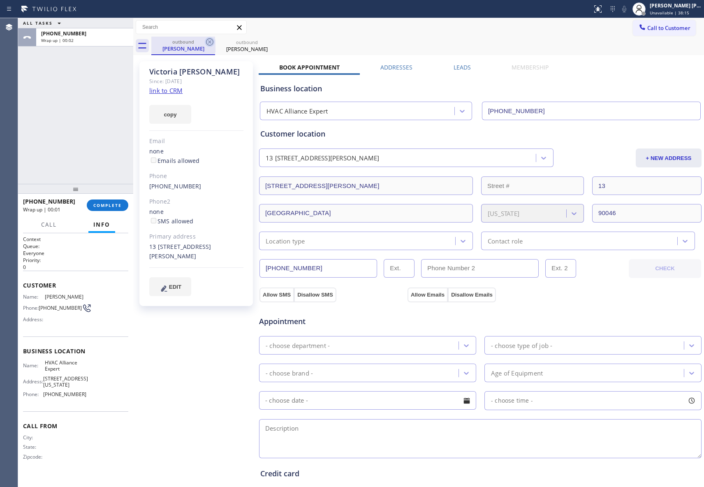
click at [204, 42] on div "outbound" at bounding box center [183, 42] width 62 height 6
click at [205, 42] on icon at bounding box center [210, 42] width 10 height 10
click at [0, 0] on icon at bounding box center [0, 0] width 0 height 0
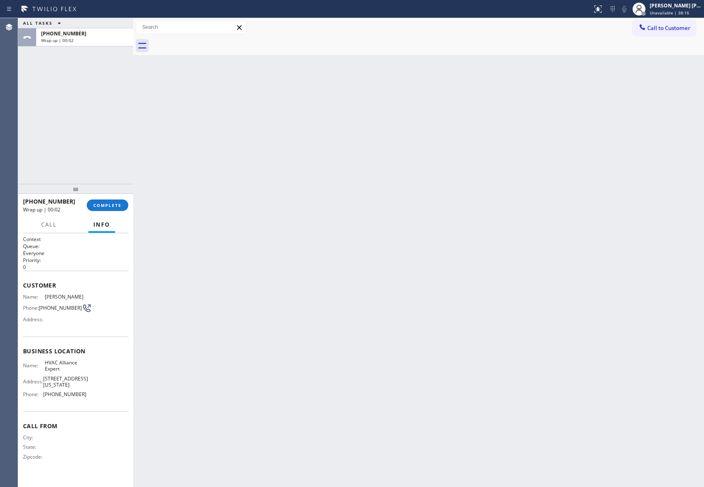
click at [205, 42] on div at bounding box center [427, 46] width 553 height 19
click at [108, 203] on span "COMPLETE" at bounding box center [107, 205] width 28 height 6
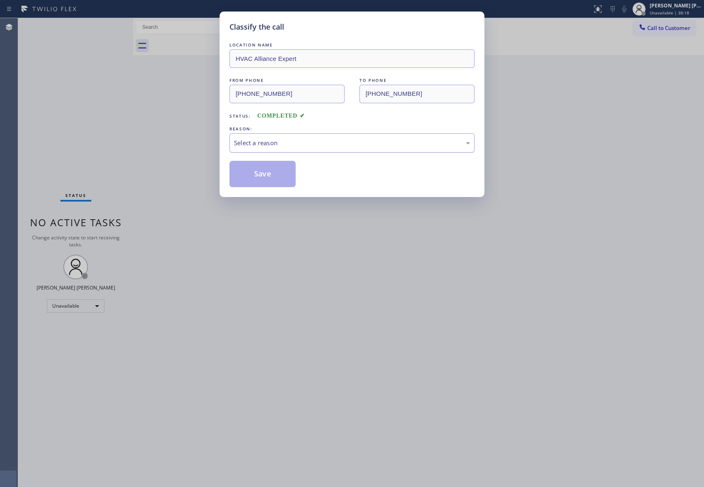
click at [376, 138] on div "Select a reason" at bounding box center [352, 142] width 236 height 9
click at [269, 175] on button "Save" at bounding box center [263, 174] width 66 height 26
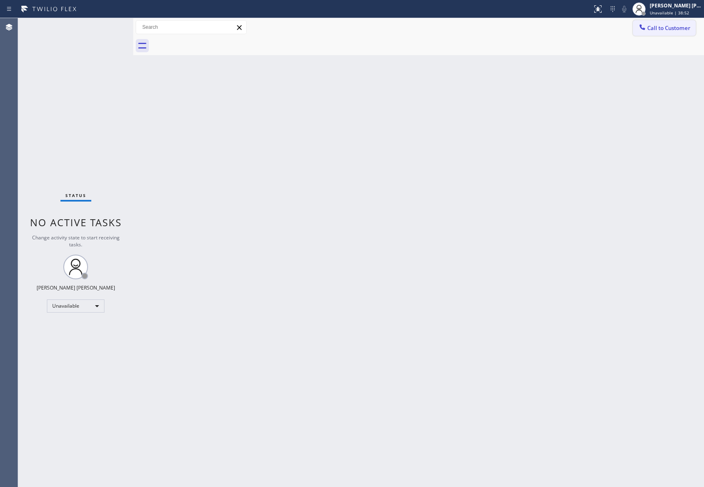
click at [673, 25] on span "Call to Customer" at bounding box center [668, 27] width 43 height 7
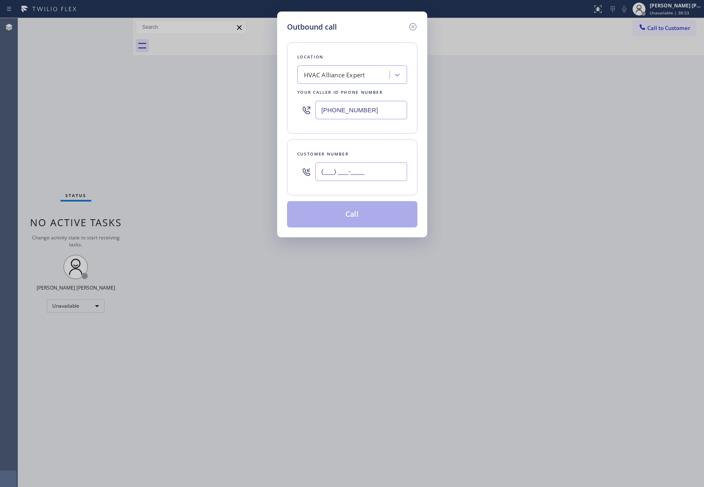
click at [377, 169] on input "(___) ___-____" at bounding box center [361, 171] width 92 height 19
paste input "323) 605-6399"
type input "[PHONE_NUMBER]"
click at [363, 217] on button "Call" at bounding box center [352, 214] width 130 height 26
click at [386, 219] on button "Call" at bounding box center [352, 214] width 130 height 26
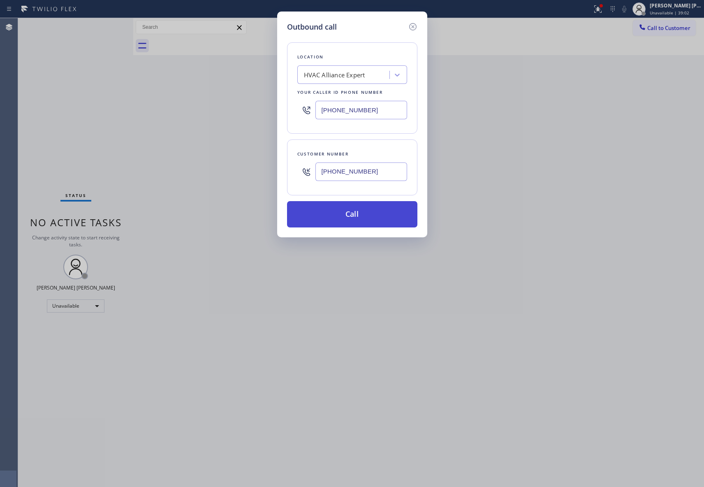
click at [371, 222] on button "Call" at bounding box center [352, 214] width 130 height 26
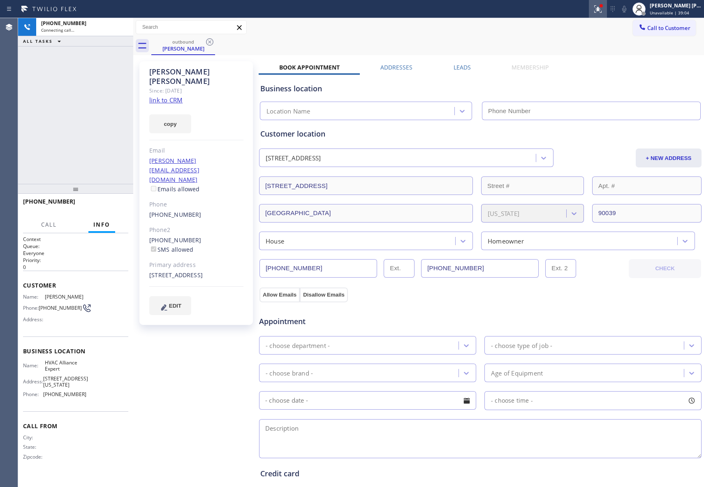
click at [598, 8] on icon at bounding box center [596, 8] width 5 height 6
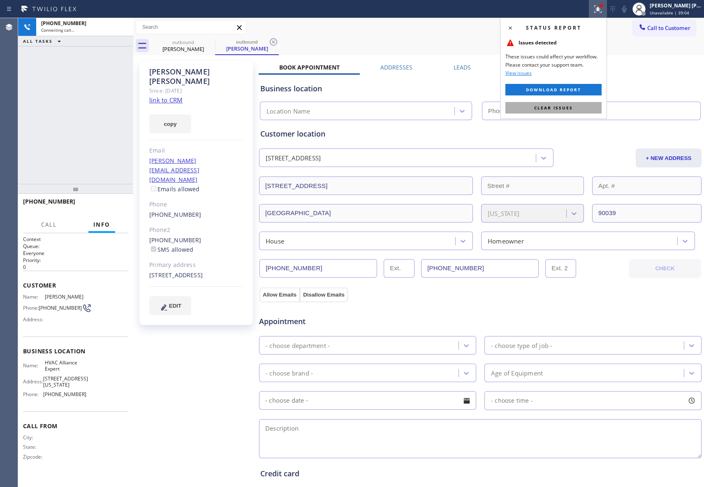
click at [545, 111] on button "Clear issues" at bounding box center [553, 108] width 96 height 12
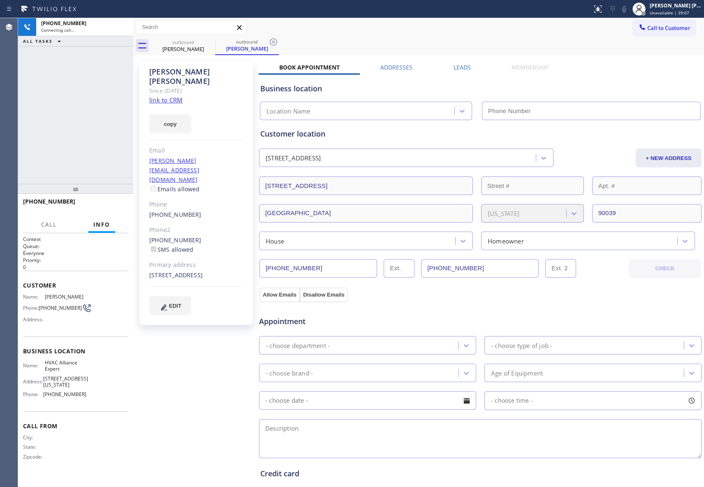
type input "[PHONE_NUMBER]"
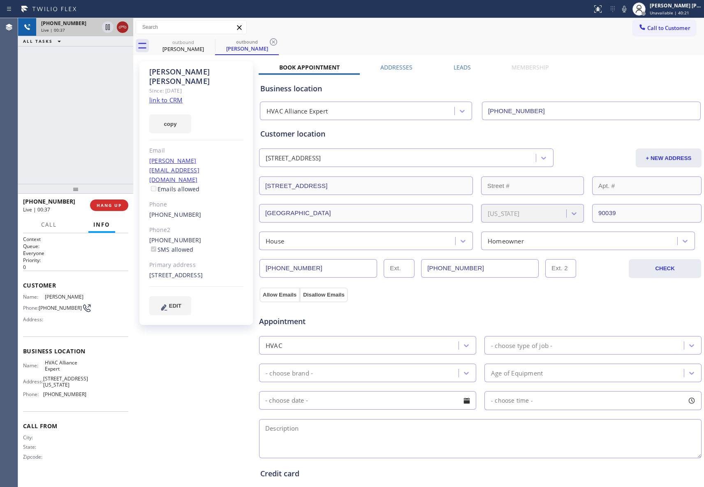
drag, startPoint x: 122, startPoint y: 35, endPoint x: 122, endPoint y: 30, distance: 5.8
click at [122, 32] on div "[PHONE_NUMBER] Live | 00:37" at bounding box center [75, 27] width 115 height 18
click at [122, 30] on icon at bounding box center [123, 27] width 10 height 10
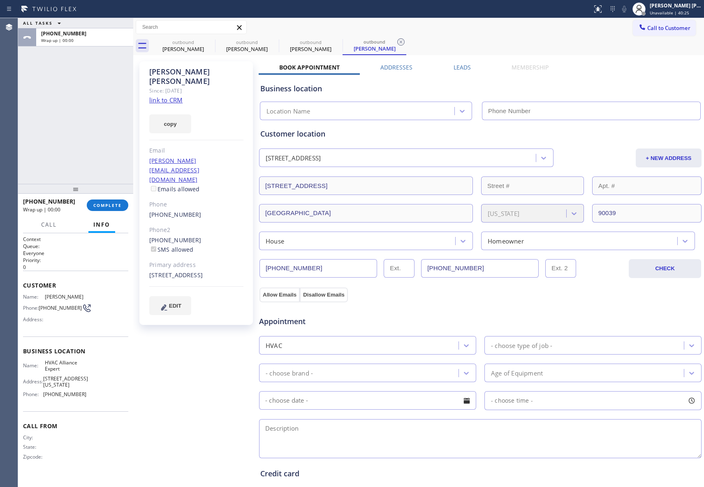
type input "[PHONE_NUMBER]"
click at [211, 44] on icon at bounding box center [210, 42] width 10 height 10
click at [0, 0] on icon at bounding box center [0, 0] width 0 height 0
click at [396, 44] on icon at bounding box center [401, 42] width 10 height 10
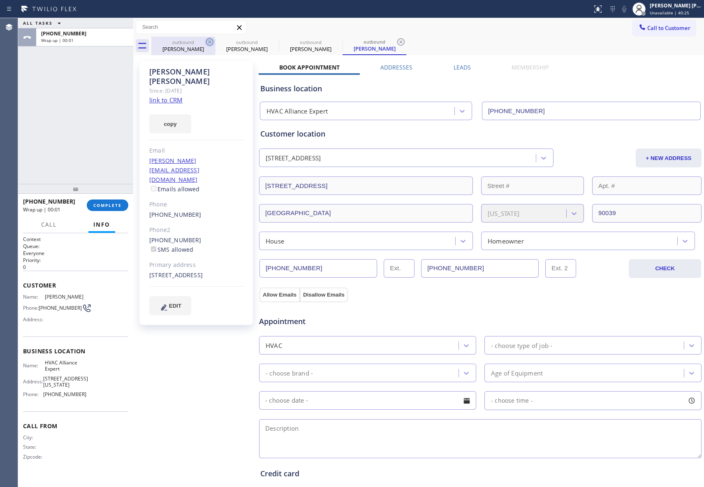
click at [211, 44] on div "outbound [PERSON_NAME] outbound [PERSON_NAME] outbound [PERSON_NAME] outbound […" at bounding box center [427, 46] width 553 height 19
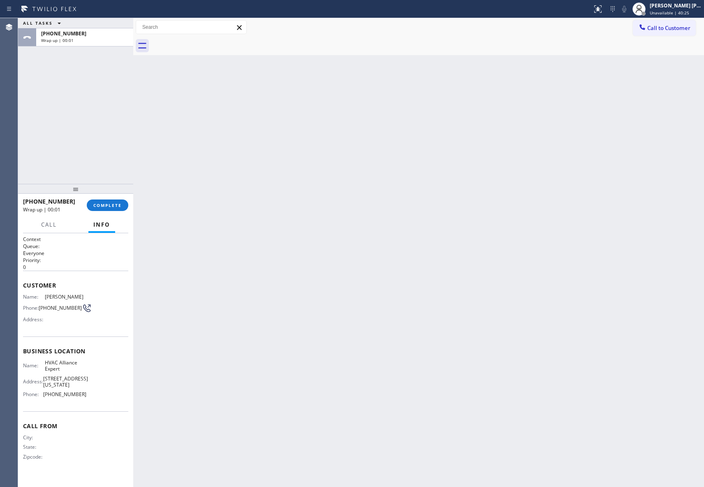
click at [211, 44] on div at bounding box center [427, 46] width 553 height 19
click at [117, 208] on span "COMPLETE" at bounding box center [107, 205] width 28 height 6
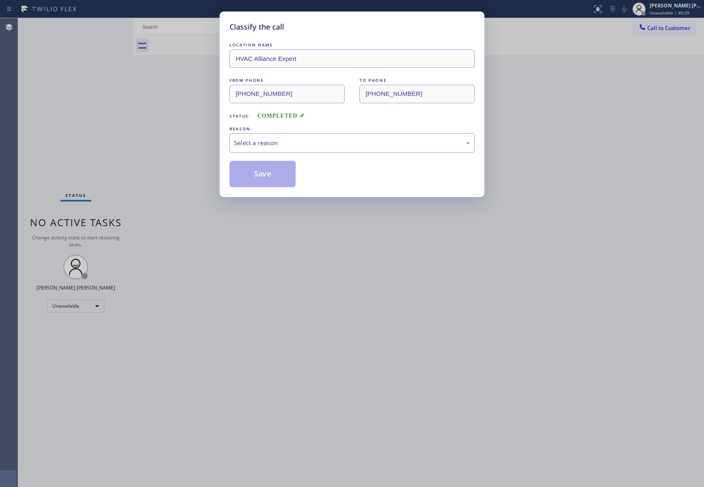
click at [358, 143] on div "Select a reason" at bounding box center [352, 142] width 236 height 9
click at [274, 176] on button "Save" at bounding box center [263, 174] width 66 height 26
